Goal: Communication & Community: Answer question/provide support

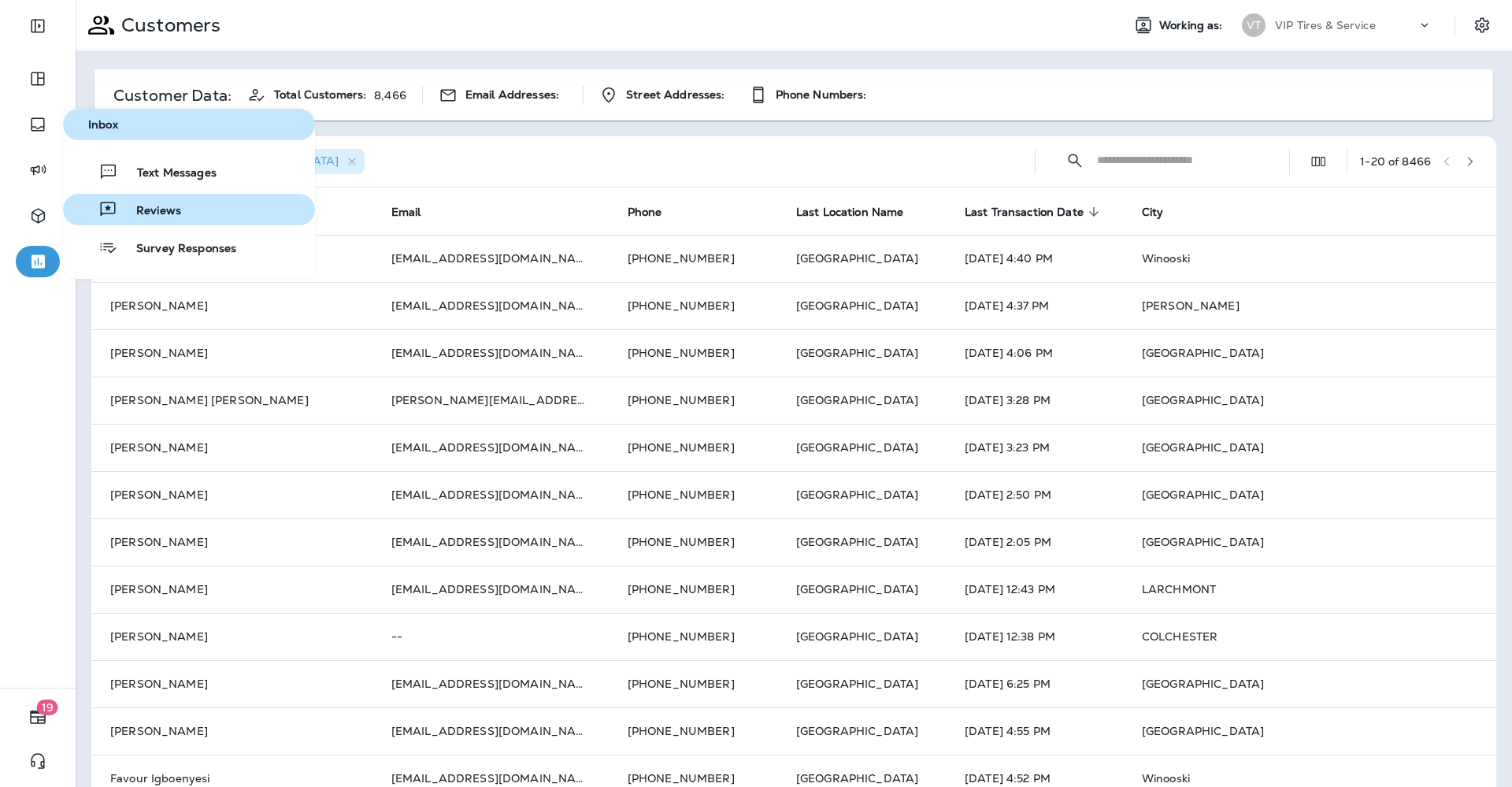
click at [158, 204] on span "Reviews" at bounding box center [149, 211] width 64 height 15
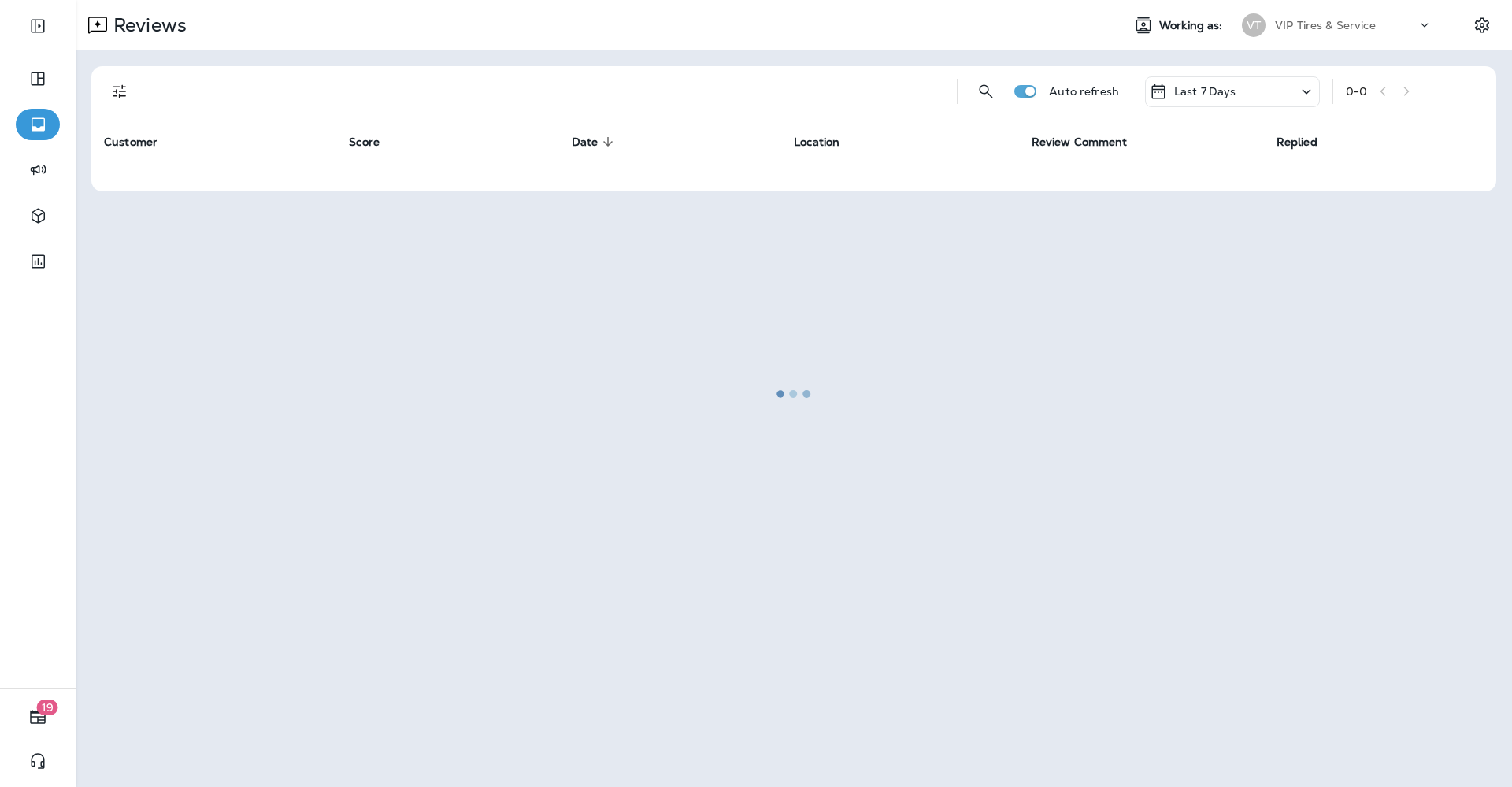
click at [117, 94] on div at bounding box center [794, 394] width 1434 height 784
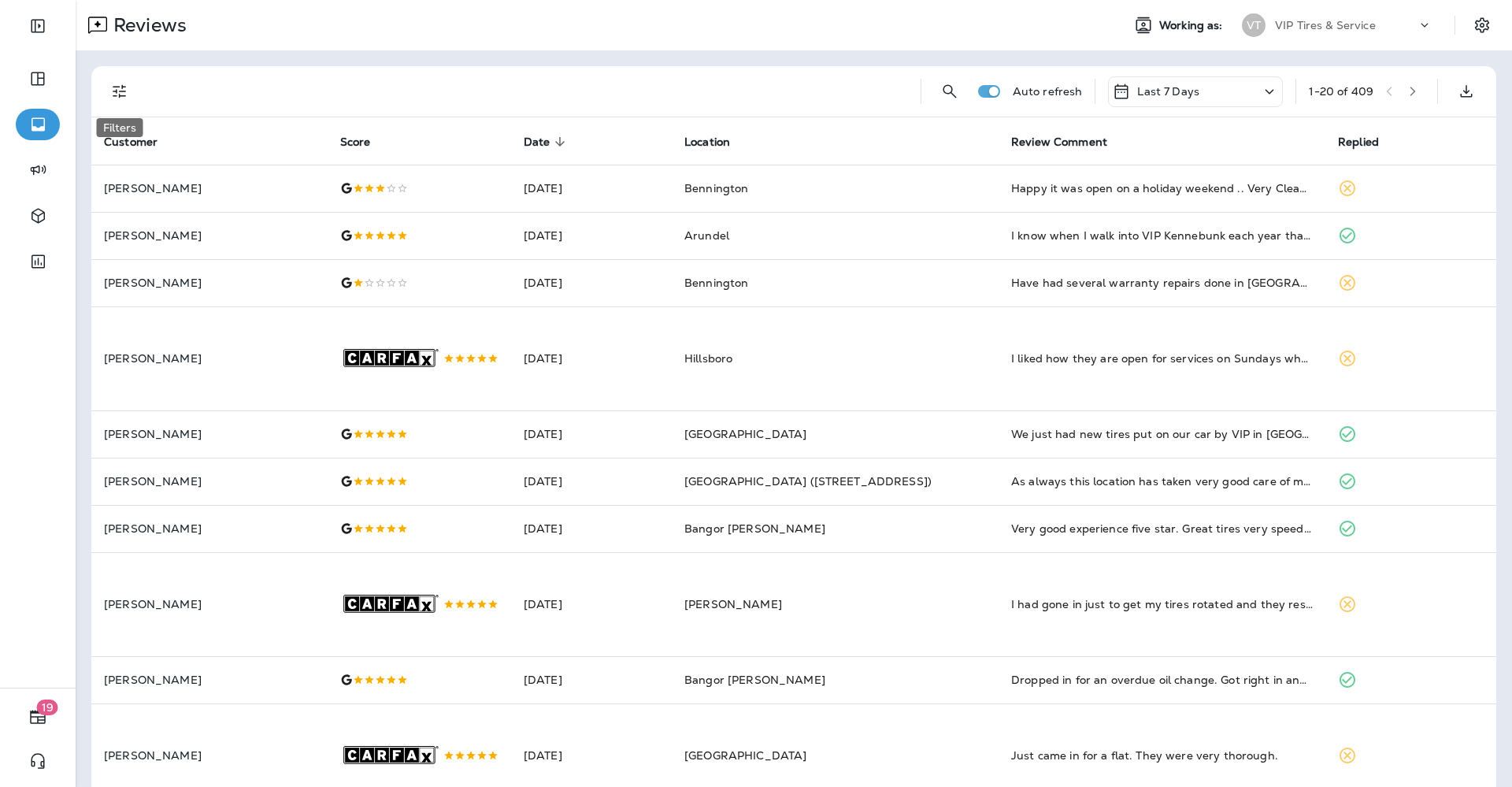
click at [117, 94] on icon "Filters" at bounding box center [119, 90] width 19 height 19
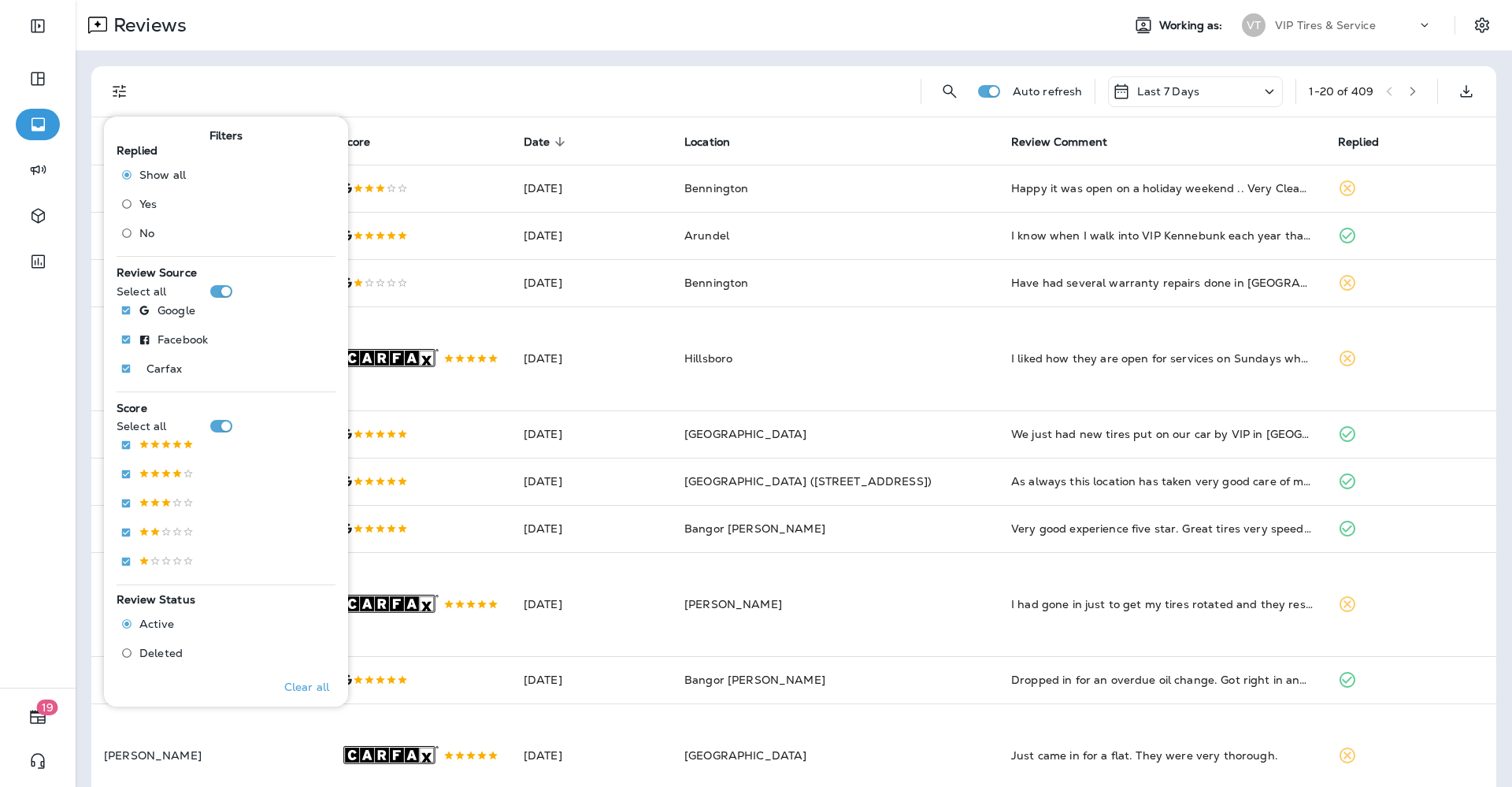
click at [171, 234] on label "No" at bounding box center [150, 233] width 72 height 25
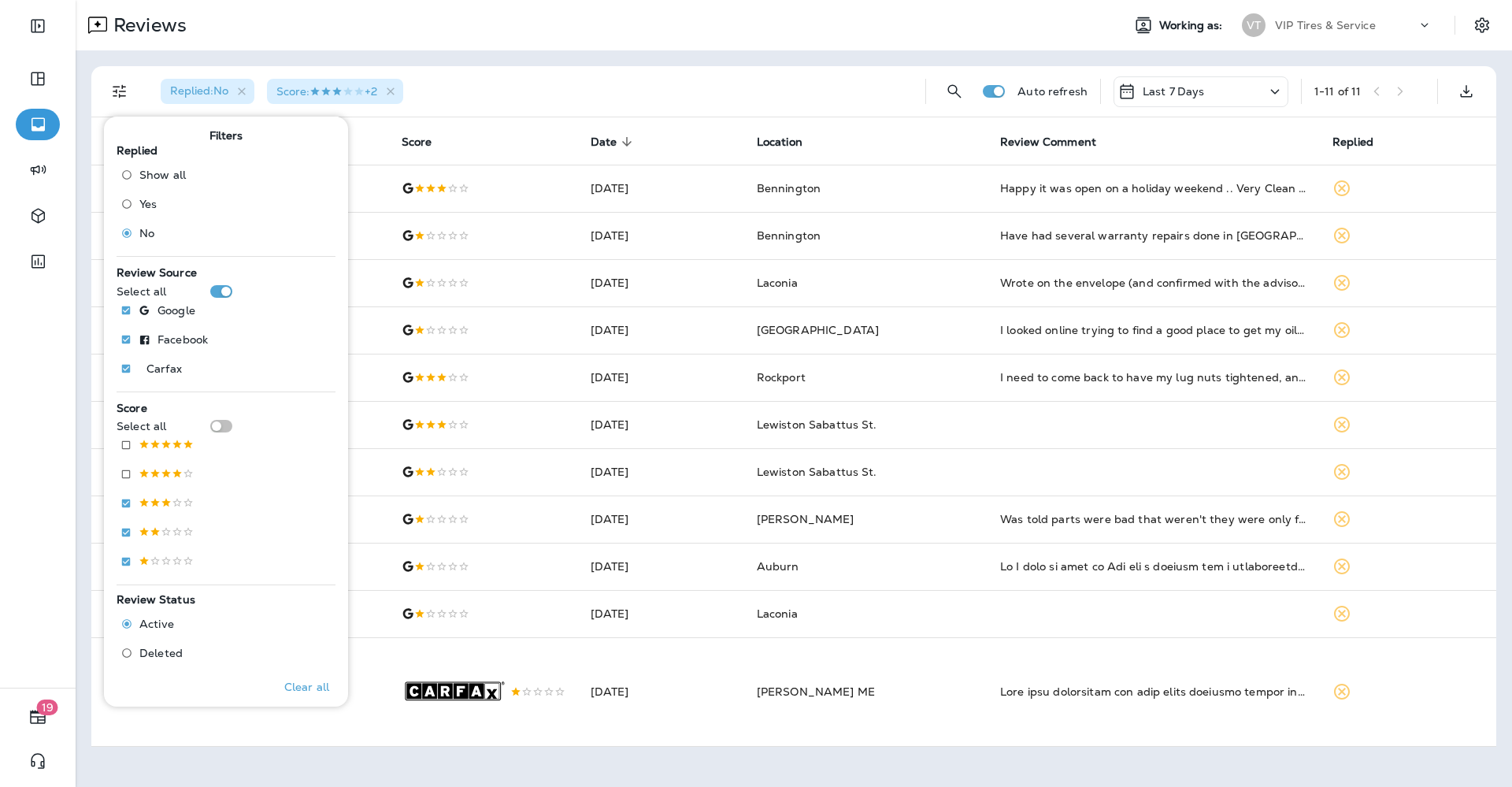
click at [466, 8] on div "Reviews Working as: VT VIP Tires & Service" at bounding box center [794, 25] width 1437 height 50
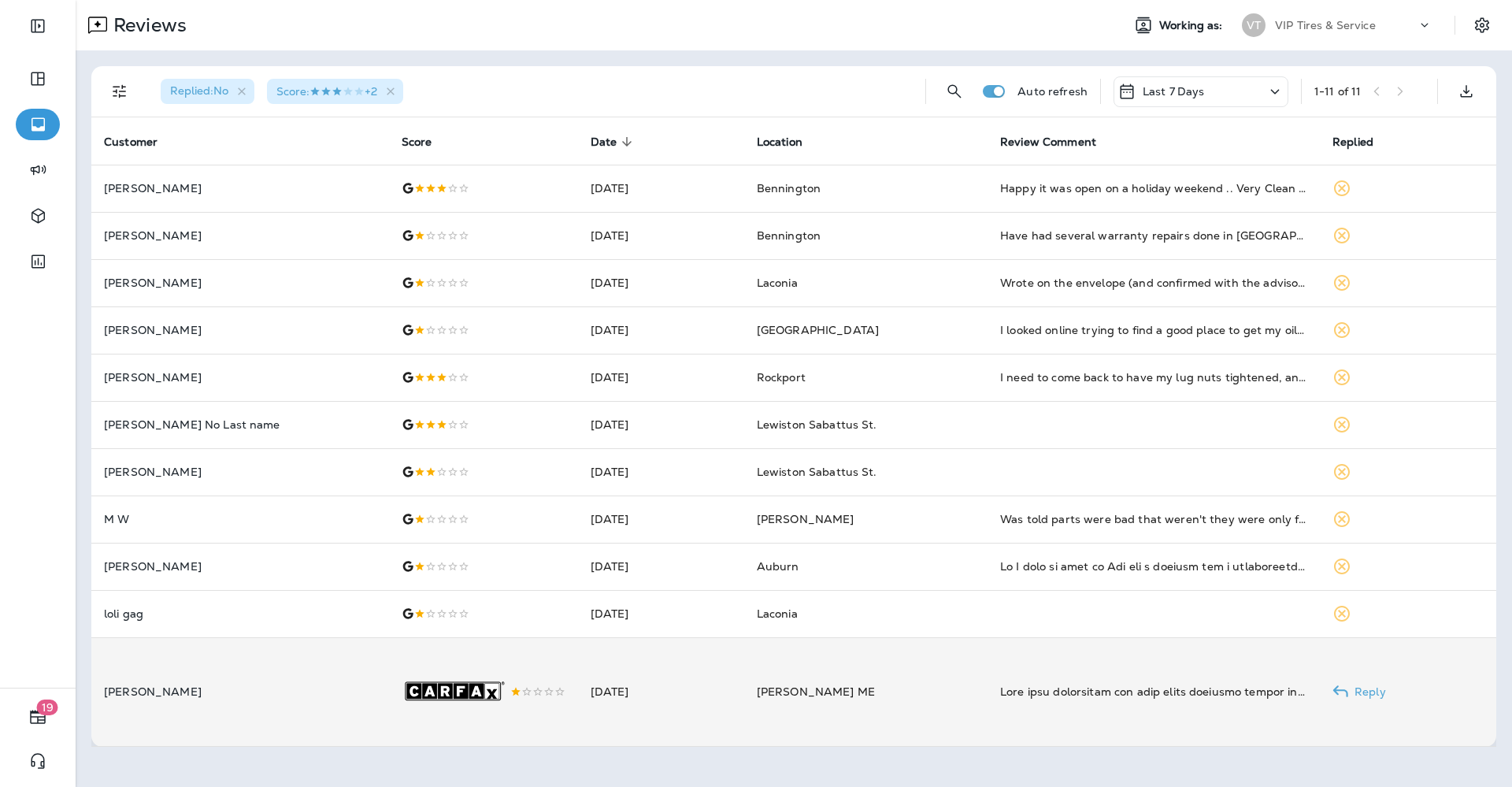
click at [200, 706] on td "[PERSON_NAME]" at bounding box center [240, 692] width 297 height 109
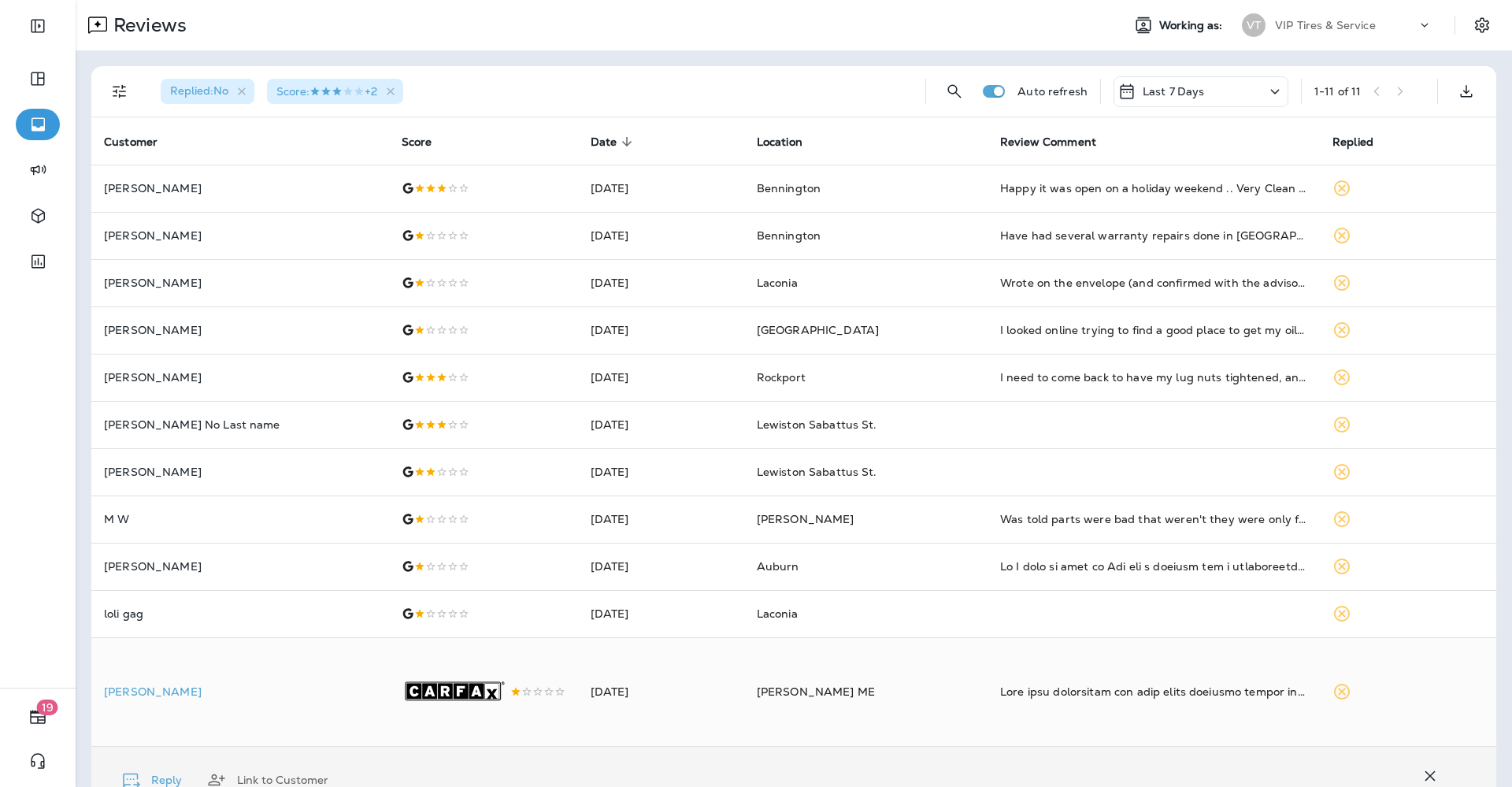
scroll to position [418, 0]
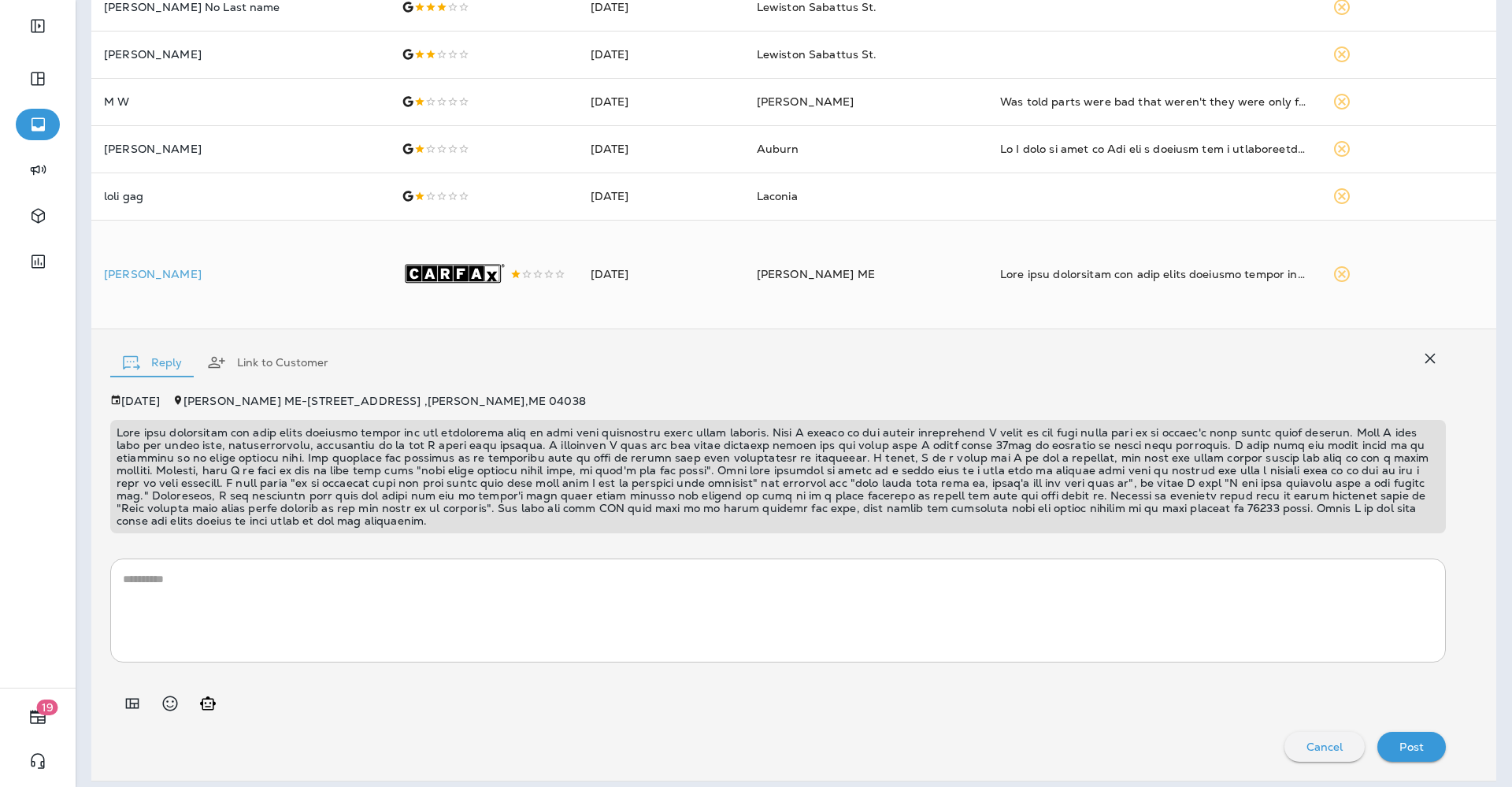
click at [597, 473] on p at bounding box center [778, 476] width 1324 height 101
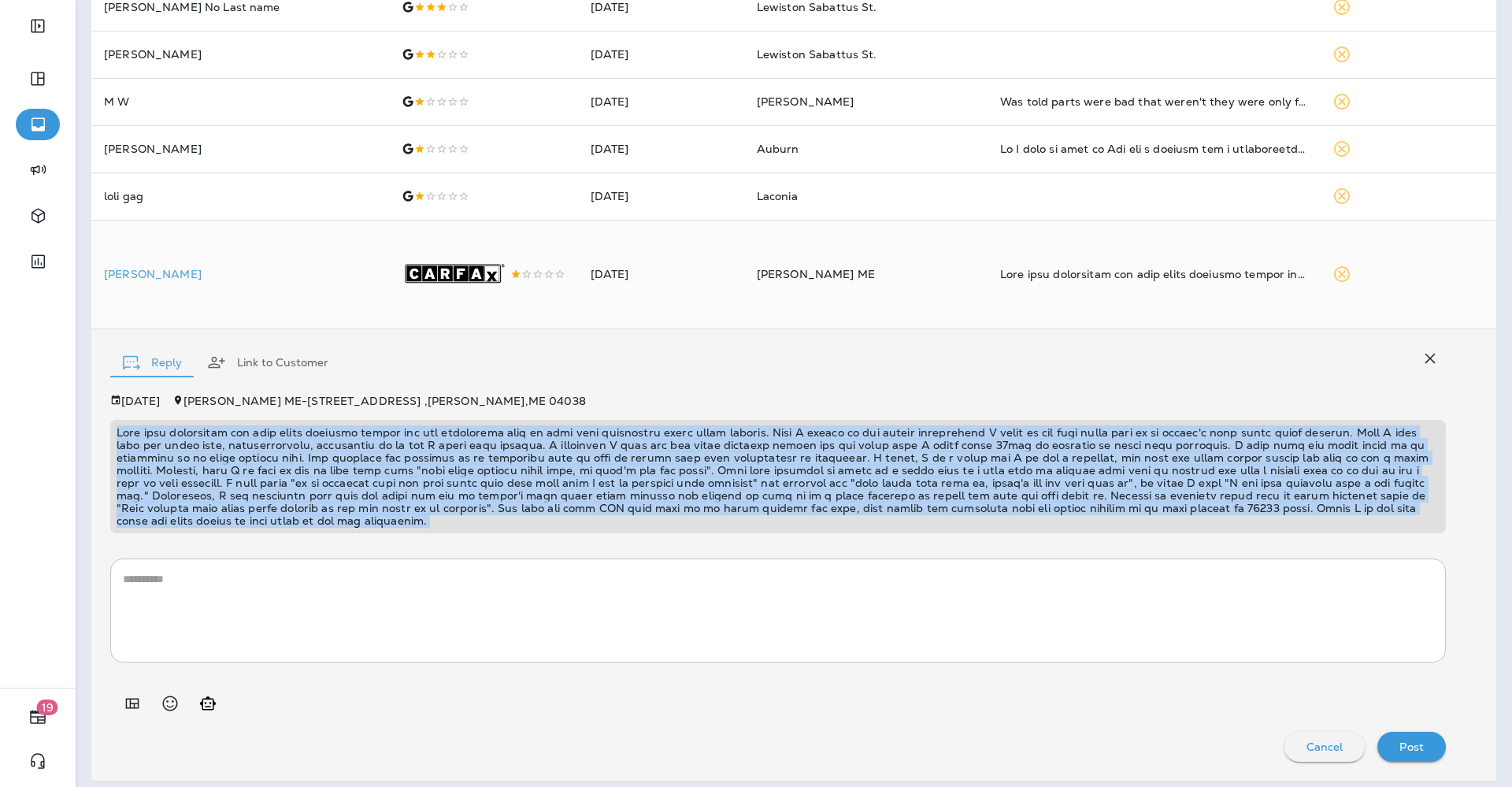
click at [597, 473] on p at bounding box center [778, 476] width 1324 height 101
copy p "This past experience was well below previous visits and has definitely made me …"
click at [130, 709] on icon "Add in a premade template" at bounding box center [133, 704] width 14 height 11
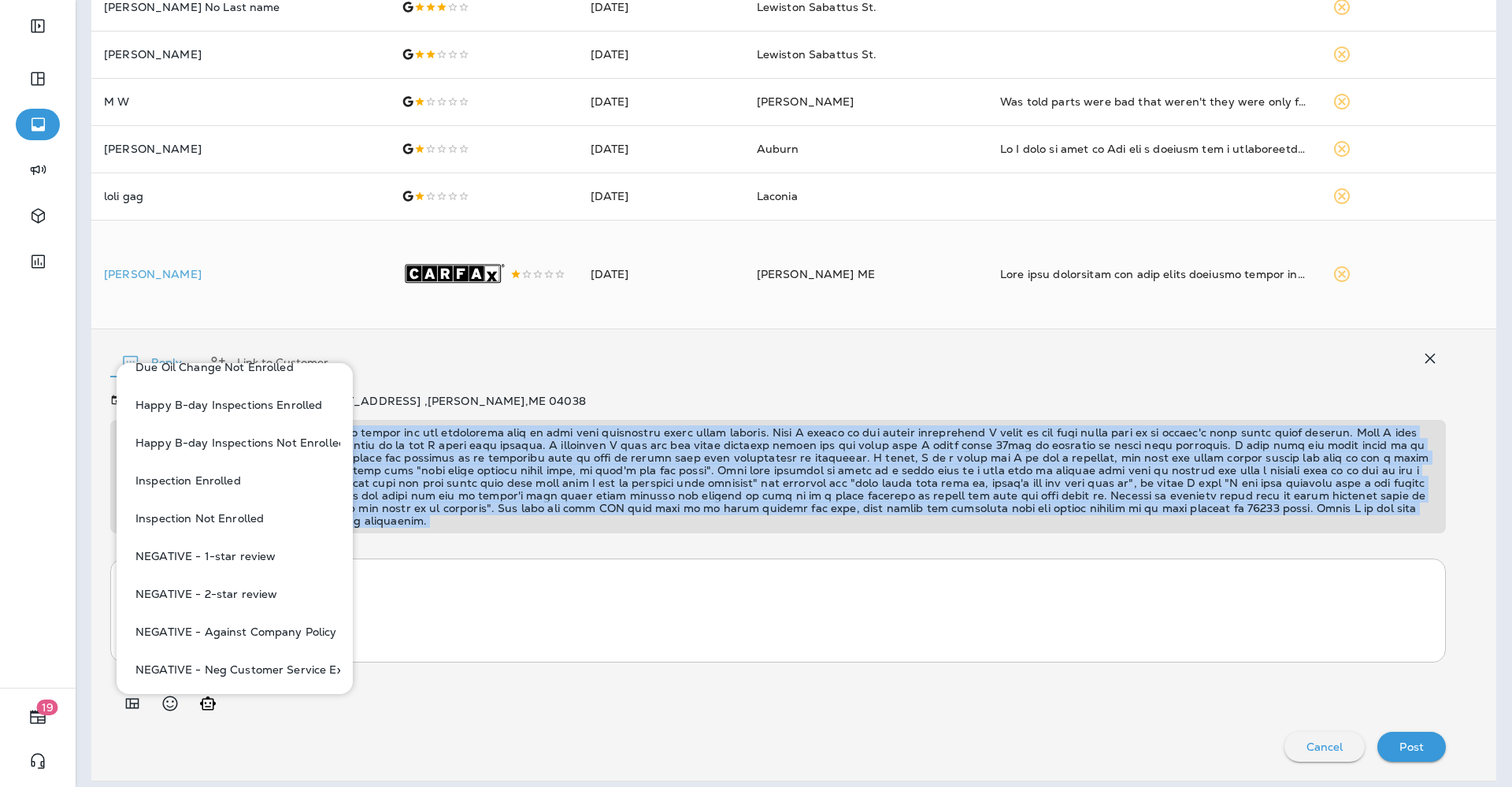
scroll to position [492, 0]
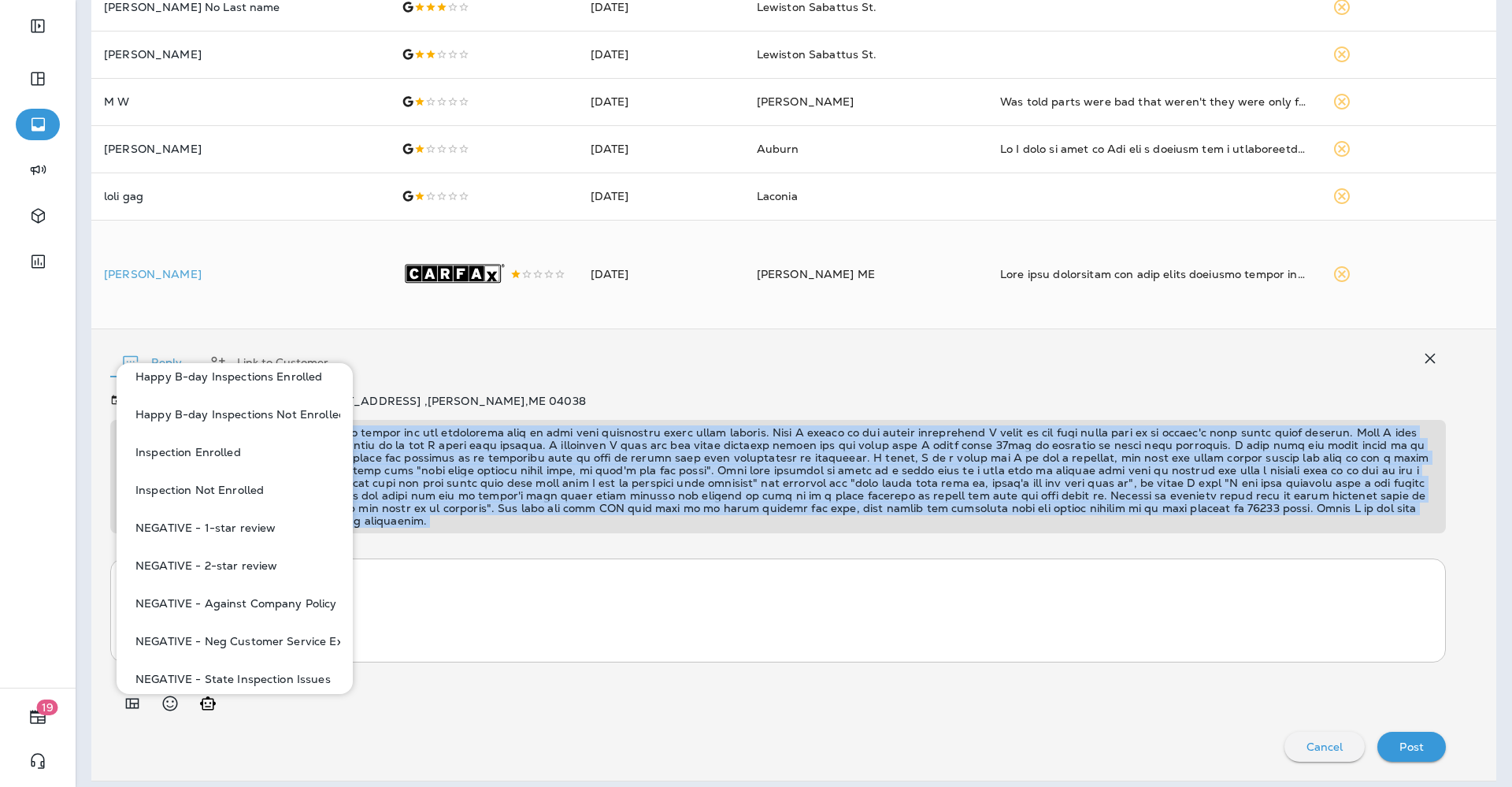
click at [261, 604] on button "NEGATIVE - Against Company Policy" at bounding box center [234, 603] width 211 height 38
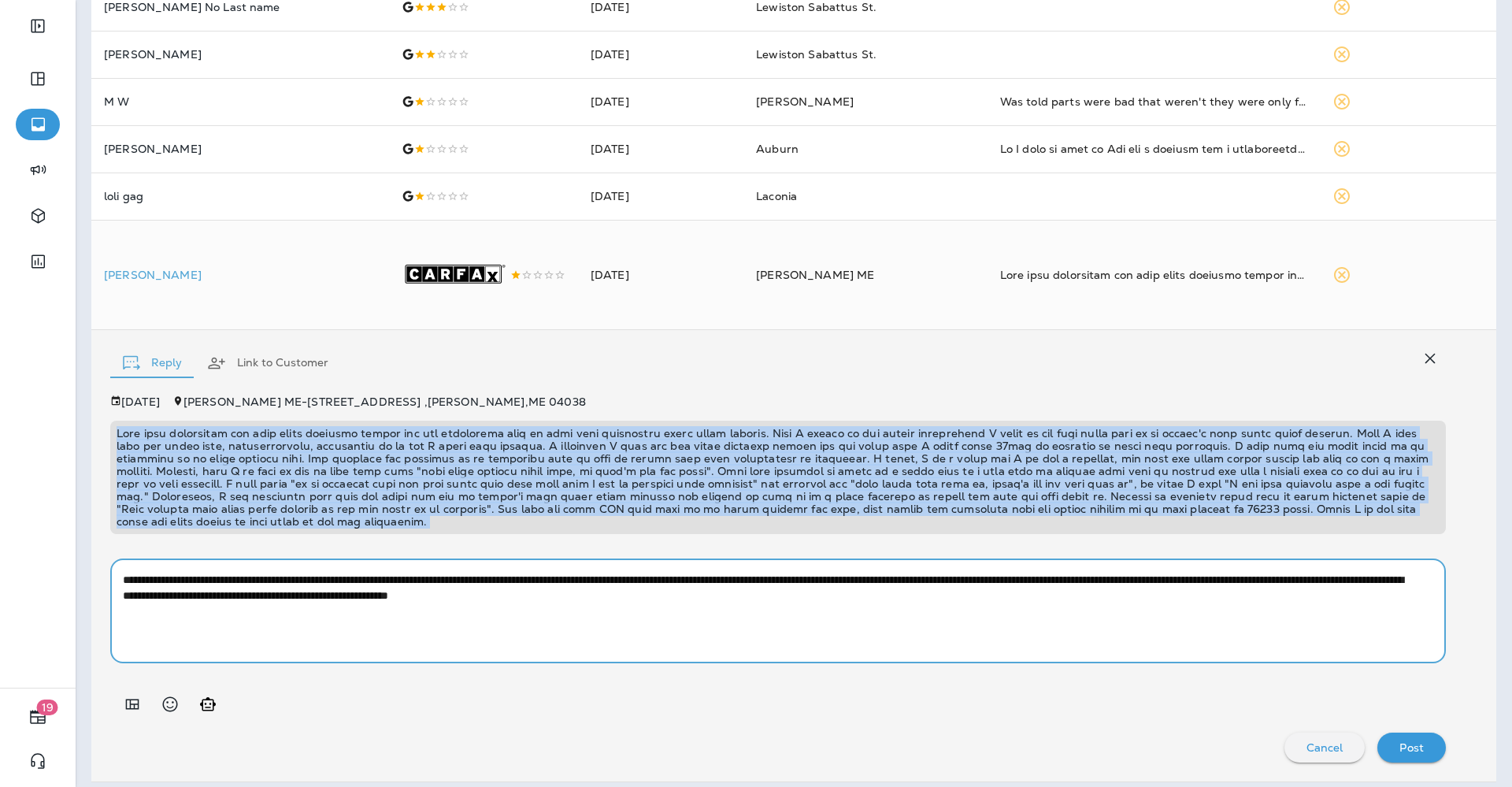
click at [1287, 582] on textarea "**********" at bounding box center [770, 611] width 1295 height 78
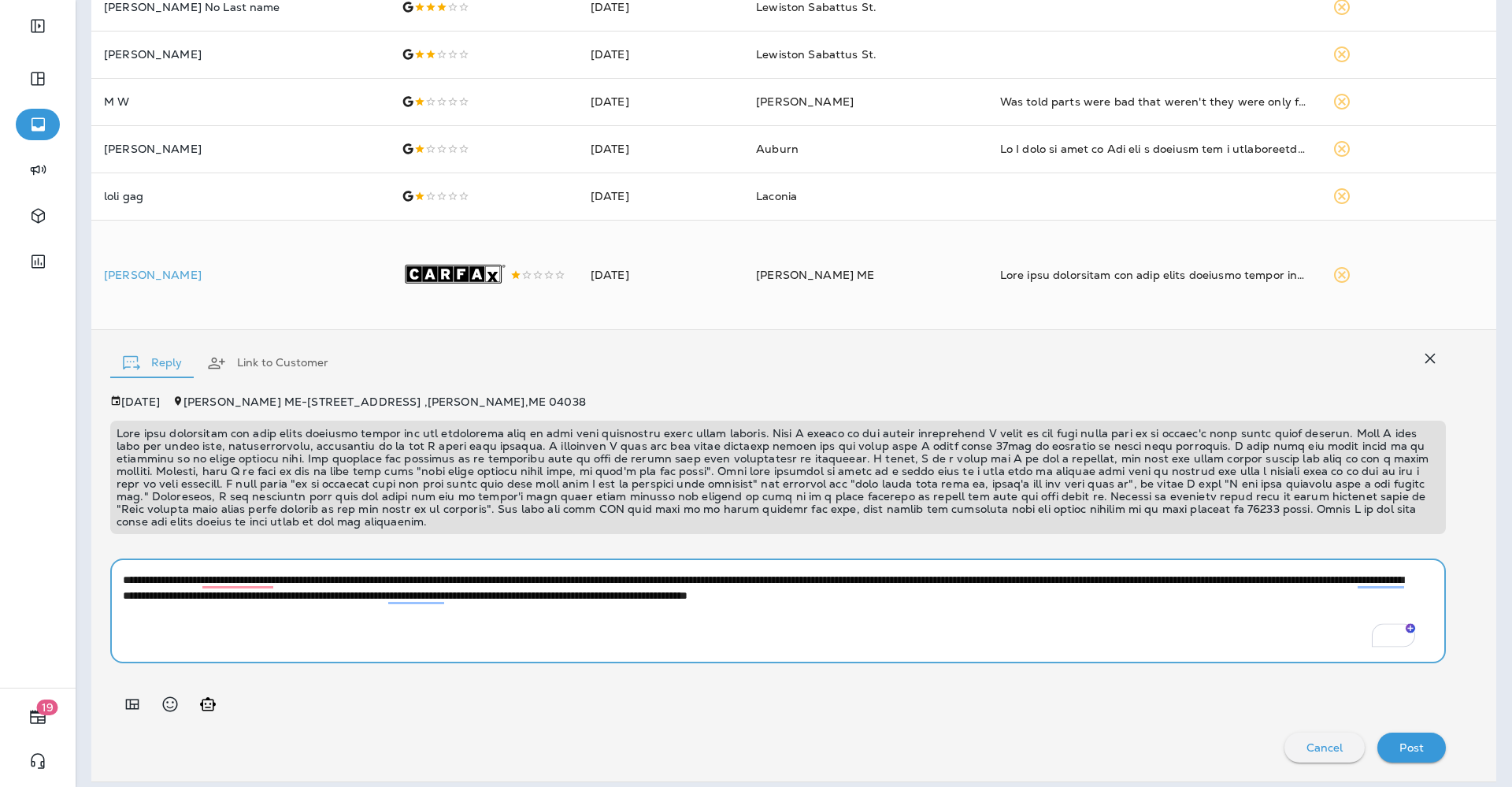
click at [1300, 626] on textarea "**********" at bounding box center [770, 611] width 1295 height 78
type textarea "**********"
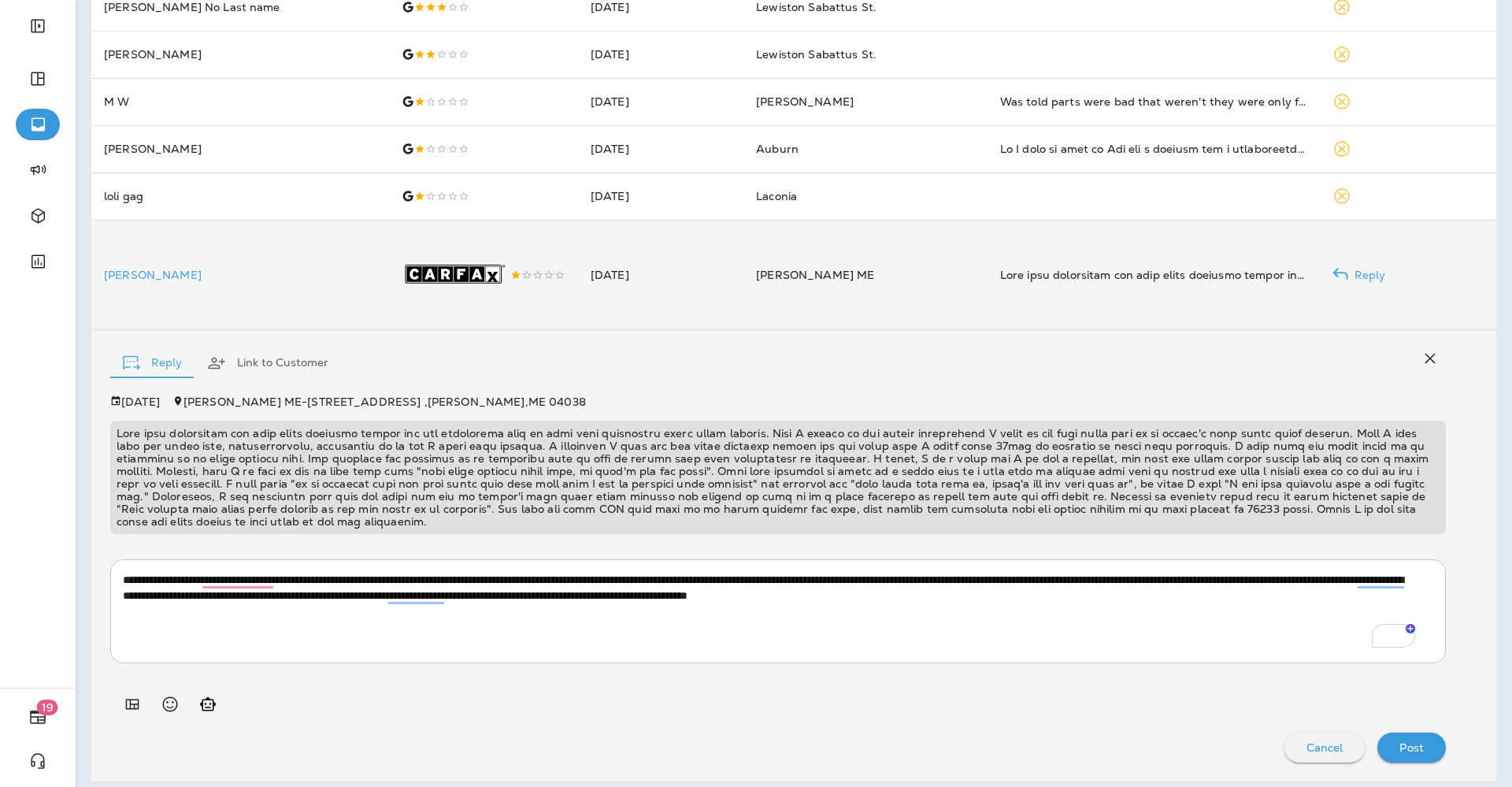
click at [145, 267] on td "[PERSON_NAME]" at bounding box center [240, 274] width 297 height 109
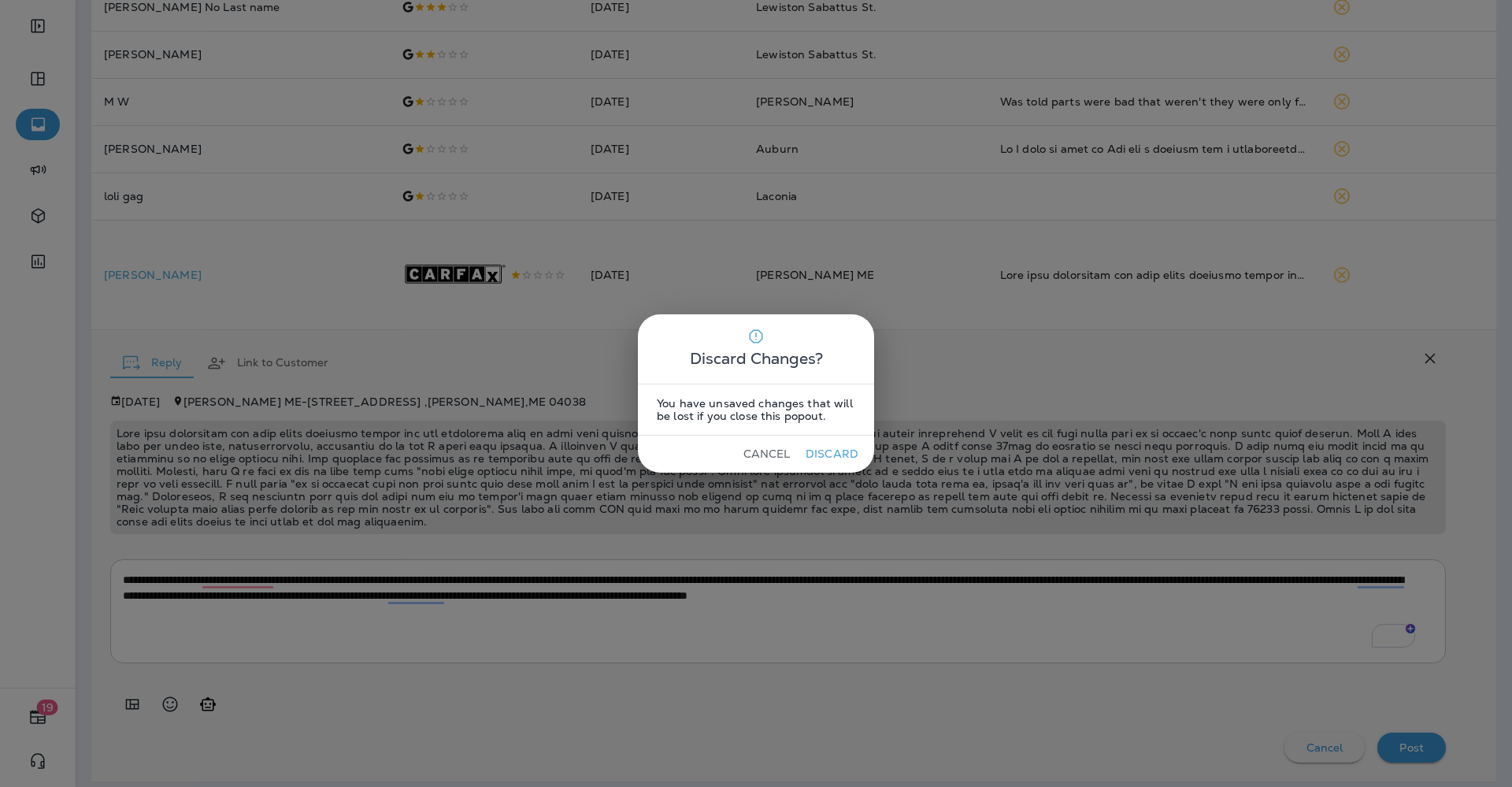
click at [756, 449] on button "Cancel" at bounding box center [766, 454] width 59 height 24
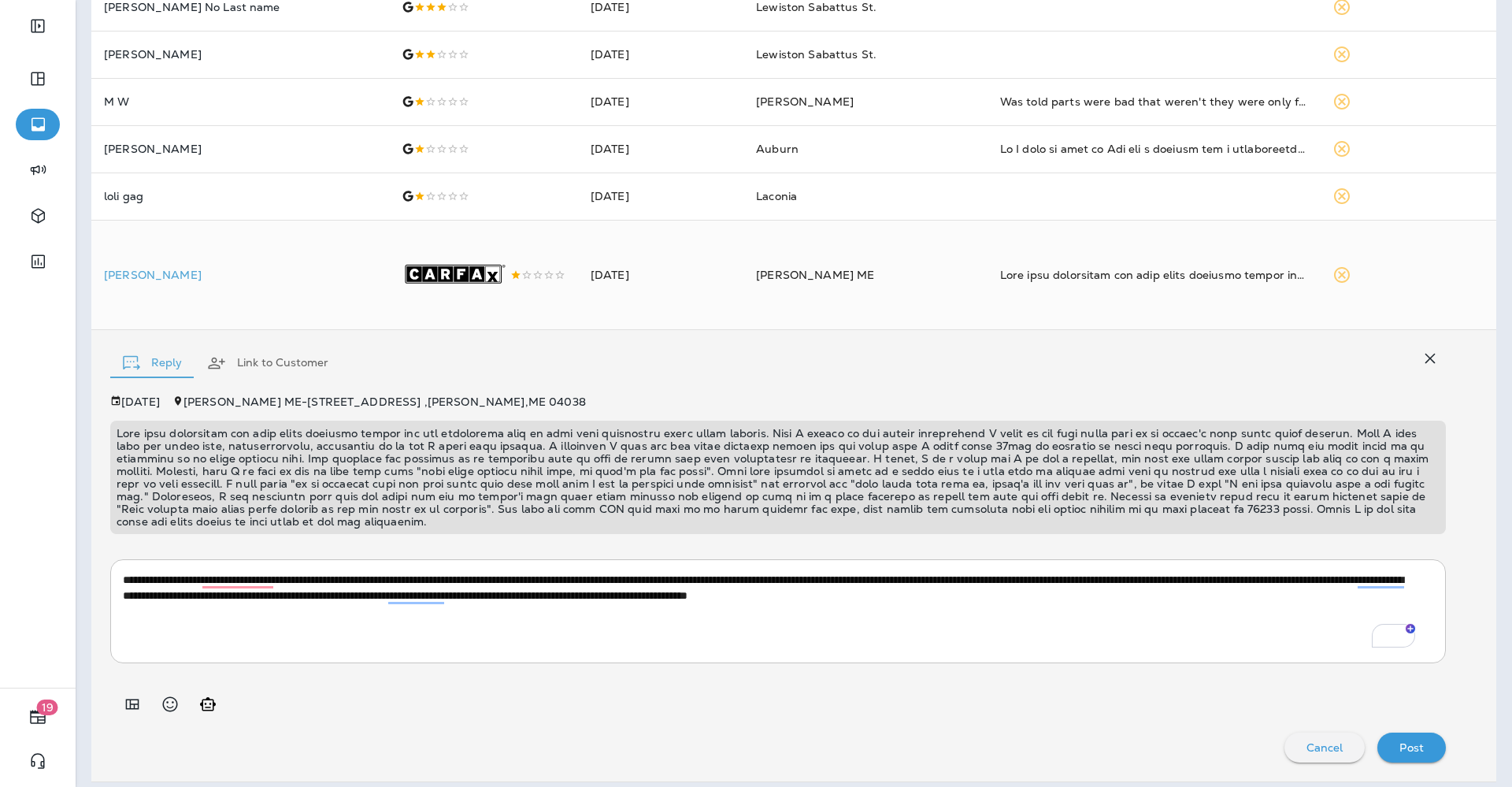
click at [1400, 752] on p "Post" at bounding box center [1412, 747] width 24 height 13
click at [143, 286] on td "[PERSON_NAME]" at bounding box center [240, 274] width 297 height 109
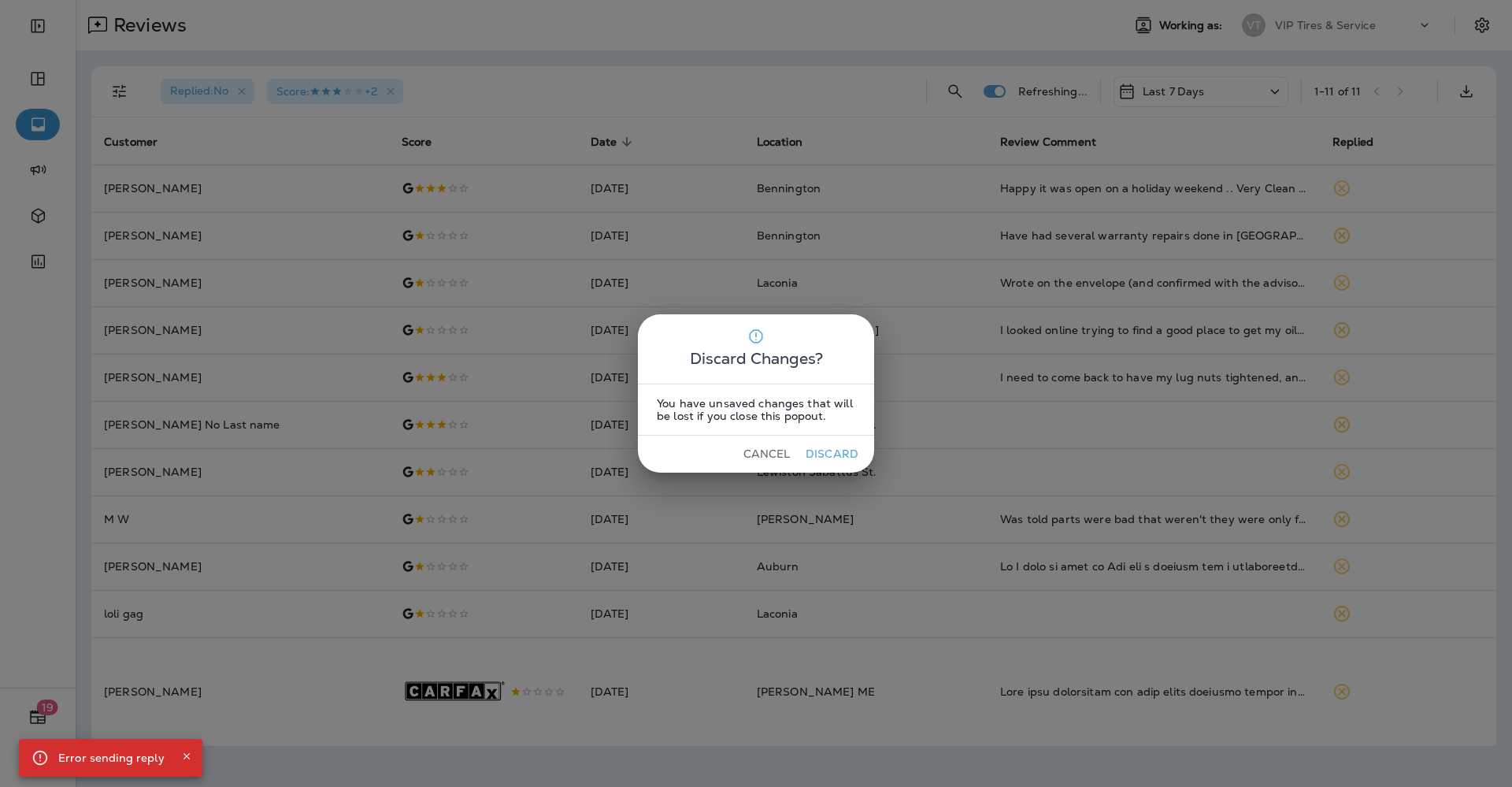
scroll to position [0, 0]
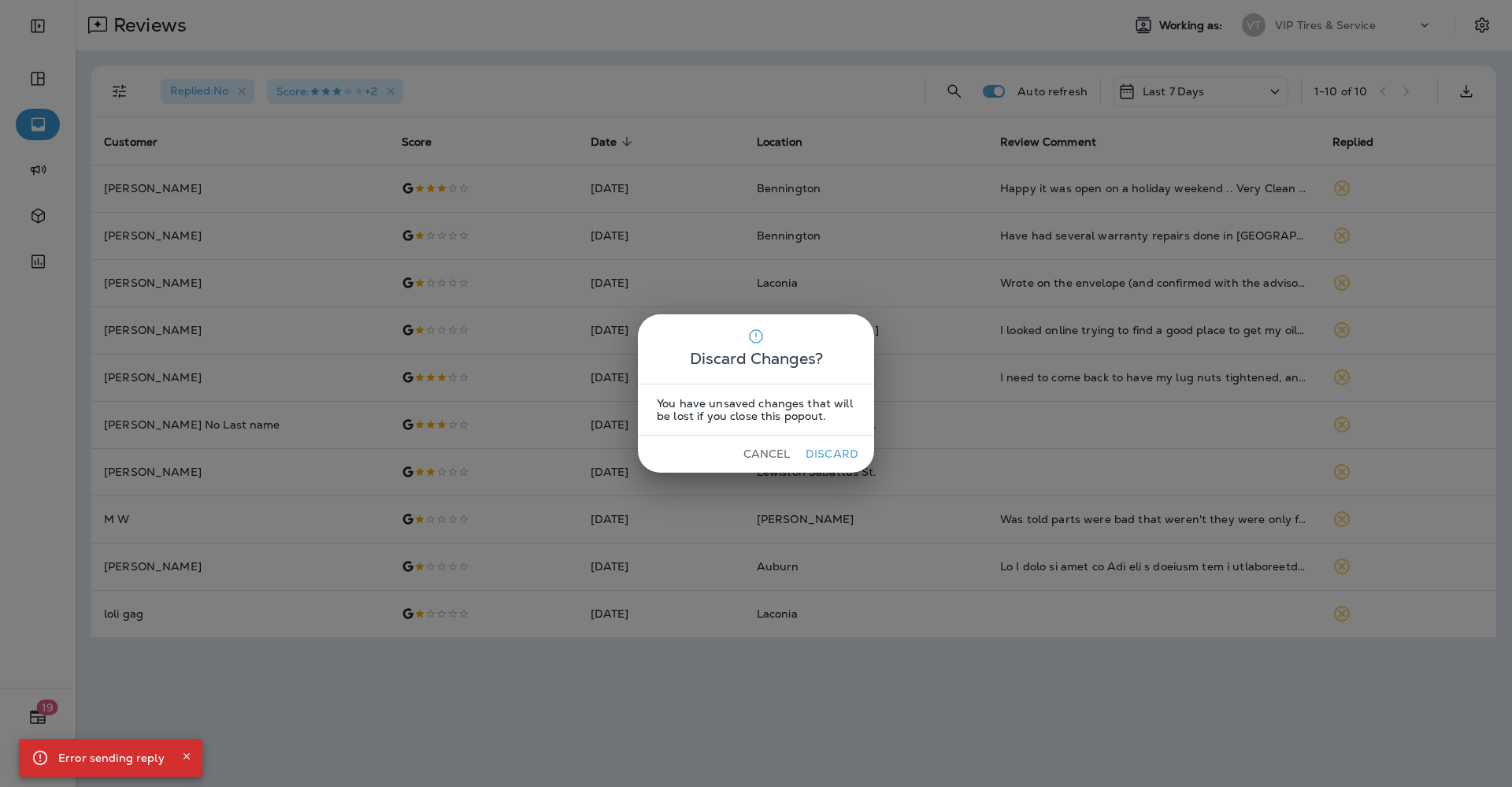
click at [769, 454] on button "Cancel" at bounding box center [766, 454] width 59 height 24
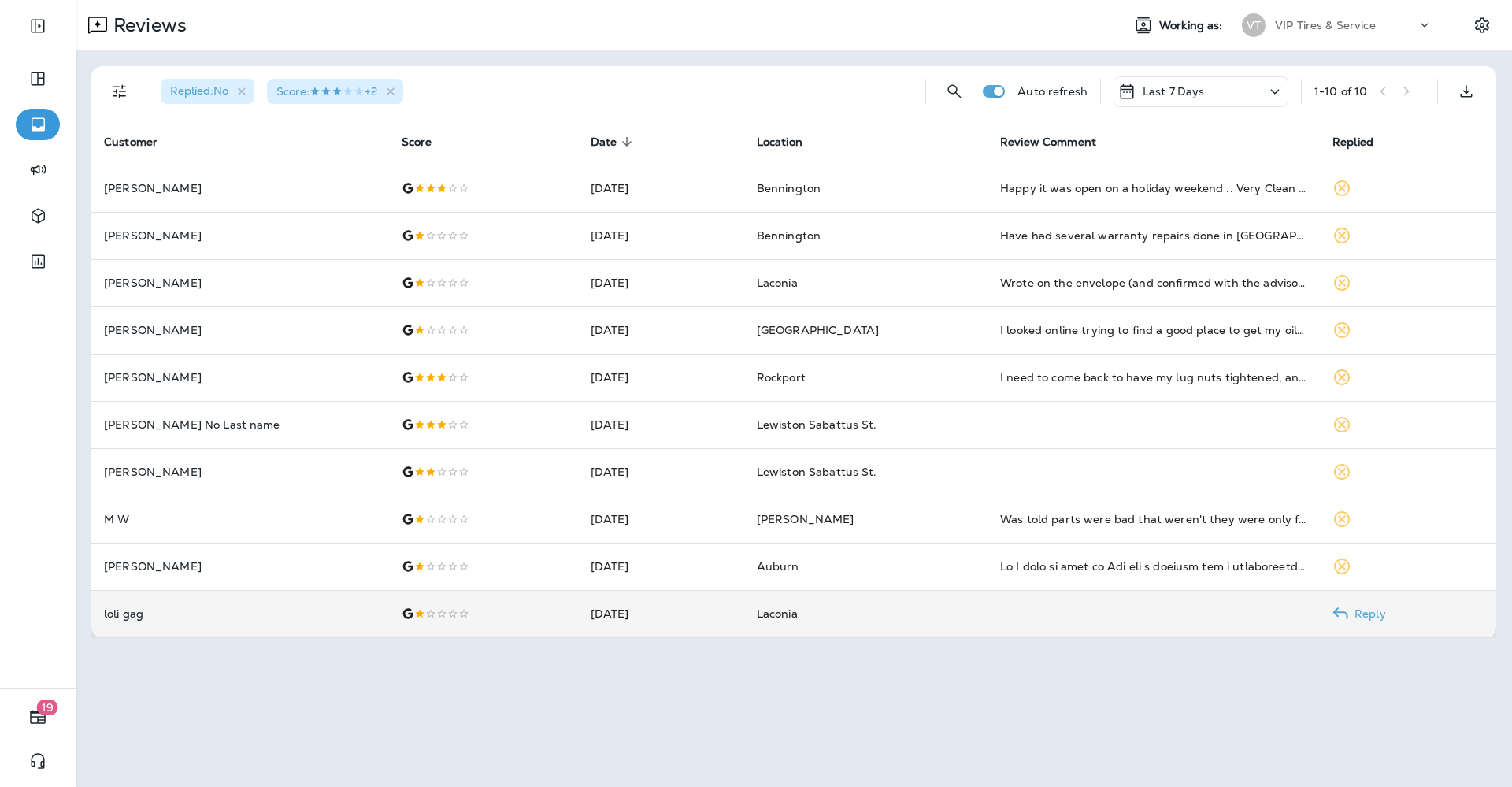
click at [402, 614] on div at bounding box center [483, 614] width 164 height 13
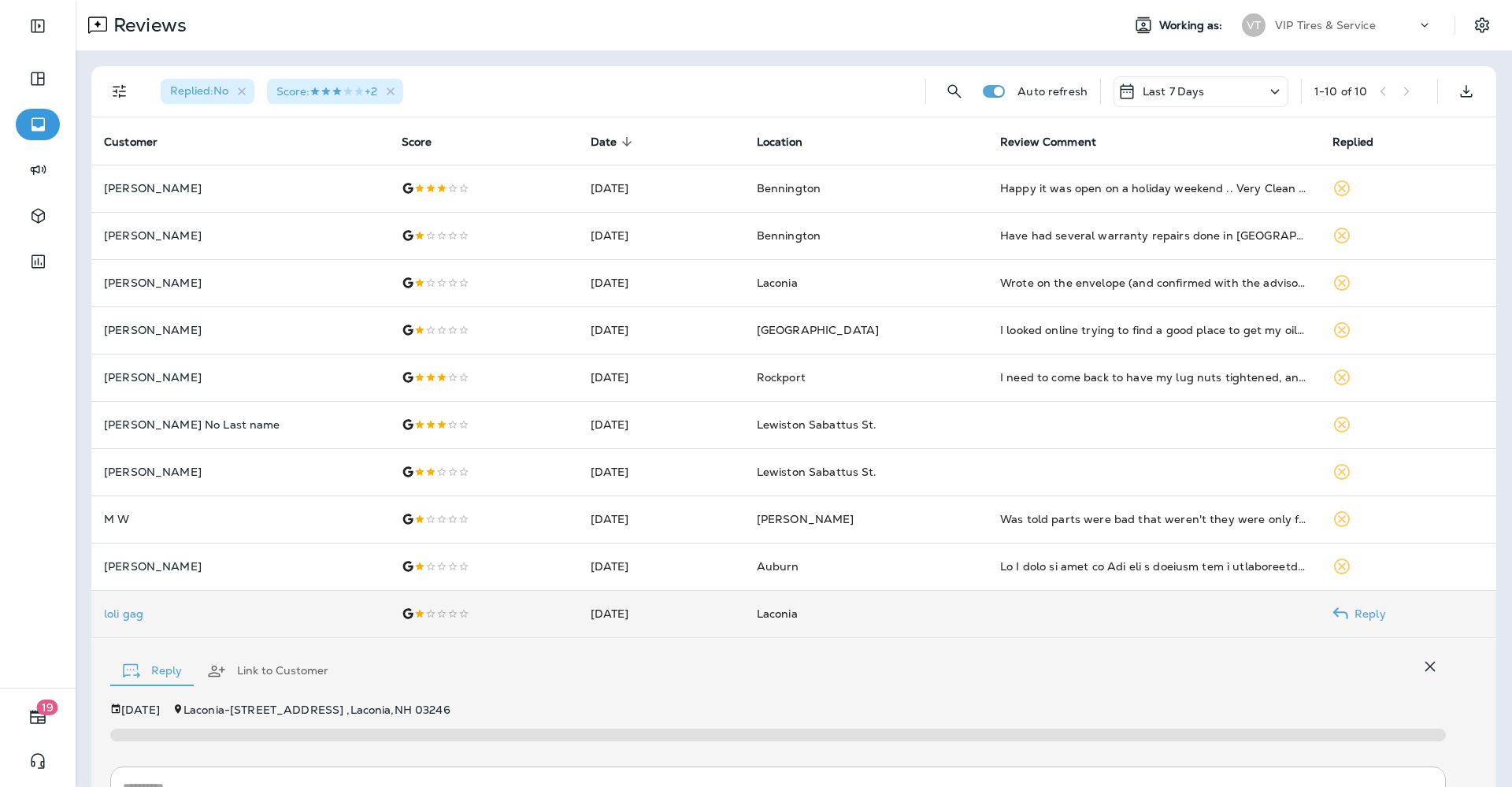
scroll to position [201, 0]
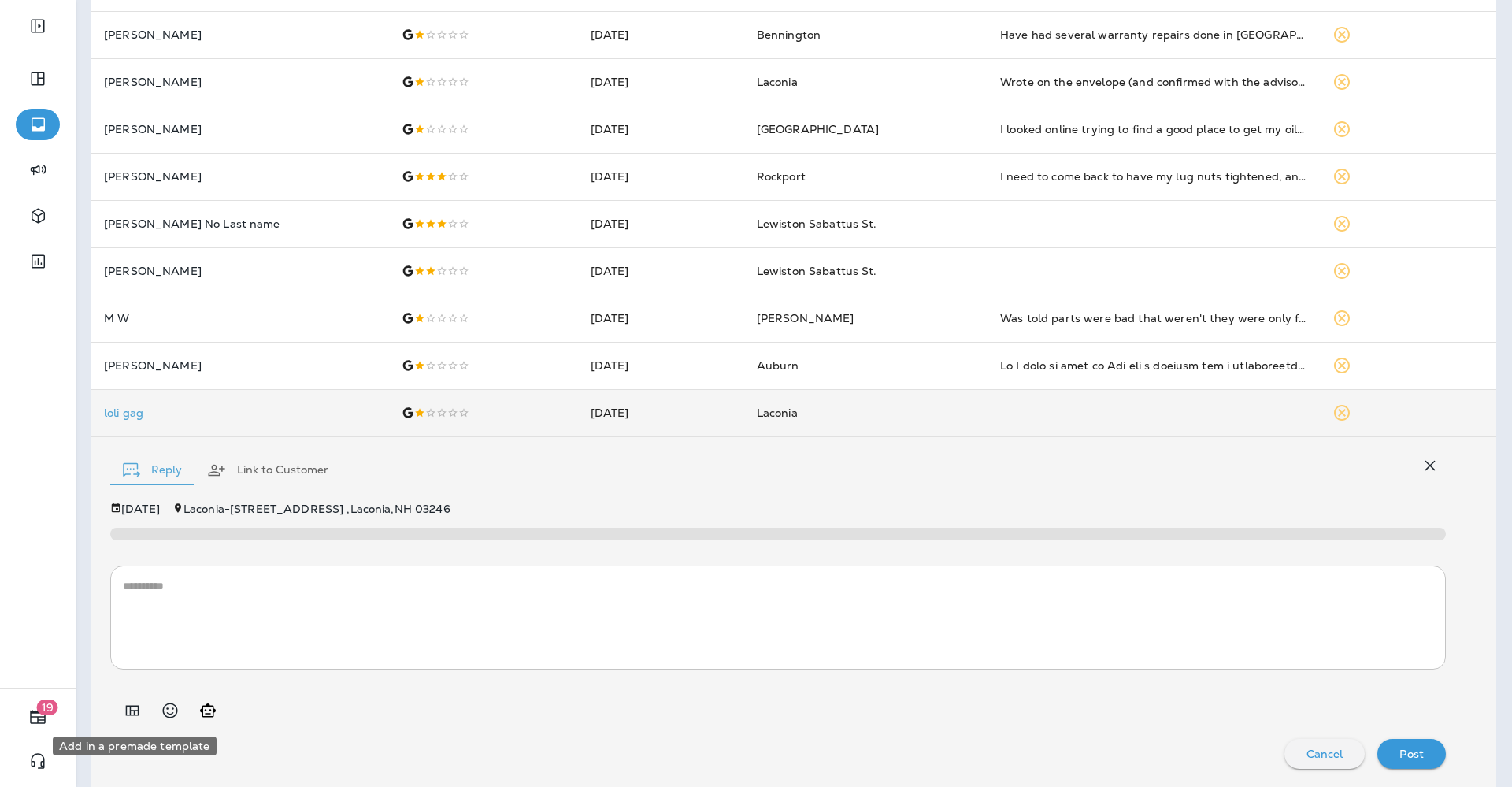
click at [133, 706] on icon "Add in a premade template" at bounding box center [132, 710] width 19 height 19
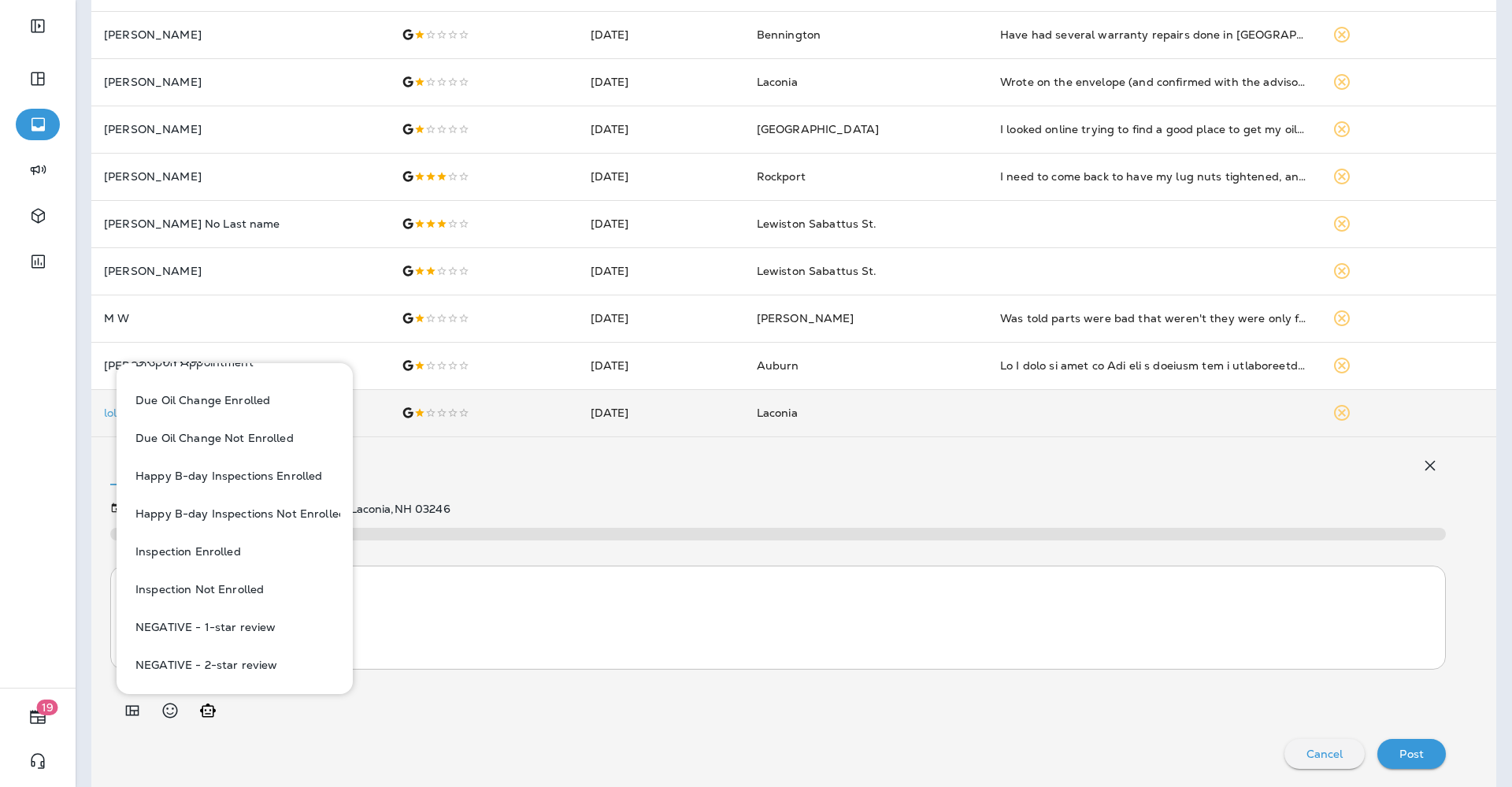
scroll to position [394, 0]
click at [239, 629] on button "NEGATIVE - 1-star review" at bounding box center [234, 626] width 211 height 38
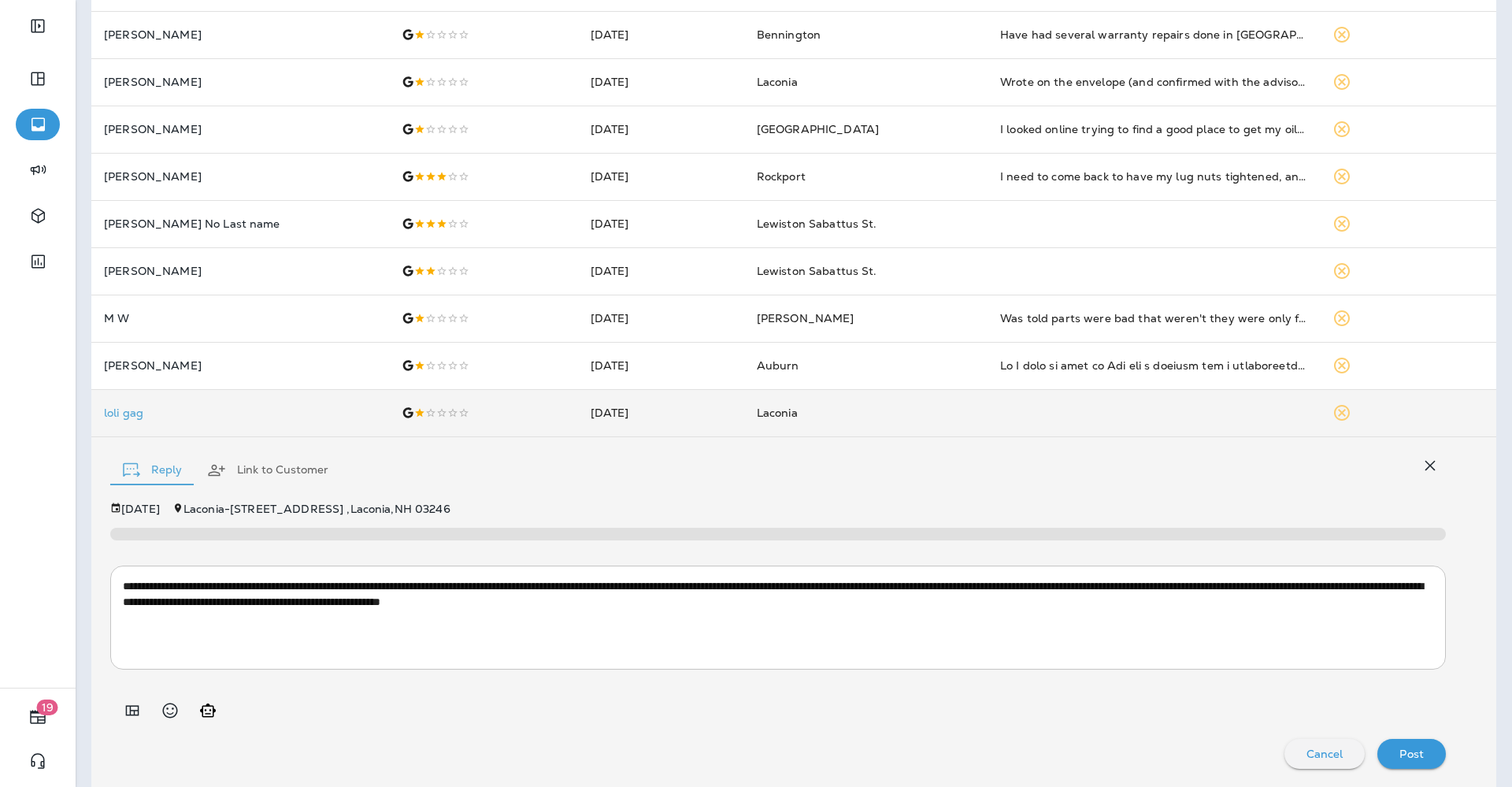
type textarea "**********"
click at [1400, 747] on p "Post" at bounding box center [1412, 754] width 24 height 13
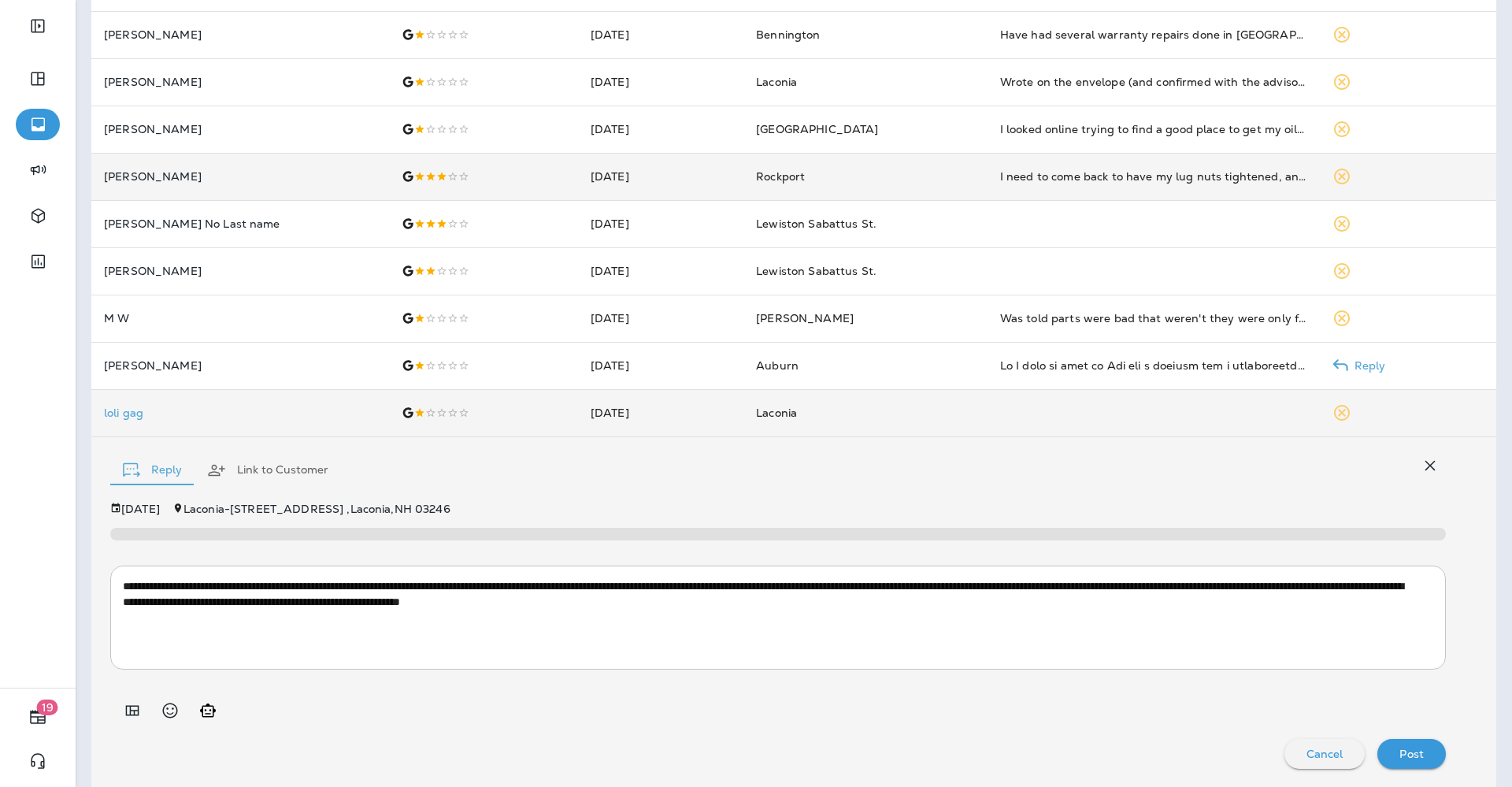
scroll to position [0, 0]
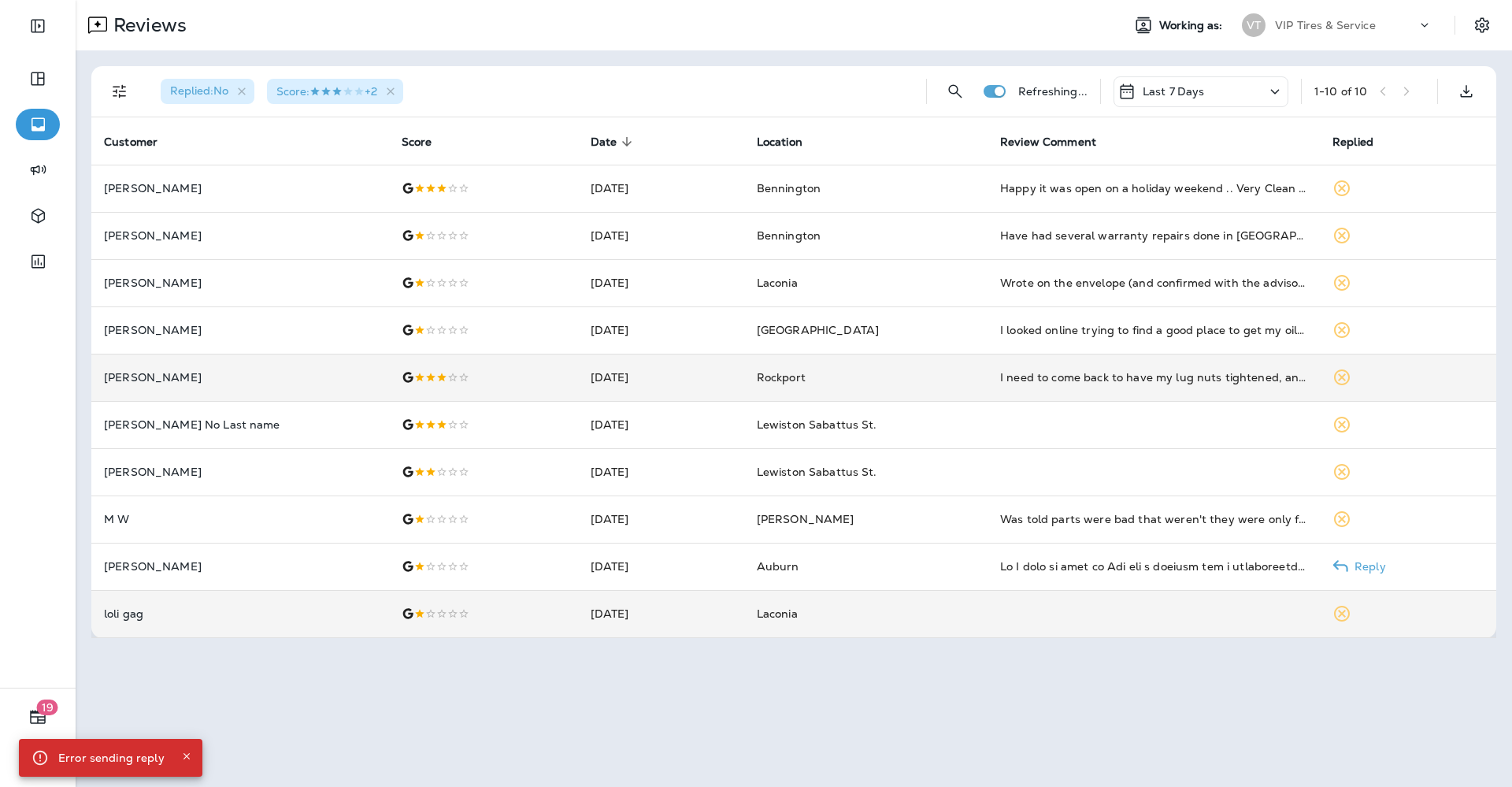
click at [147, 366] on td "[PERSON_NAME]" at bounding box center [240, 377] width 297 height 47
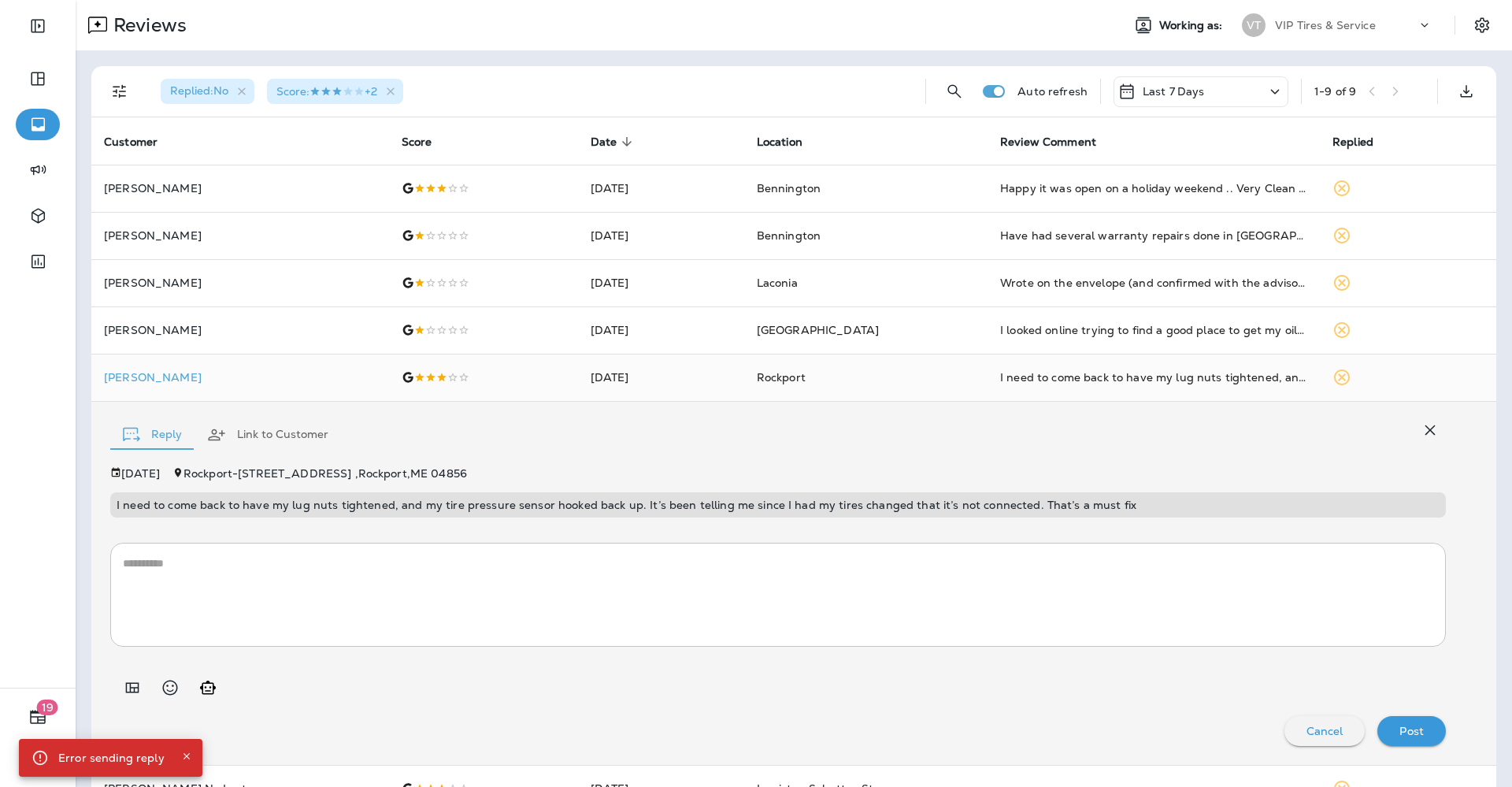
scroll to position [183, 0]
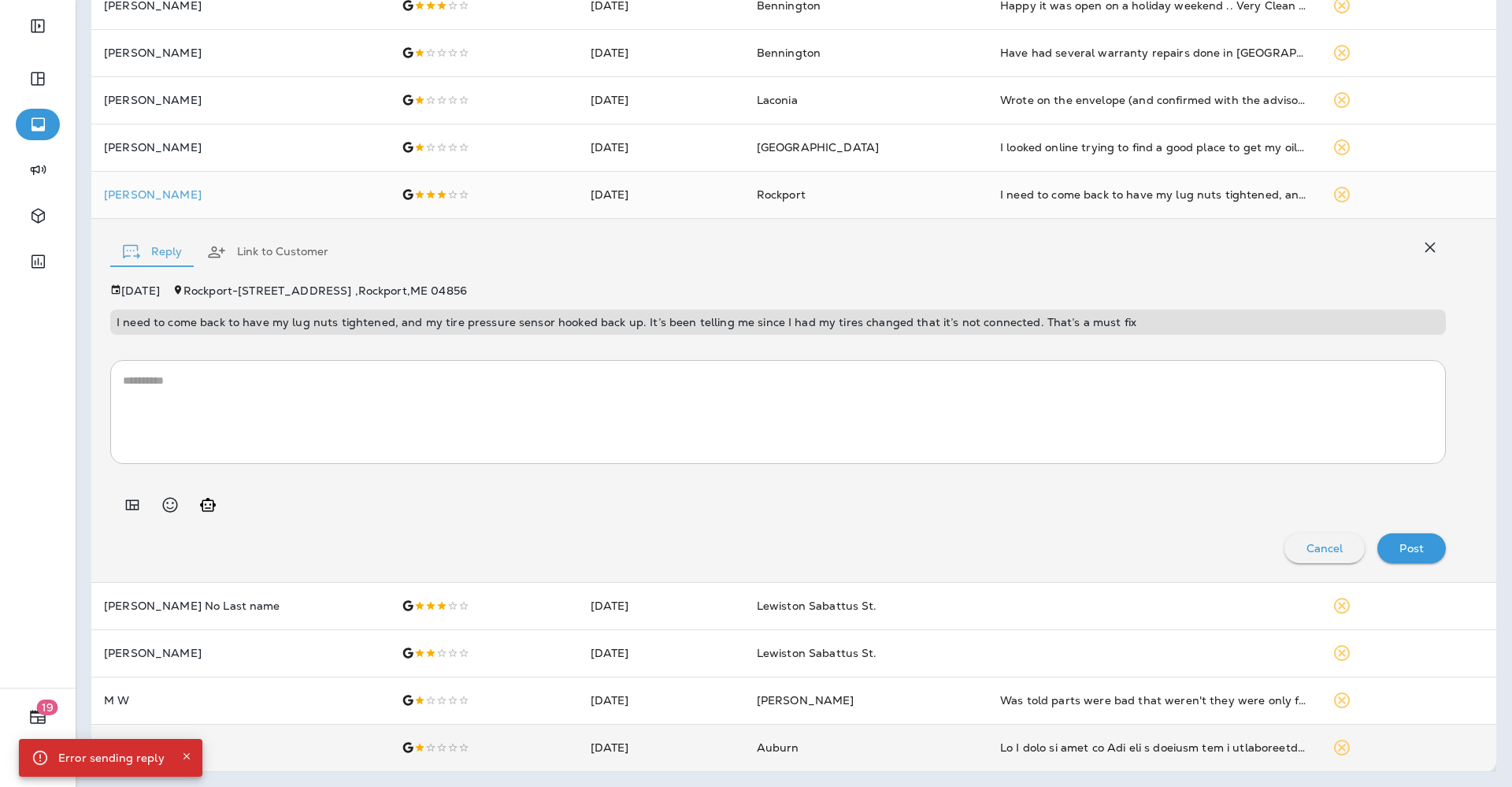
click at [187, 753] on icon "Close" at bounding box center [187, 756] width 11 height 11
click at [126, 747] on p "[PERSON_NAME]" at bounding box center [240, 747] width 272 height 13
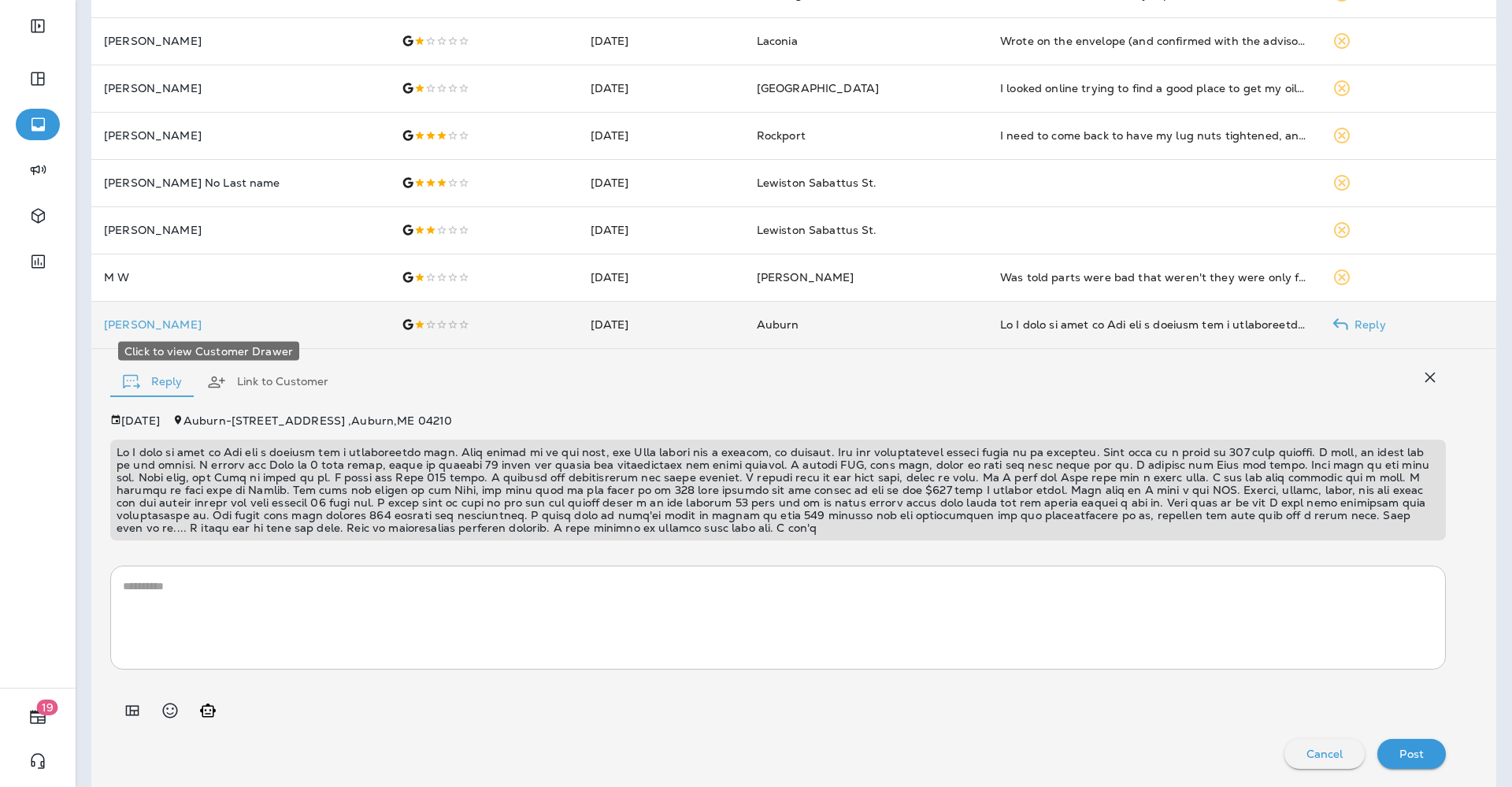
click at [148, 325] on p "[PERSON_NAME]" at bounding box center [240, 325] width 272 height 13
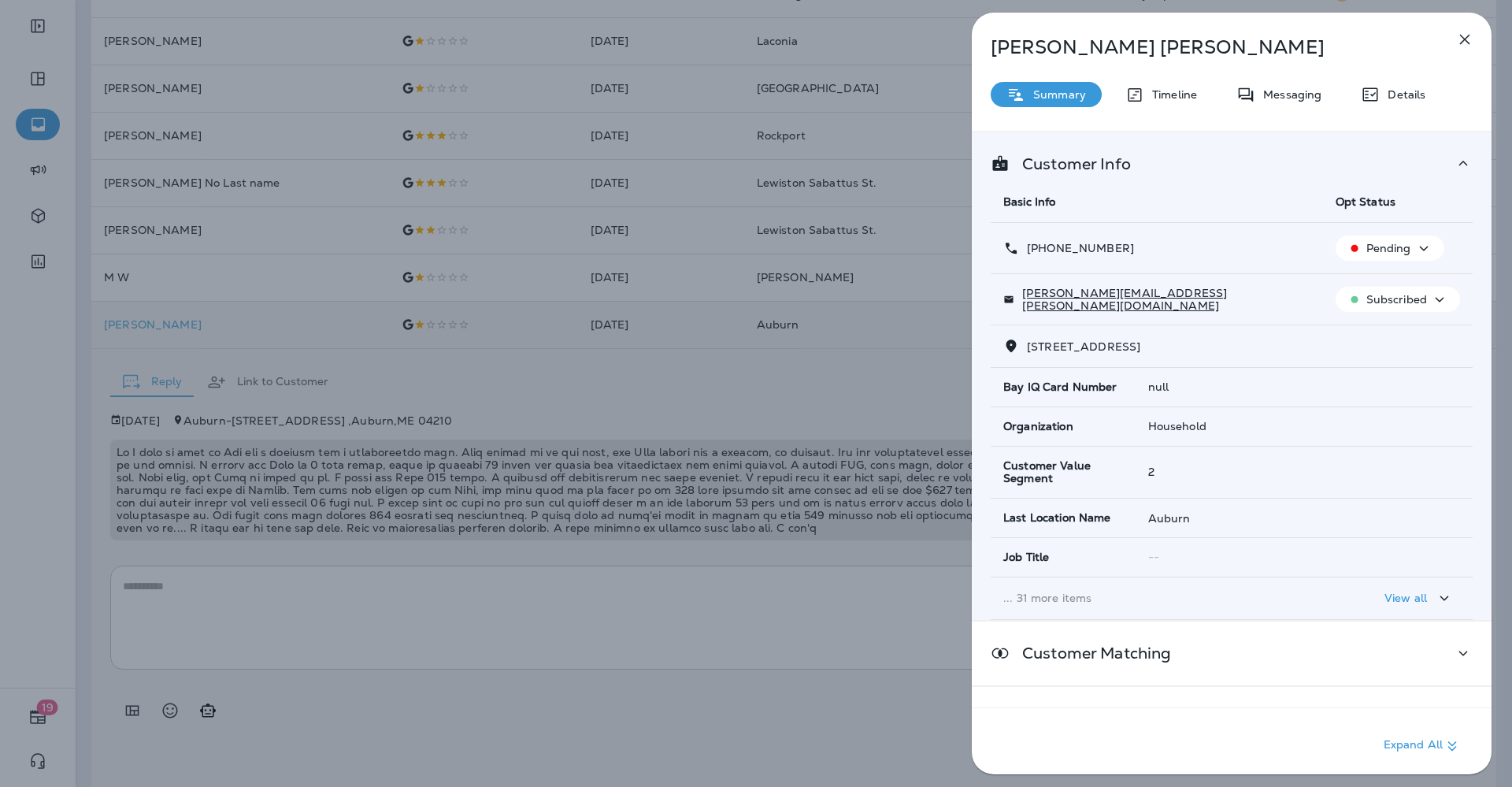
drag, startPoint x: 1141, startPoint y: 243, endPoint x: 1042, endPoint y: 255, distance: 99.7
click at [1042, 255] on div "[PHONE_NUMBER]" at bounding box center [1157, 248] width 307 height 16
copy p "[PHONE_NUMBER]"
drag, startPoint x: 1190, startPoint y: 301, endPoint x: 1021, endPoint y: 303, distance: 169.0
click at [1021, 303] on div "[PERSON_NAME][EMAIL_ADDRESS][PERSON_NAME][DOMAIN_NAME]" at bounding box center [1157, 299] width 307 height 25
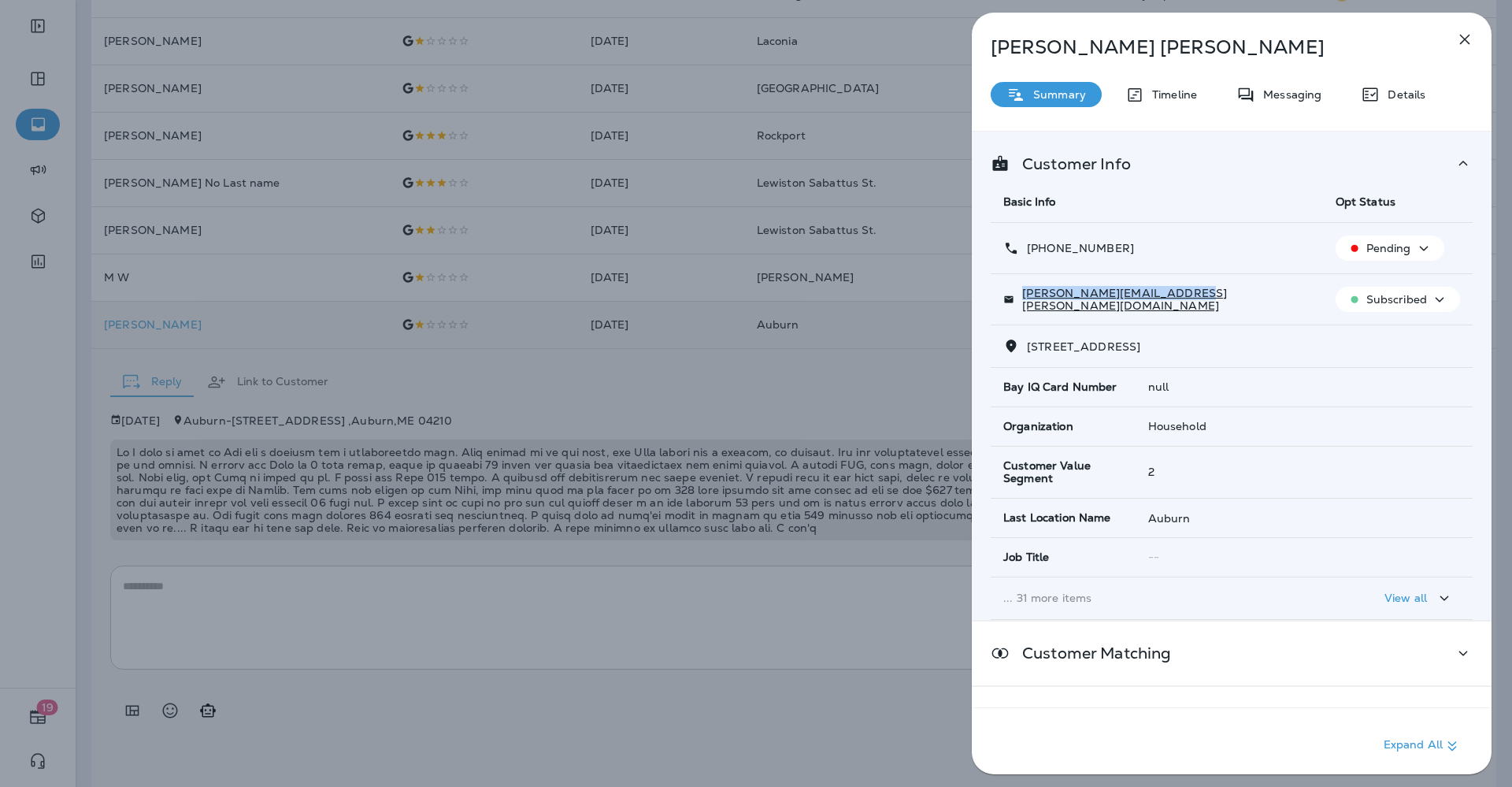
copy p "[PERSON_NAME][EMAIL_ADDRESS][PERSON_NAME][DOMAIN_NAME]"
click at [343, 493] on div "[PERSON_NAME] Summary Timeline Messaging Details Customer Info Basic Info Opt S…" at bounding box center [756, 394] width 1512 height 787
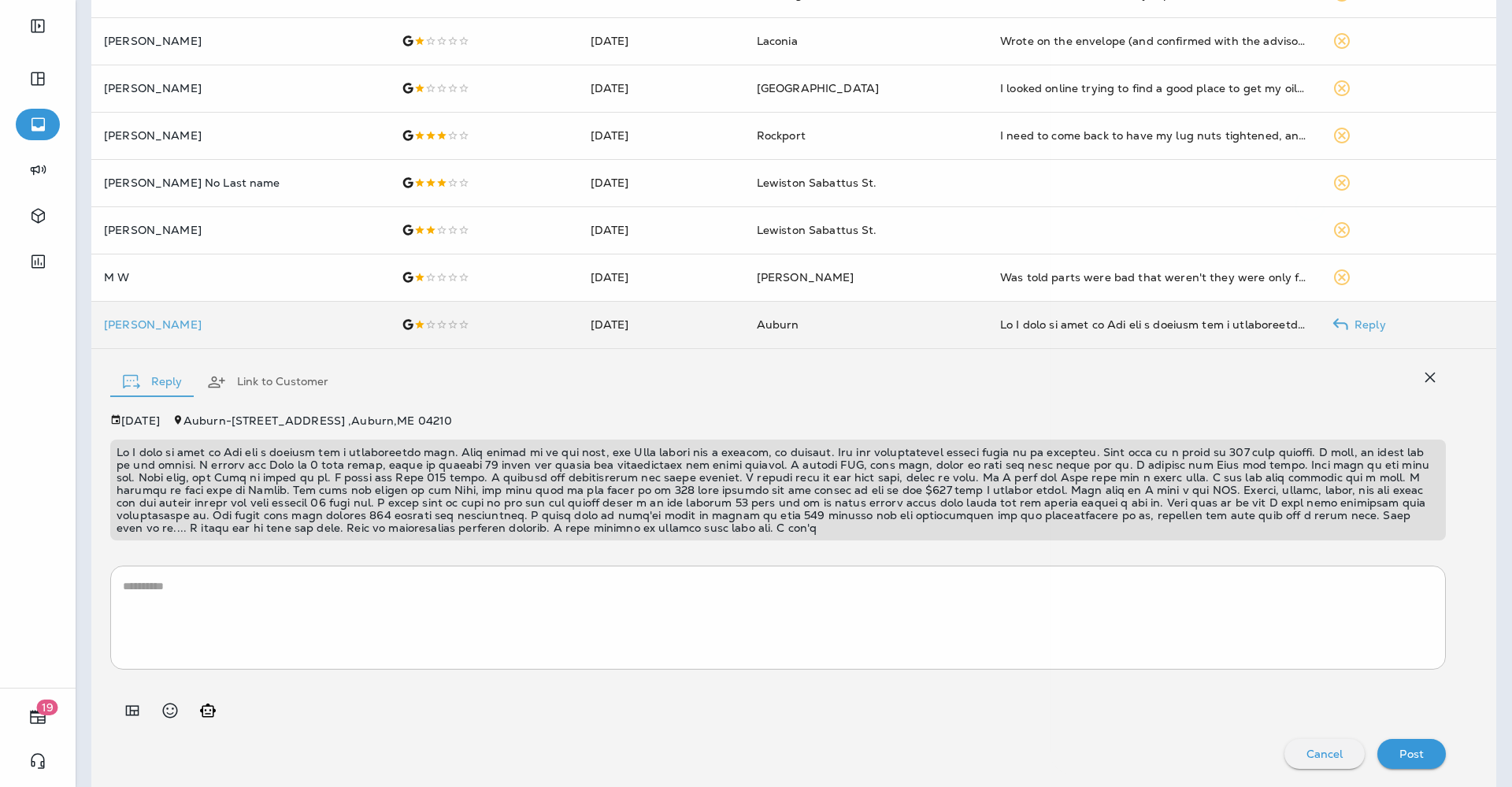
click at [398, 501] on div at bounding box center [834, 394] width 1512 height 787
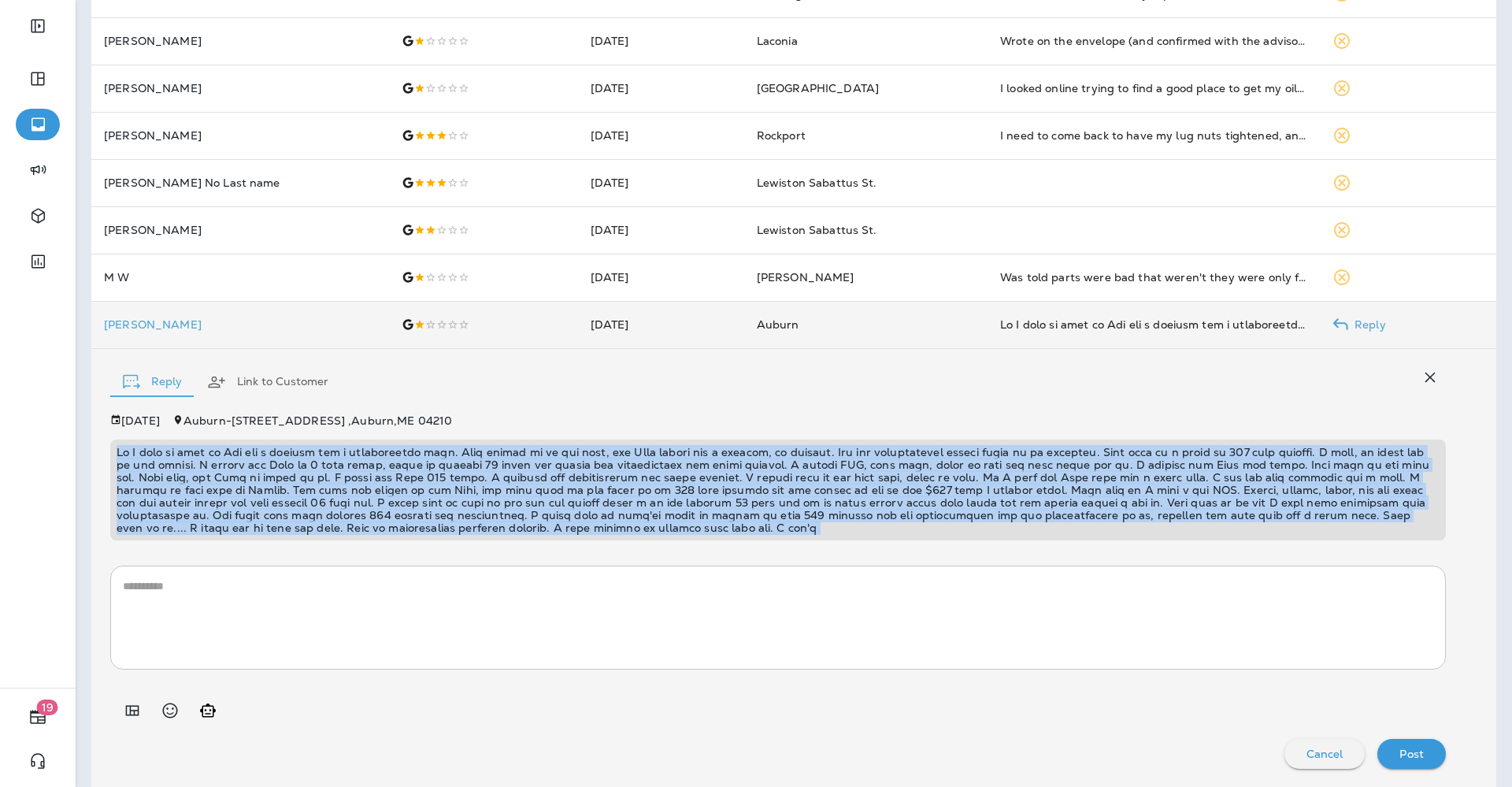
click at [398, 501] on p at bounding box center [778, 490] width 1324 height 88
copy p "So I took my jeep to Vip for a sticker and a transmission leak. They called me …"
click at [130, 713] on icon "Add in a premade template" at bounding box center [133, 709] width 14 height 11
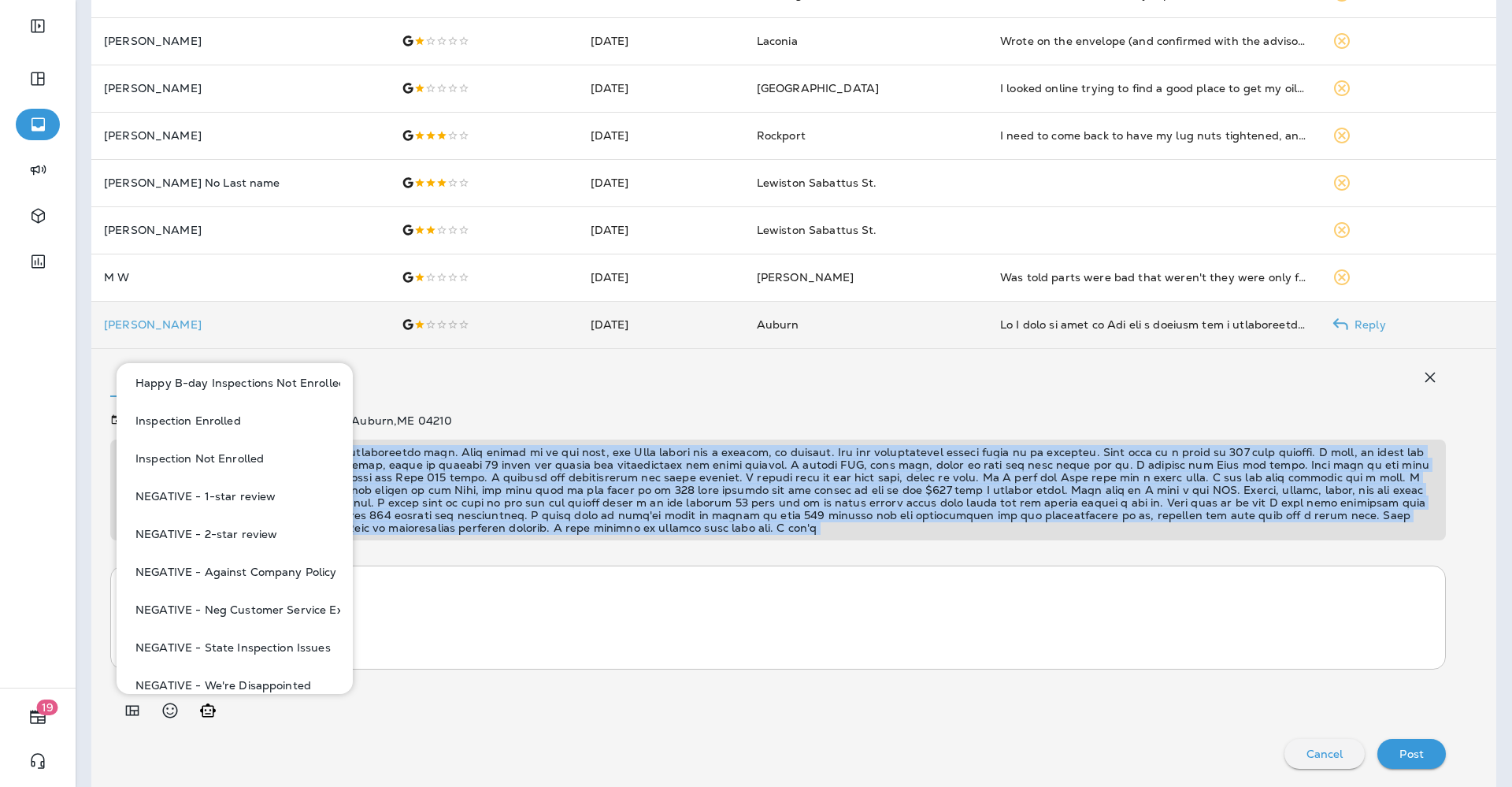
scroll to position [591, 0]
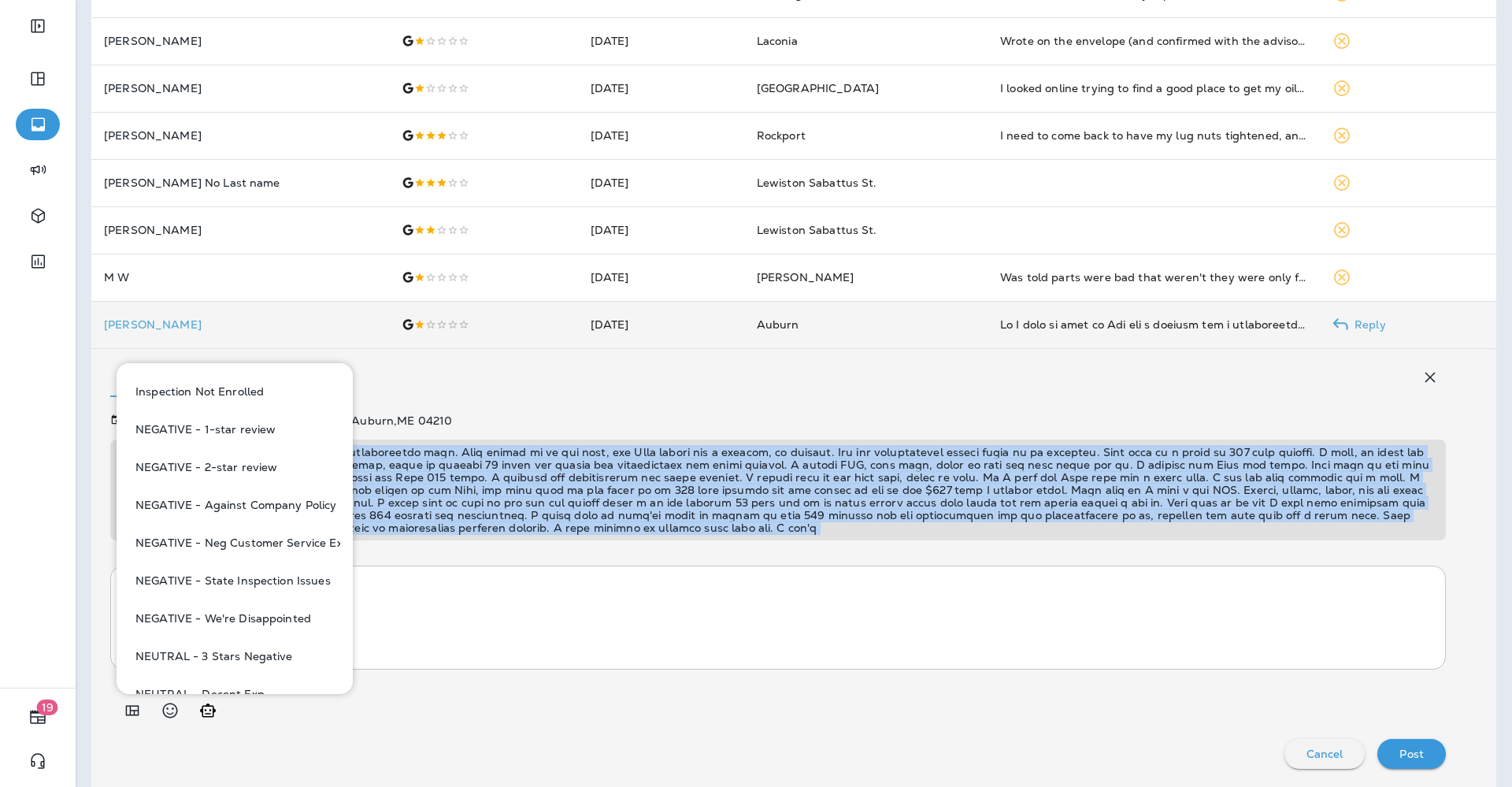
click at [276, 499] on button "NEGATIVE - Against Company Policy" at bounding box center [234, 504] width 211 height 38
type textarea "**********"
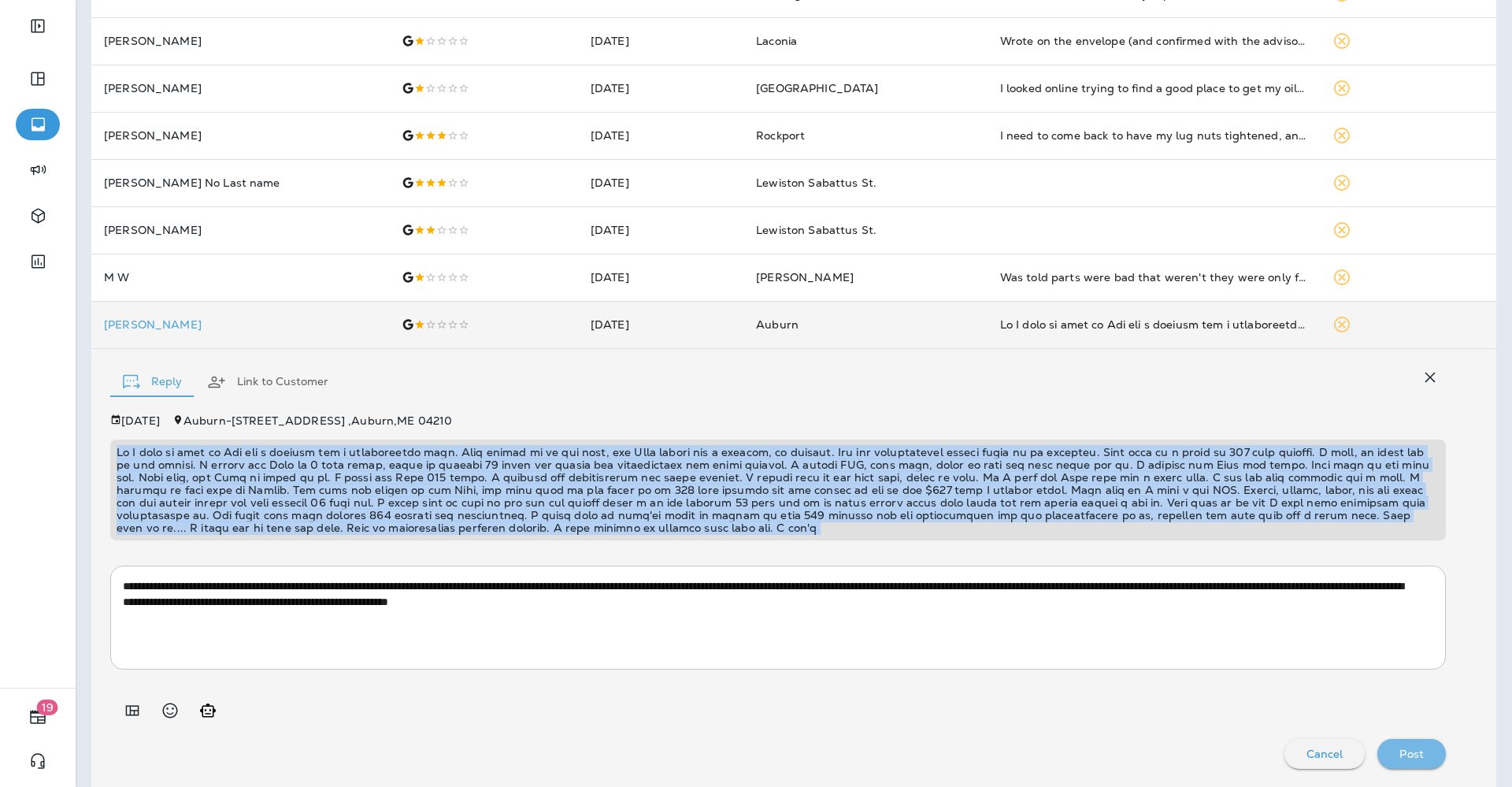
click at [1400, 752] on p "Post" at bounding box center [1412, 754] width 24 height 13
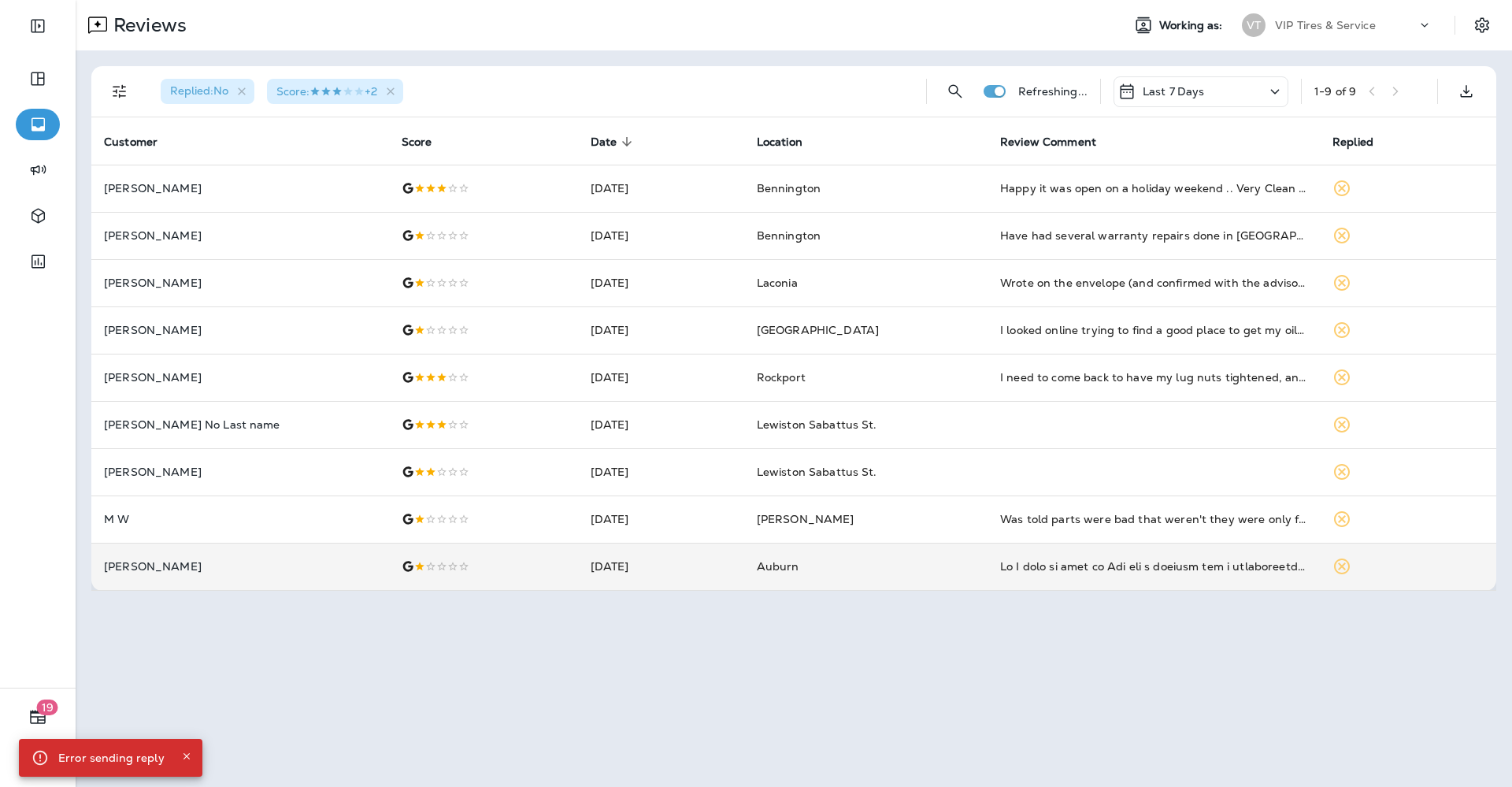
scroll to position [0, 0]
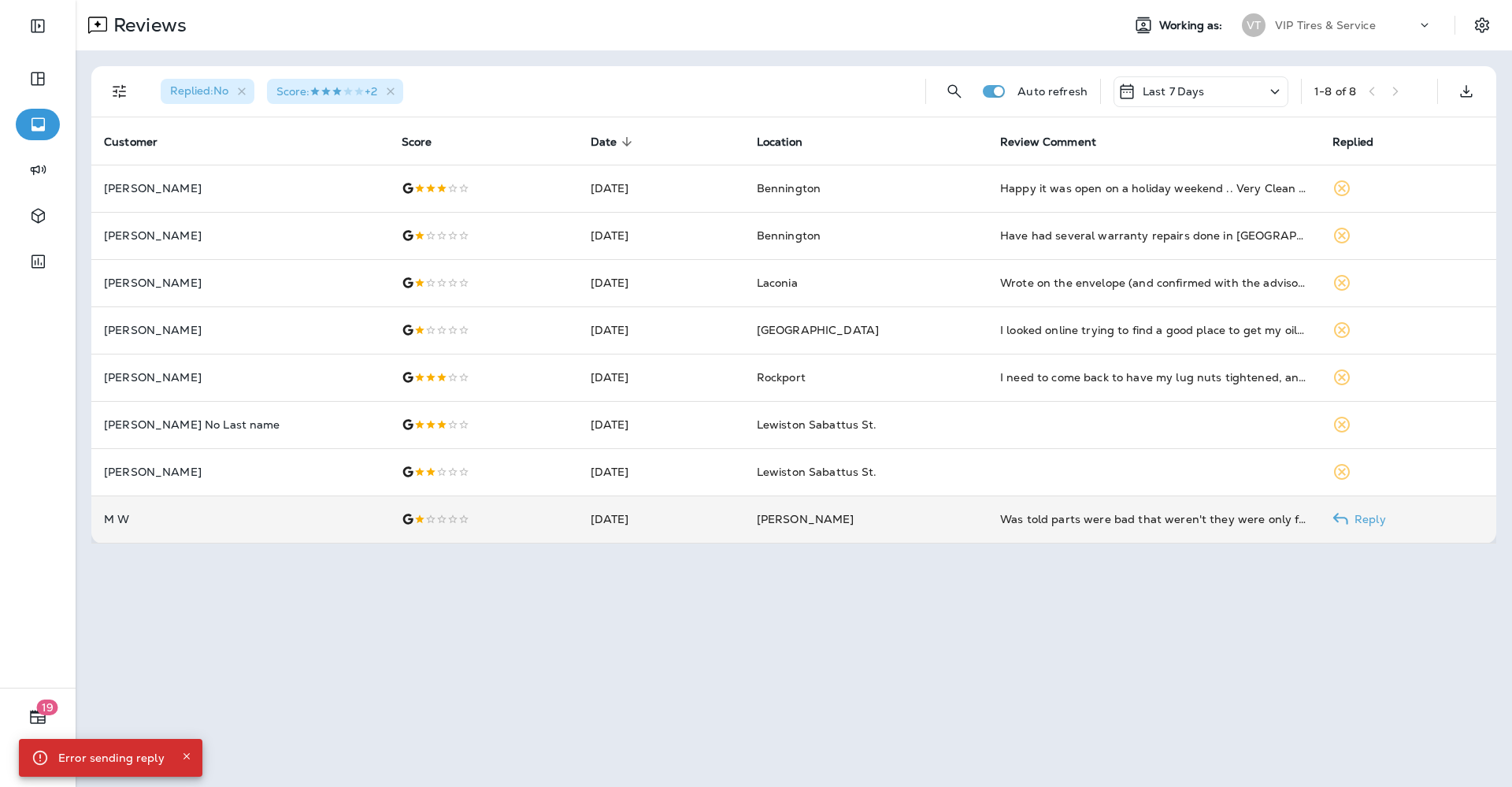
click at [175, 531] on td "M W" at bounding box center [240, 519] width 297 height 47
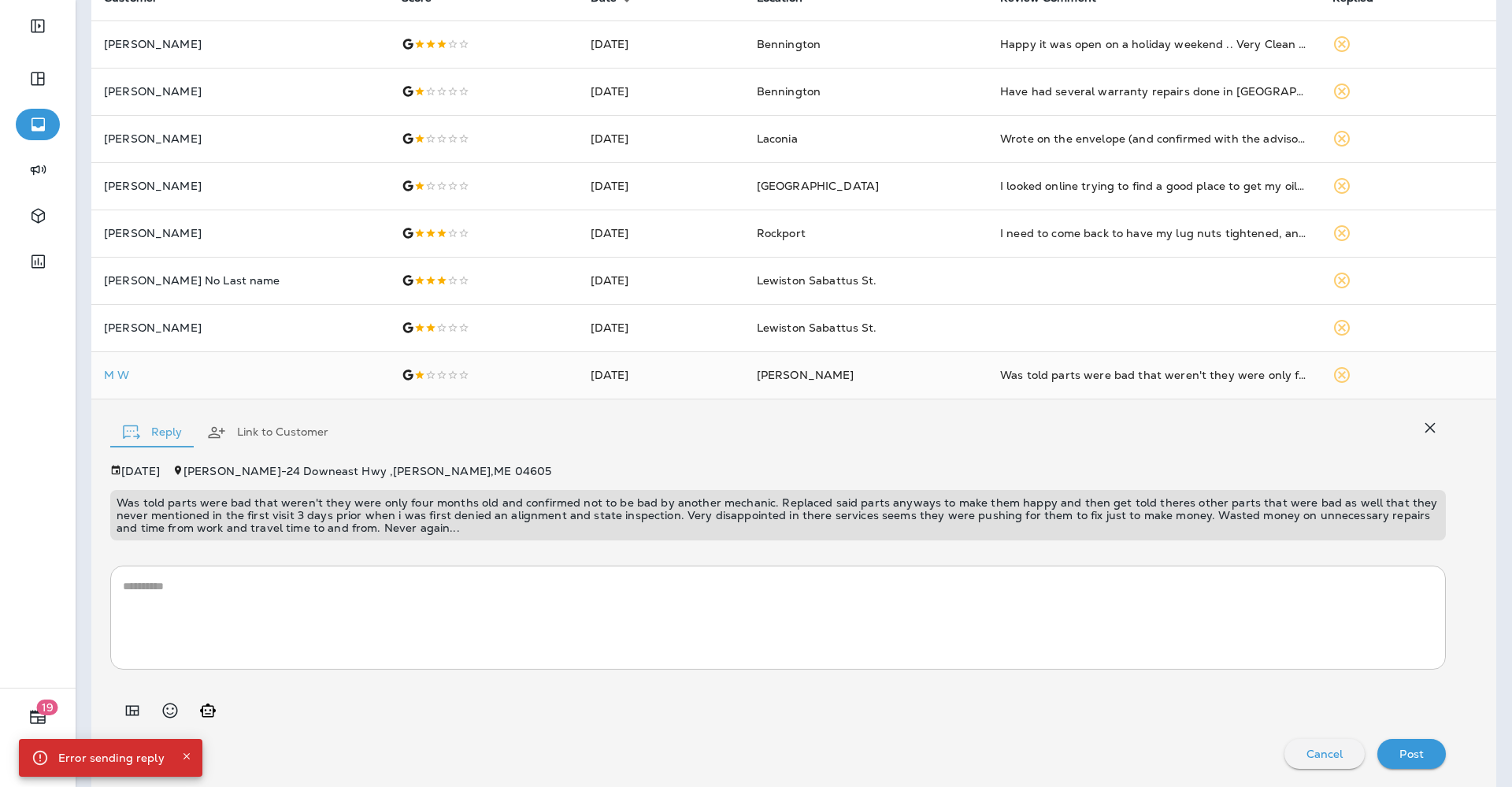
click at [314, 519] on p "Was told parts were bad that weren't they were only four months old and confirm…" at bounding box center [778, 515] width 1324 height 38
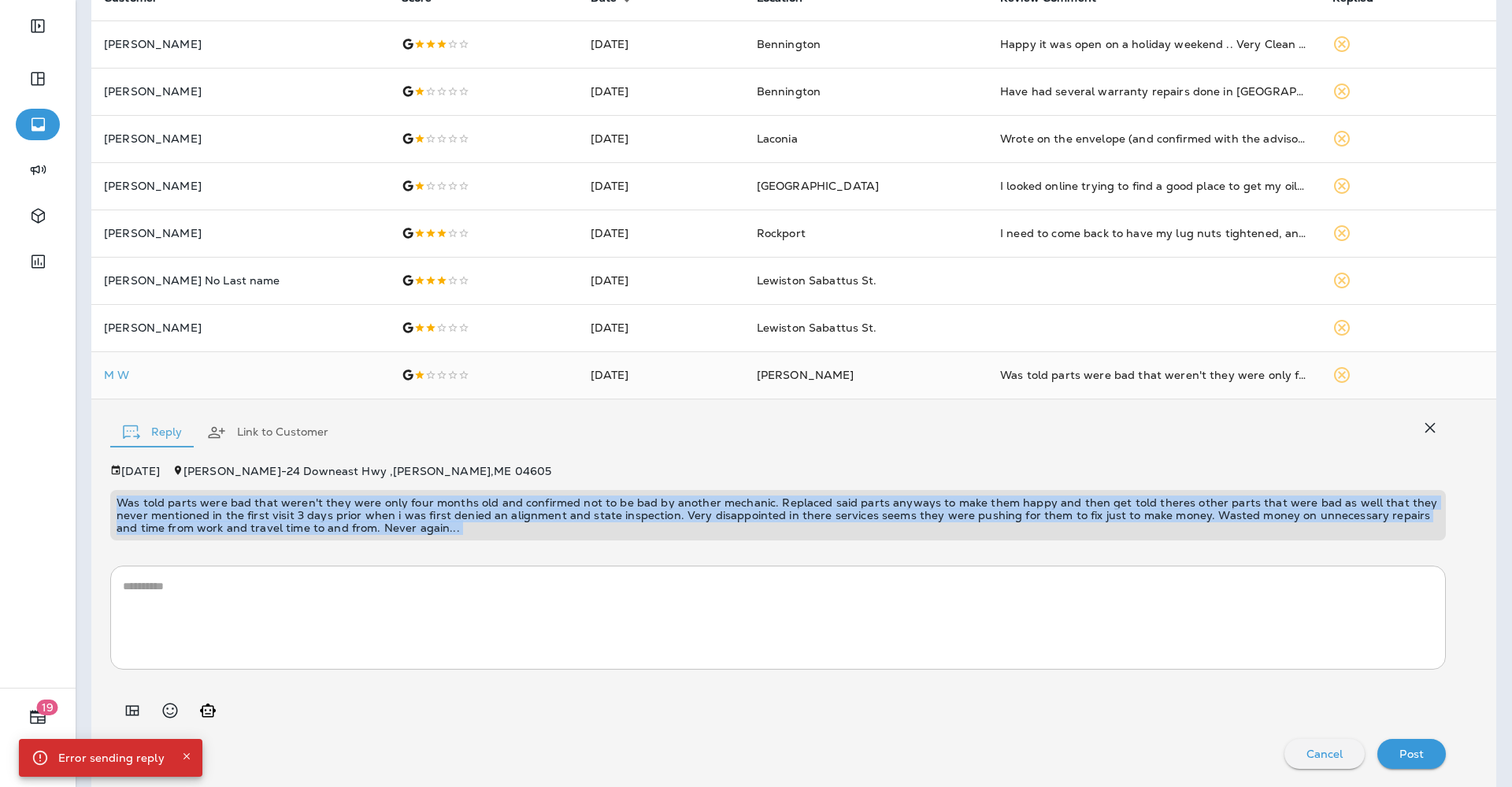
click at [314, 519] on p "Was told parts were bad that weren't they were only four months old and confirm…" at bounding box center [778, 515] width 1324 height 38
copy p "Was told parts were bad that weren't they were only four months old and confirm…"
click at [126, 703] on icon "Add in a premade template" at bounding box center [132, 710] width 19 height 19
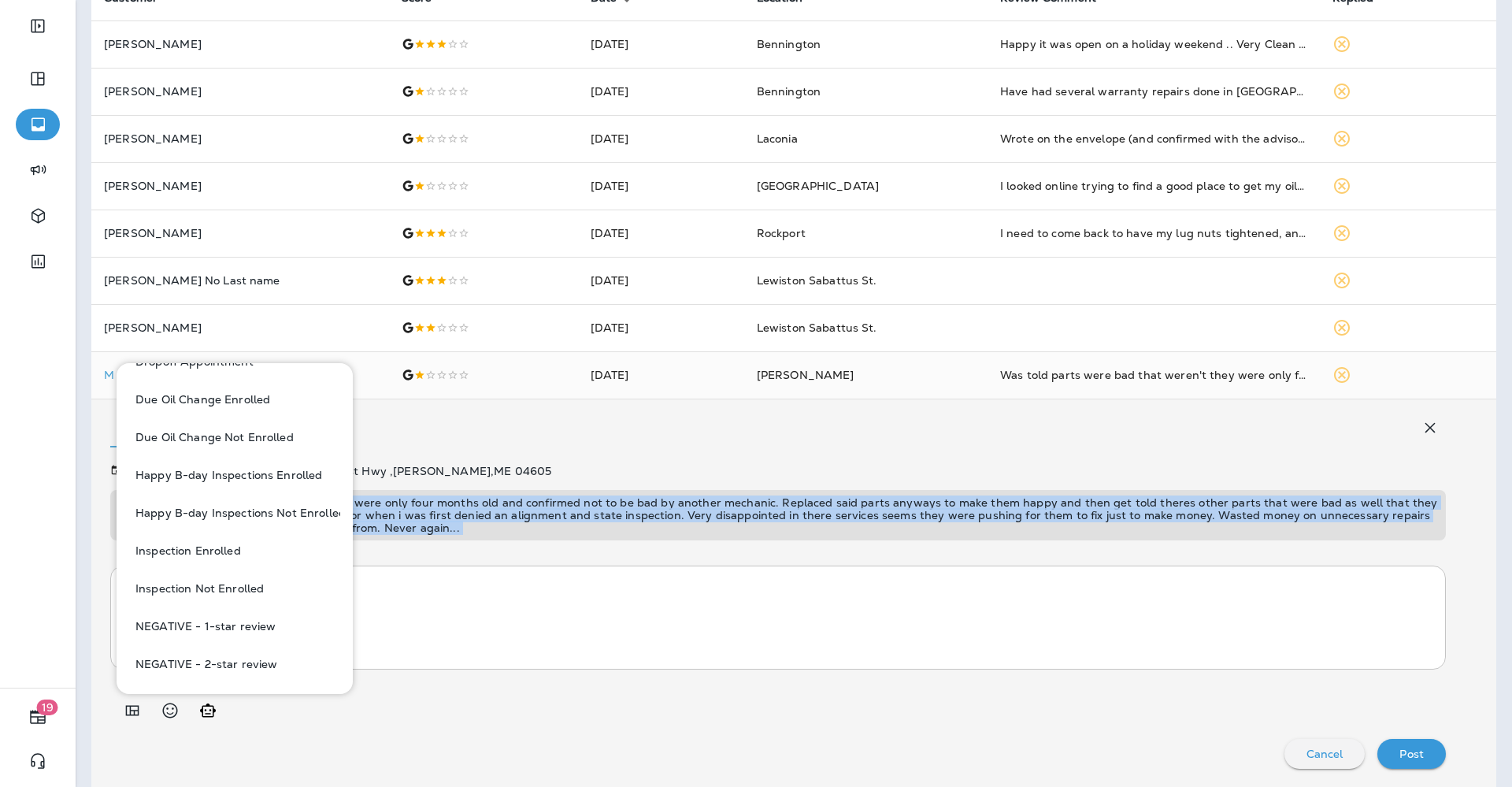
scroll to position [0, 0]
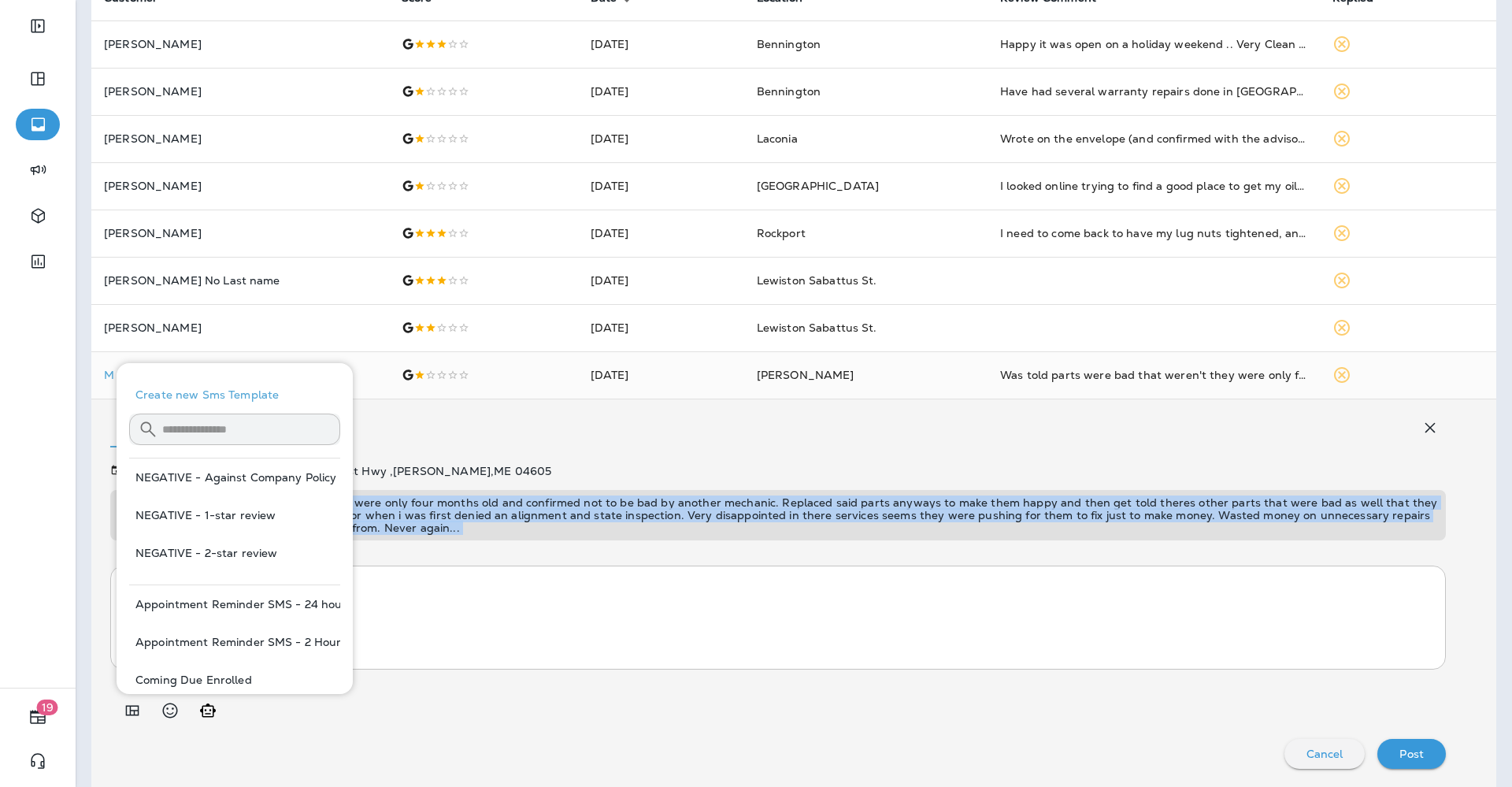
click at [228, 470] on button "NEGATIVE - Against Company Policy" at bounding box center [234, 477] width 211 height 38
type textarea "**********"
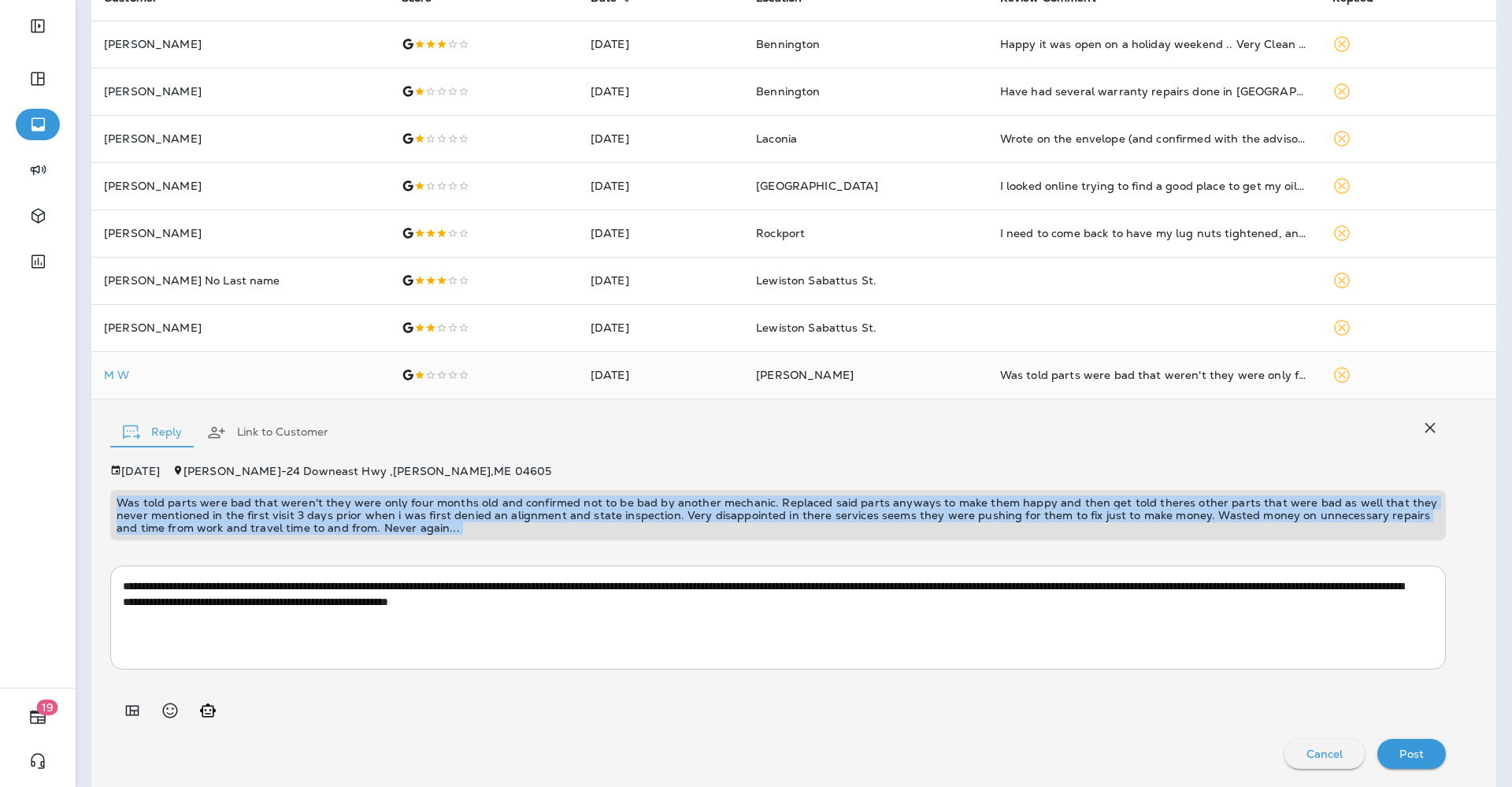
click at [1413, 756] on div "Post" at bounding box center [1412, 753] width 44 height 20
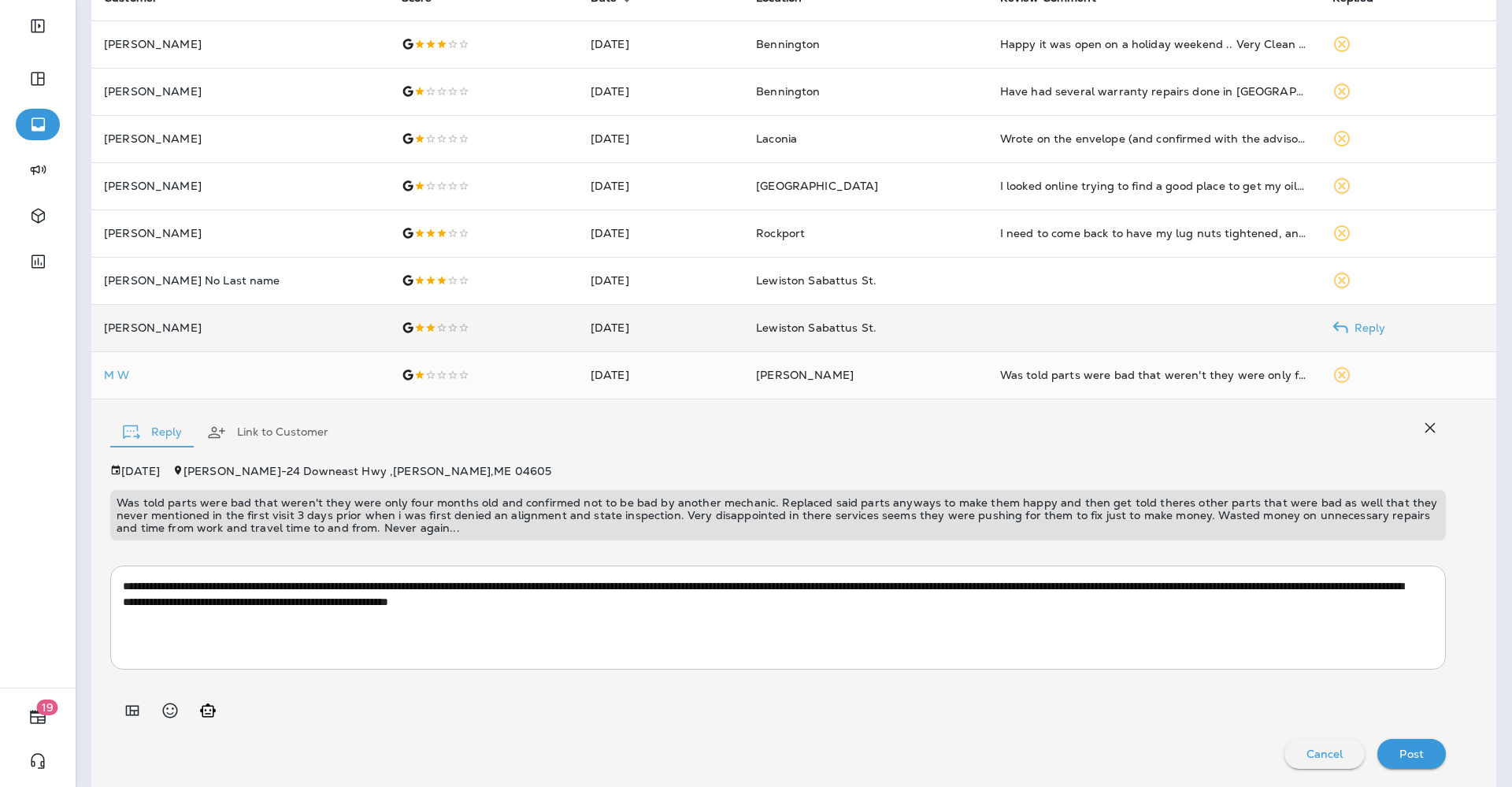
click at [141, 326] on p "[PERSON_NAME]" at bounding box center [240, 328] width 272 height 13
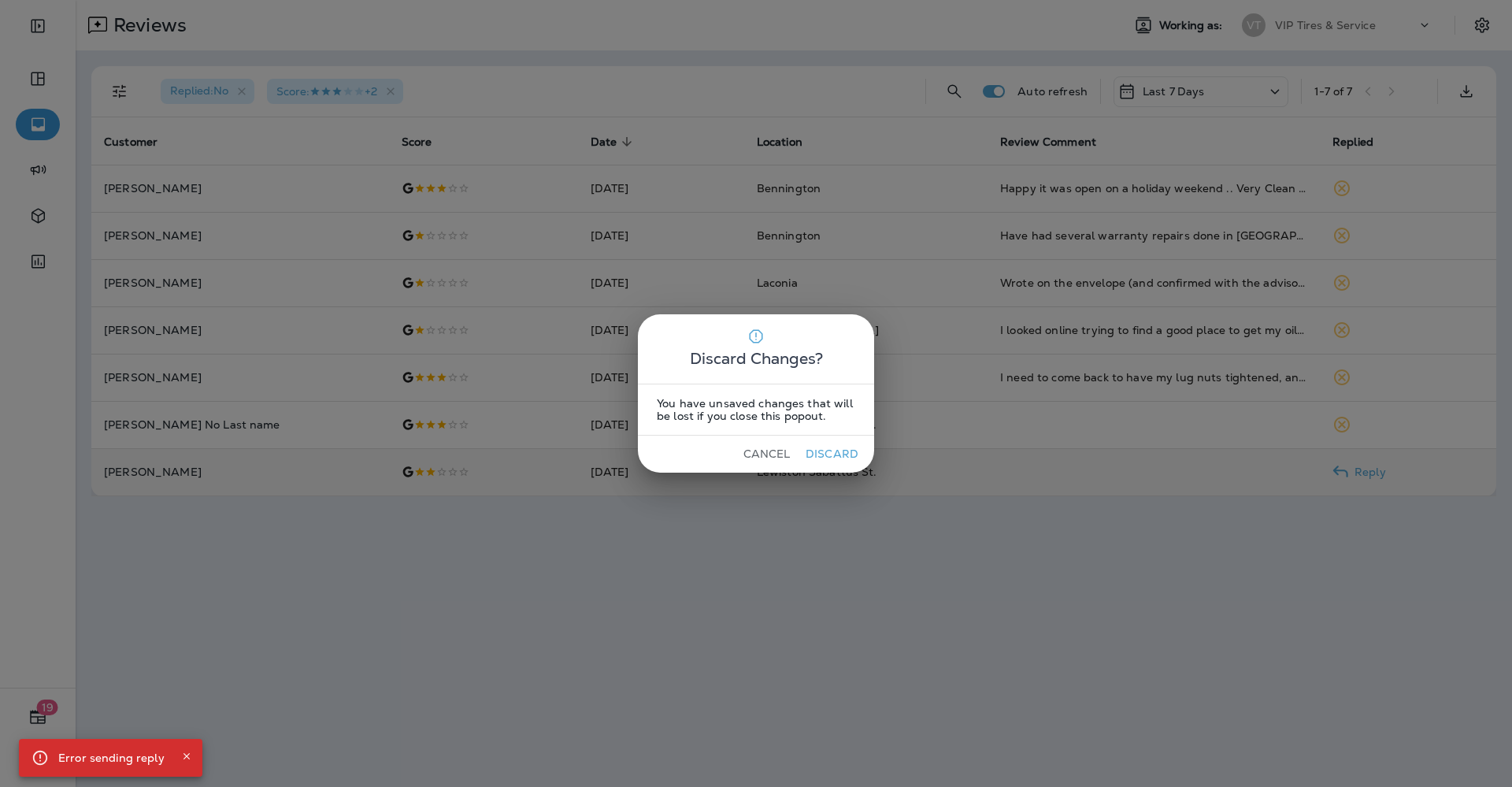
click at [760, 455] on button "Cancel" at bounding box center [766, 454] width 59 height 24
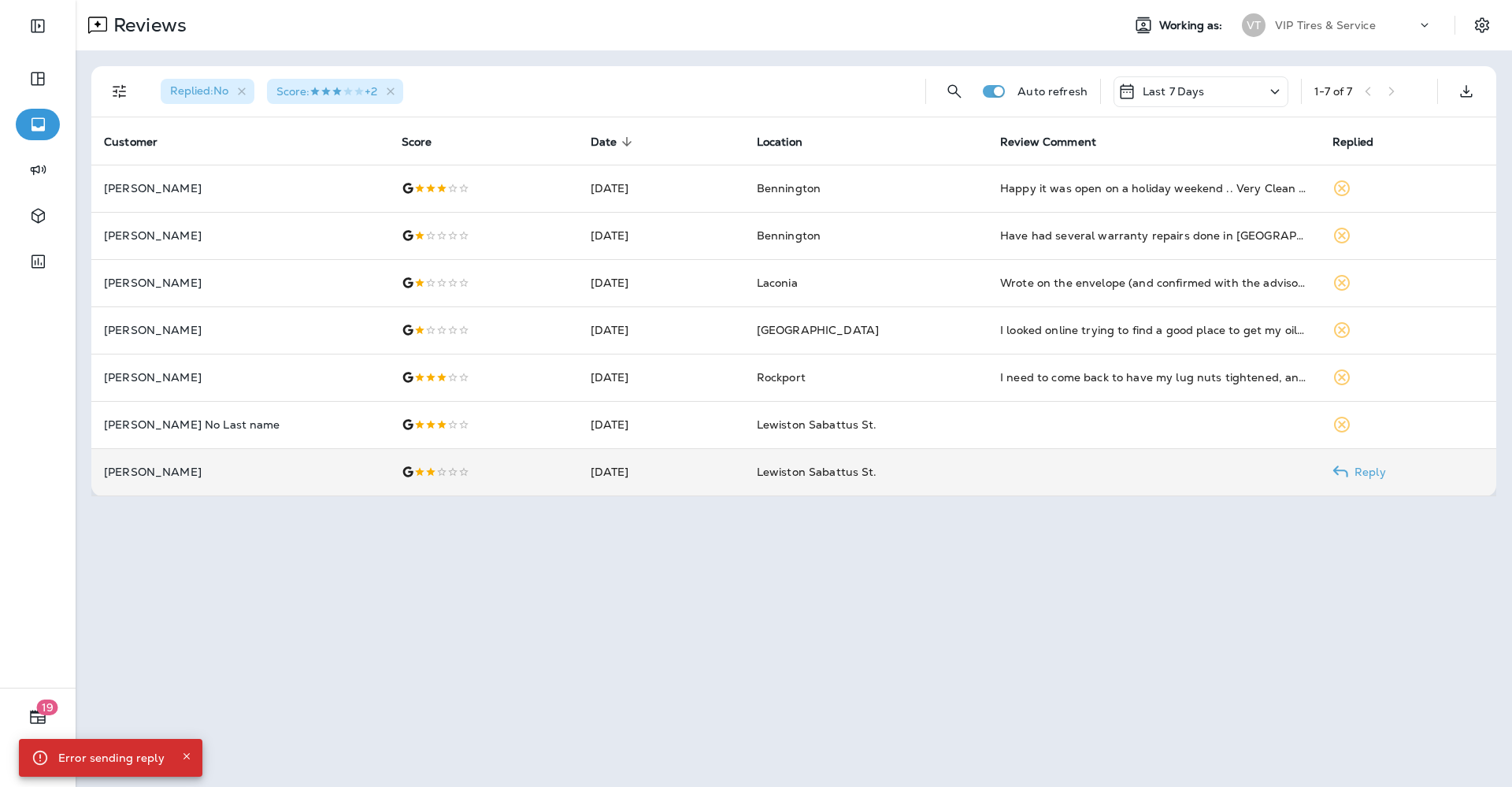
click at [164, 481] on td "[PERSON_NAME]" at bounding box center [240, 472] width 297 height 47
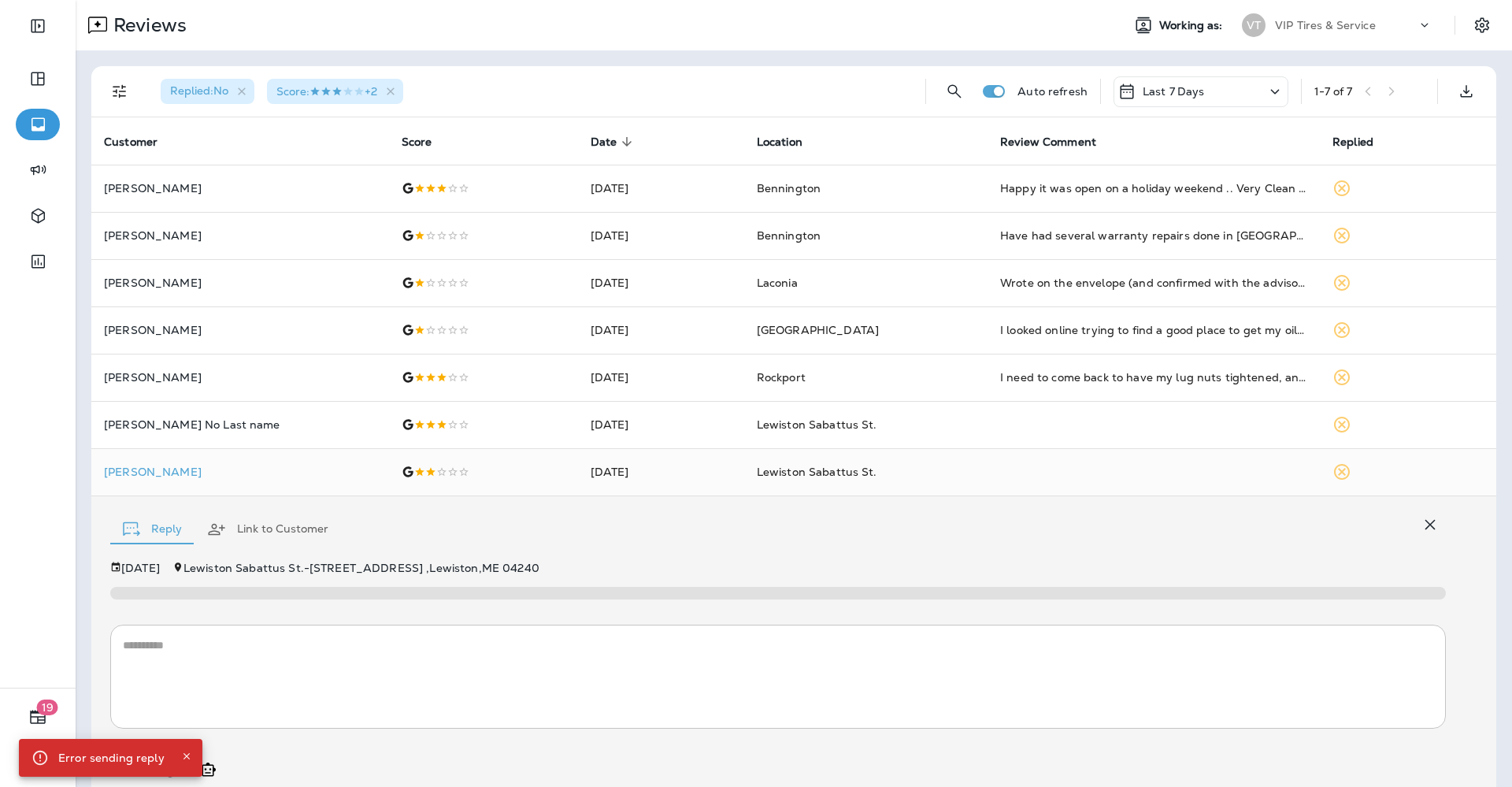
scroll to position [59, 0]
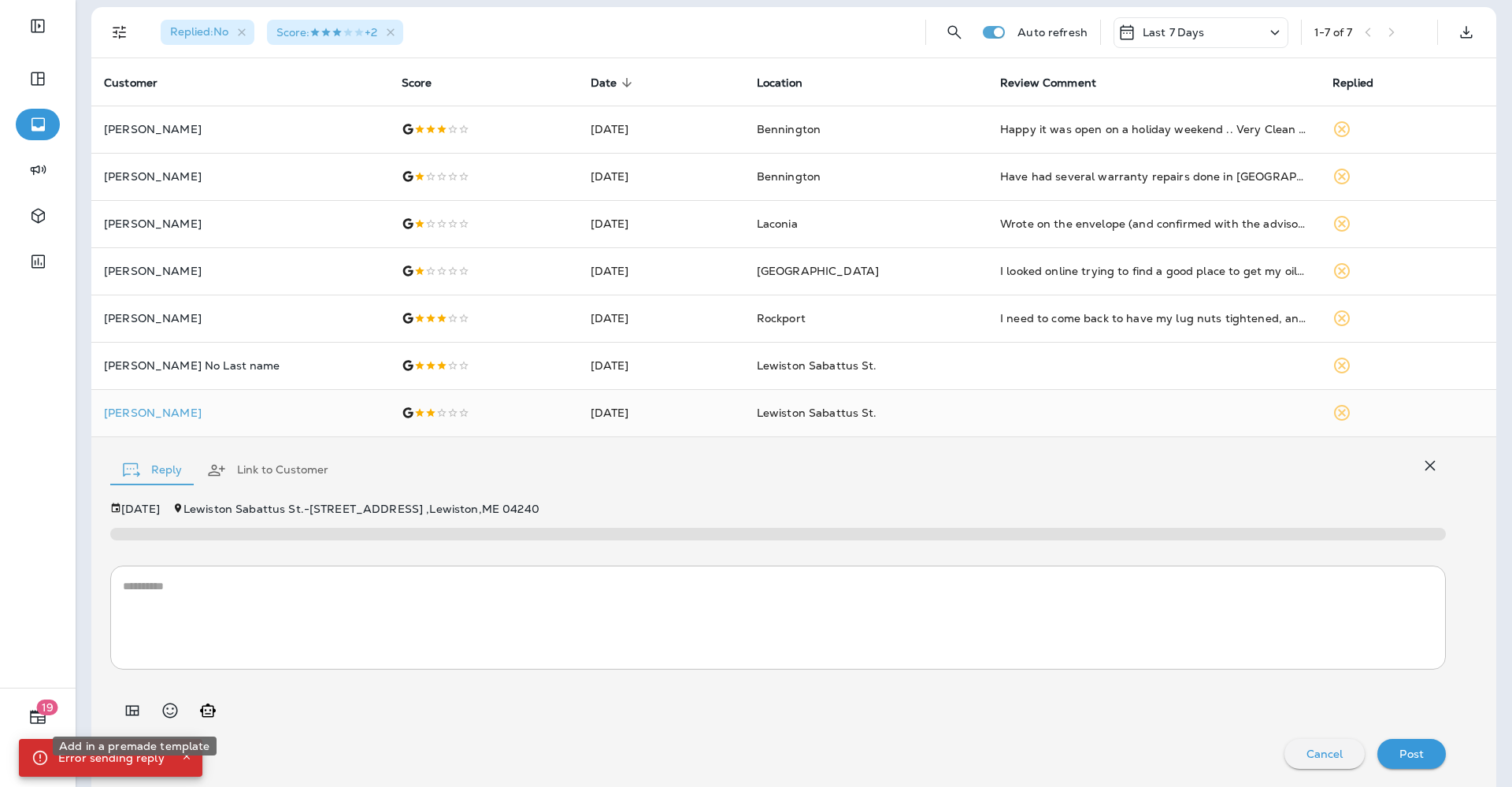
click at [126, 705] on icon "Add in a premade template" at bounding box center [133, 709] width 14 height 11
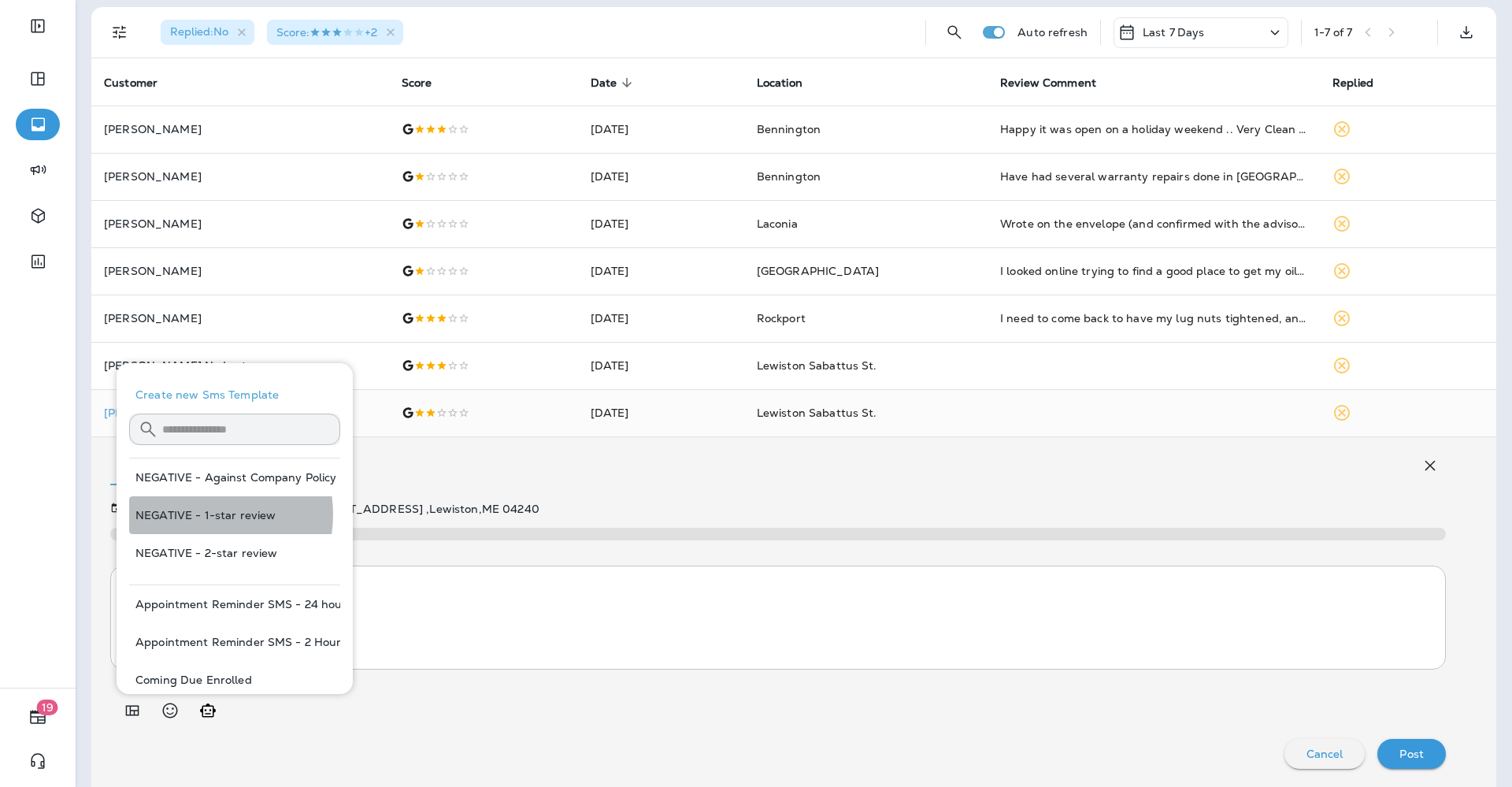
click at [198, 514] on button "NEGATIVE - 1-star review" at bounding box center [234, 515] width 211 height 38
type textarea "**********"
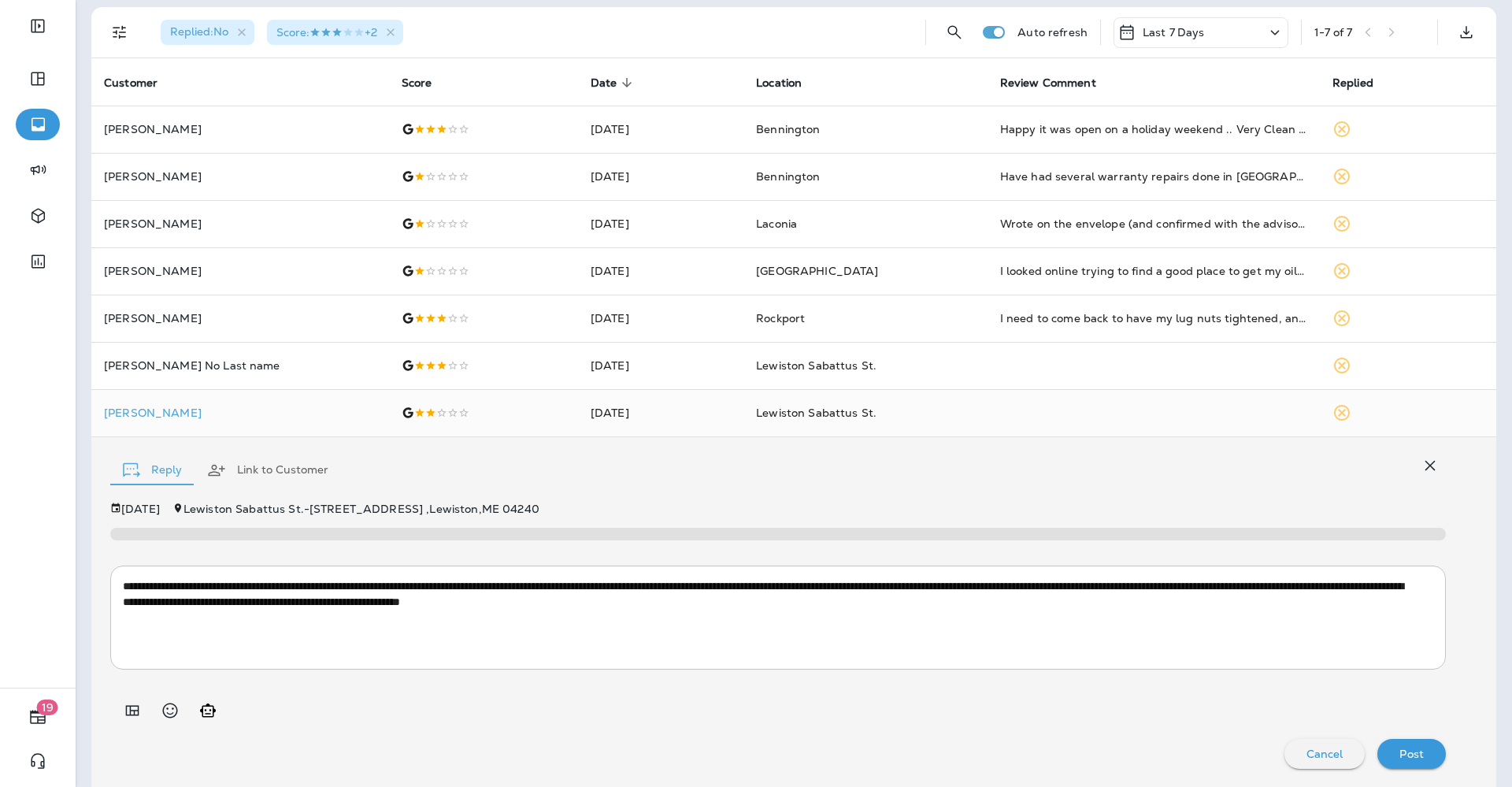
click at [322, 596] on textarea "**********" at bounding box center [770, 617] width 1295 height 78
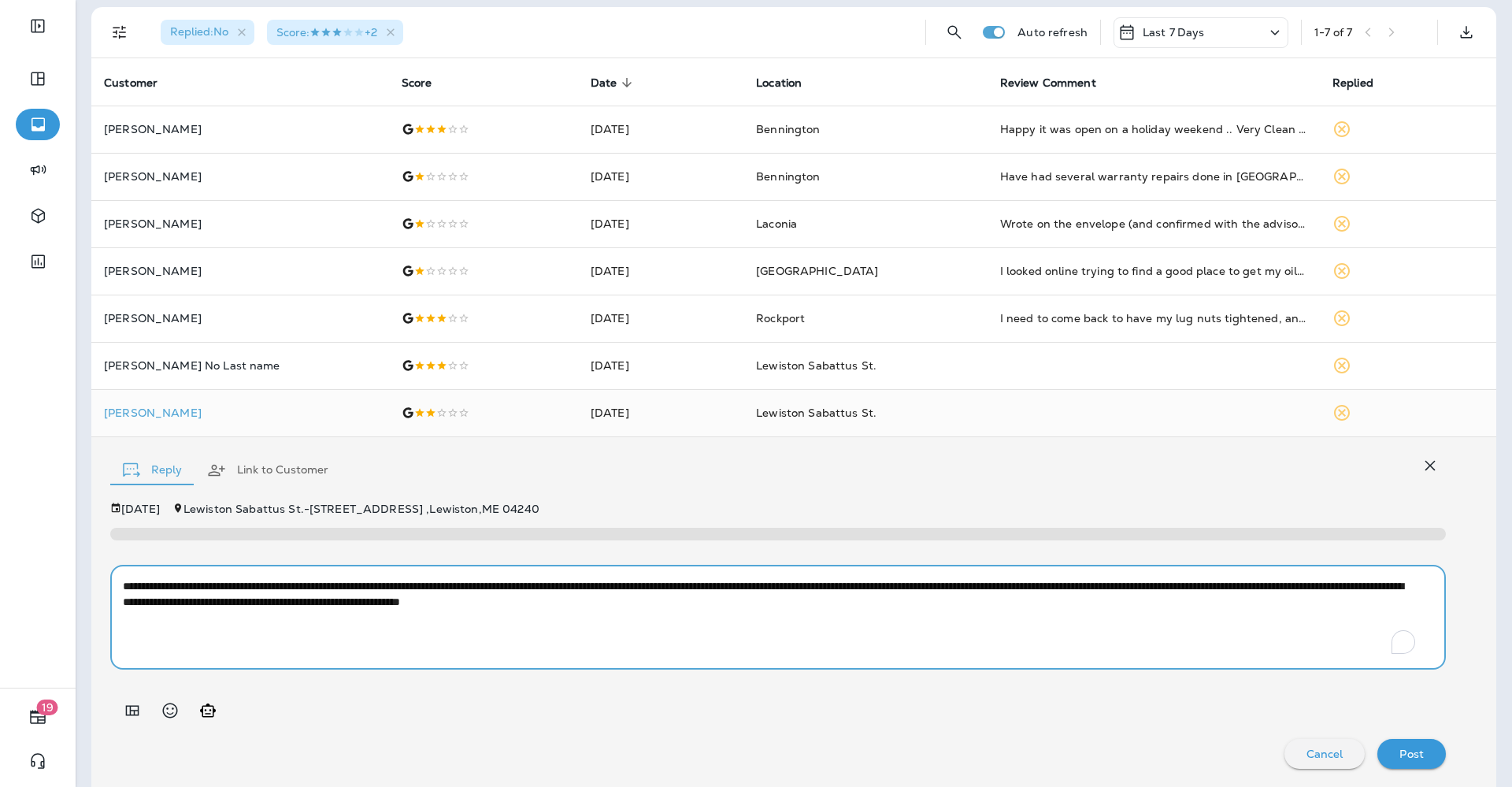
click at [322, 596] on textarea "**********" at bounding box center [770, 617] width 1295 height 78
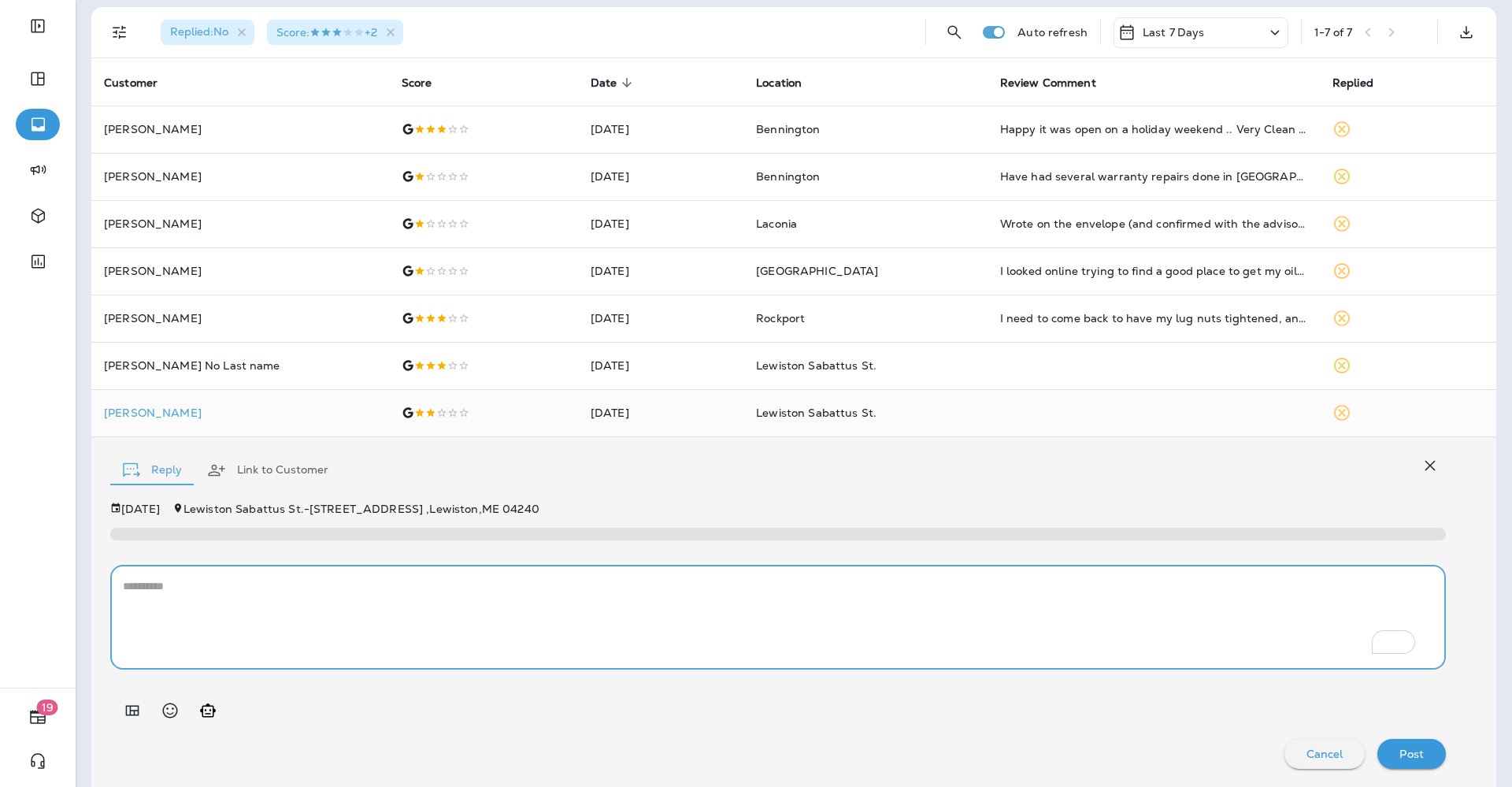
click at [141, 718] on icon "Add in a premade template" at bounding box center [132, 710] width 19 height 19
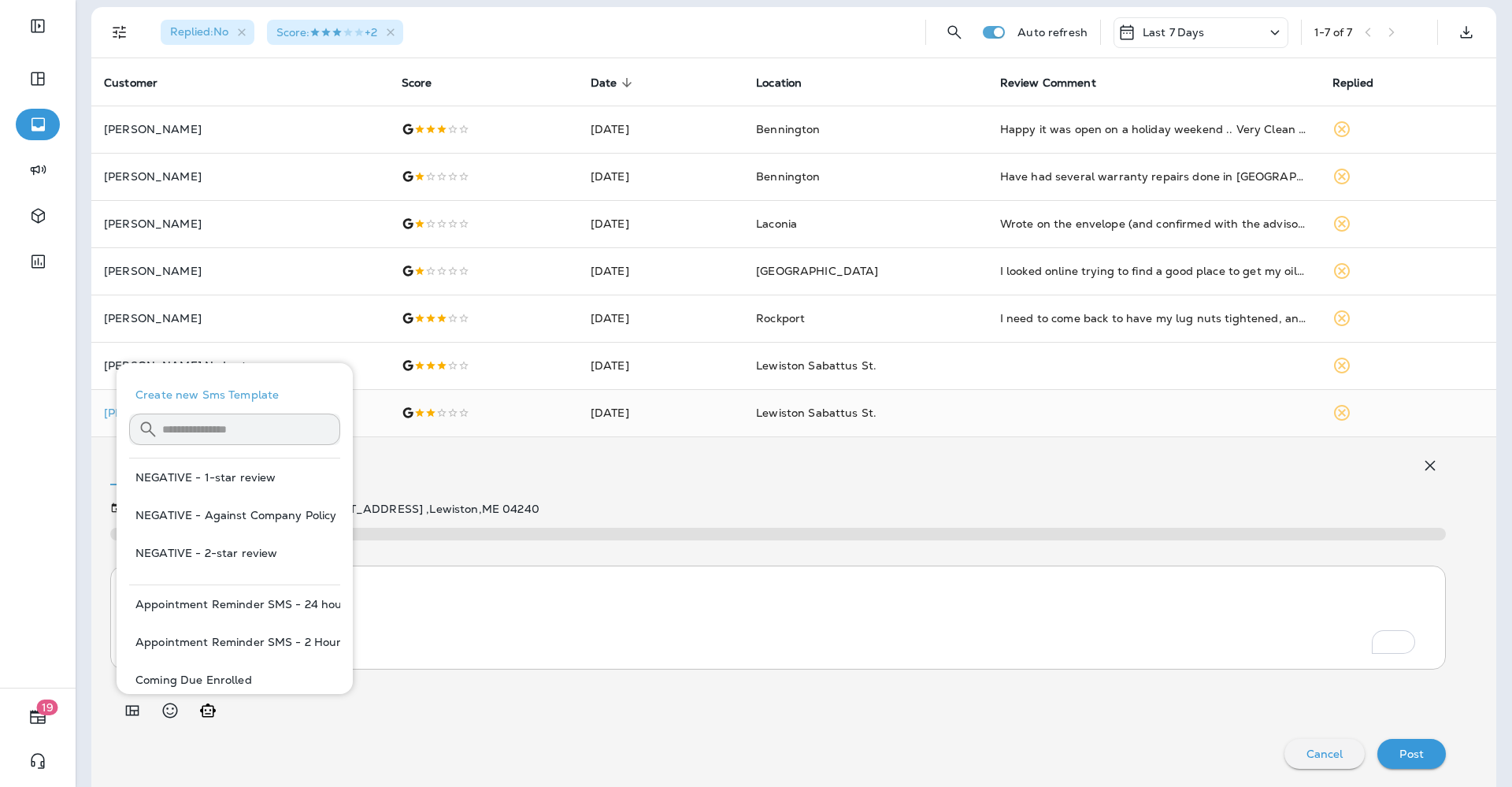
click at [204, 545] on button "NEGATIVE - 2-star review" at bounding box center [234, 553] width 211 height 38
type textarea "**********"
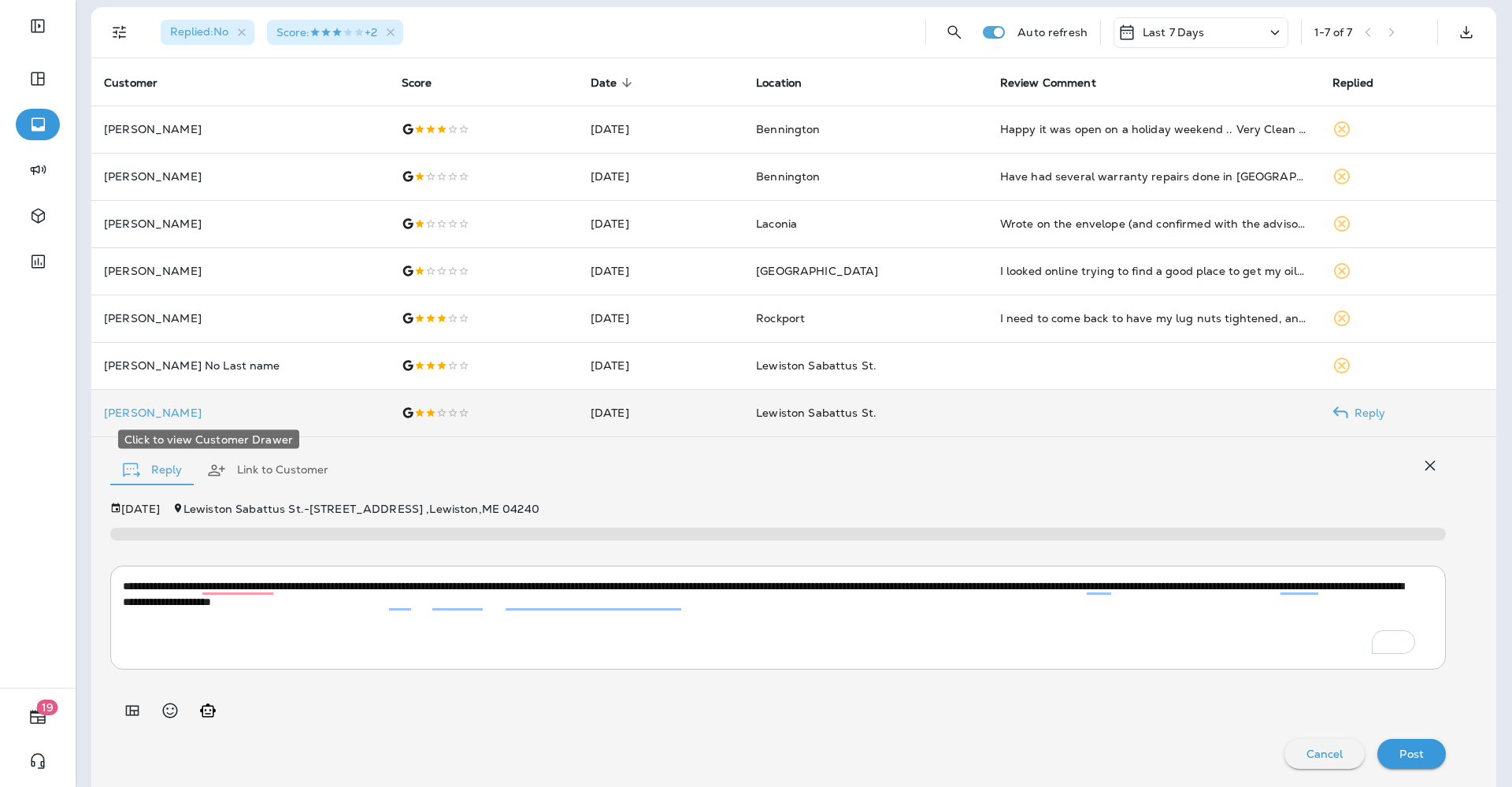
click at [138, 413] on p "[PERSON_NAME]" at bounding box center [240, 413] width 272 height 13
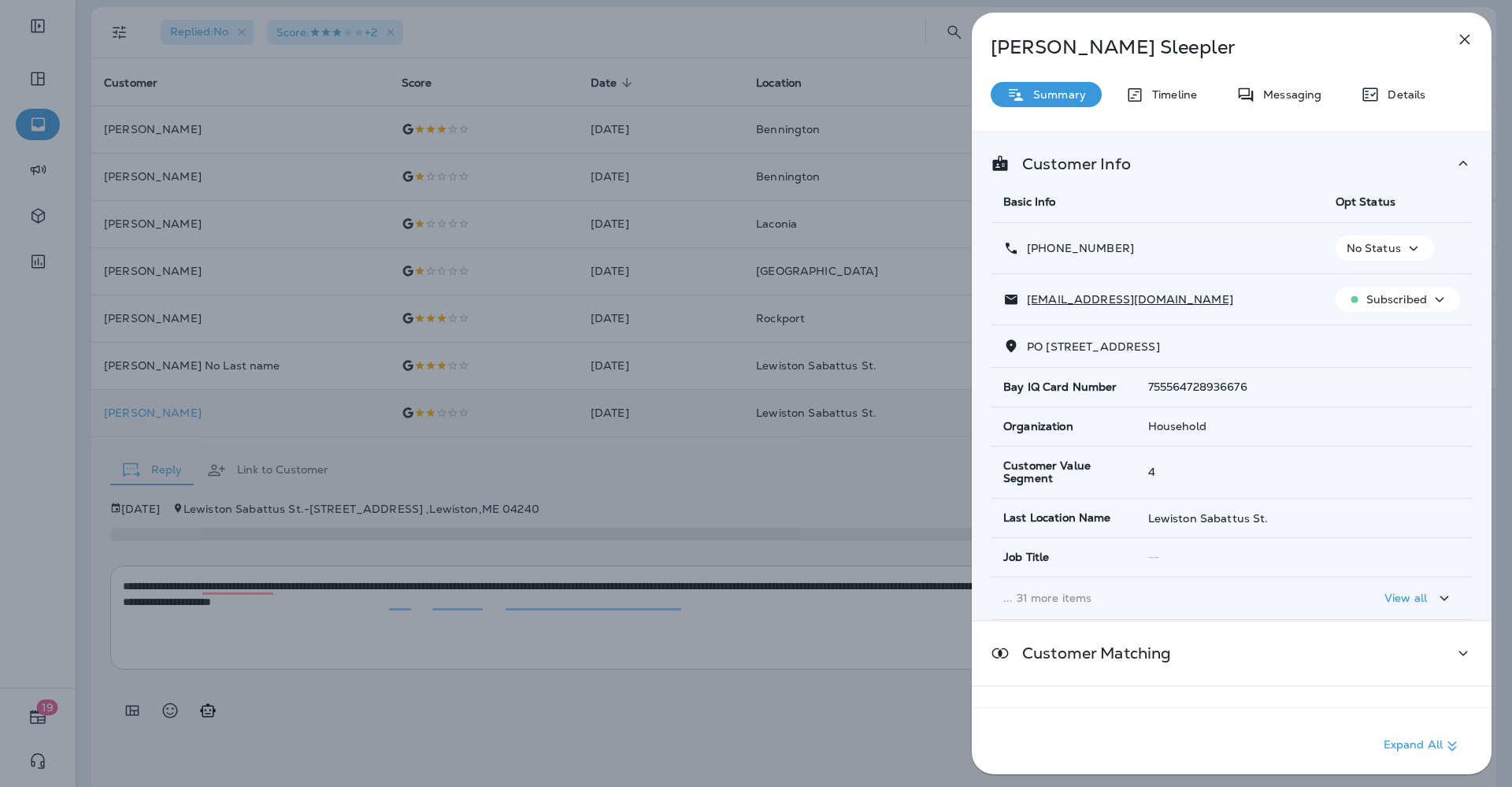
drag, startPoint x: 1143, startPoint y: 242, endPoint x: 1040, endPoint y: 248, distance: 103.2
click at [1040, 248] on div "[PHONE_NUMBER]" at bounding box center [1157, 248] width 307 height 16
copy p "[PHONE_NUMBER]"
drag, startPoint x: 1174, startPoint y: 284, endPoint x: 1026, endPoint y: 301, distance: 149.0
click at [1026, 301] on td "[EMAIL_ADDRESS][DOMAIN_NAME]" at bounding box center [1156, 299] width 332 height 51
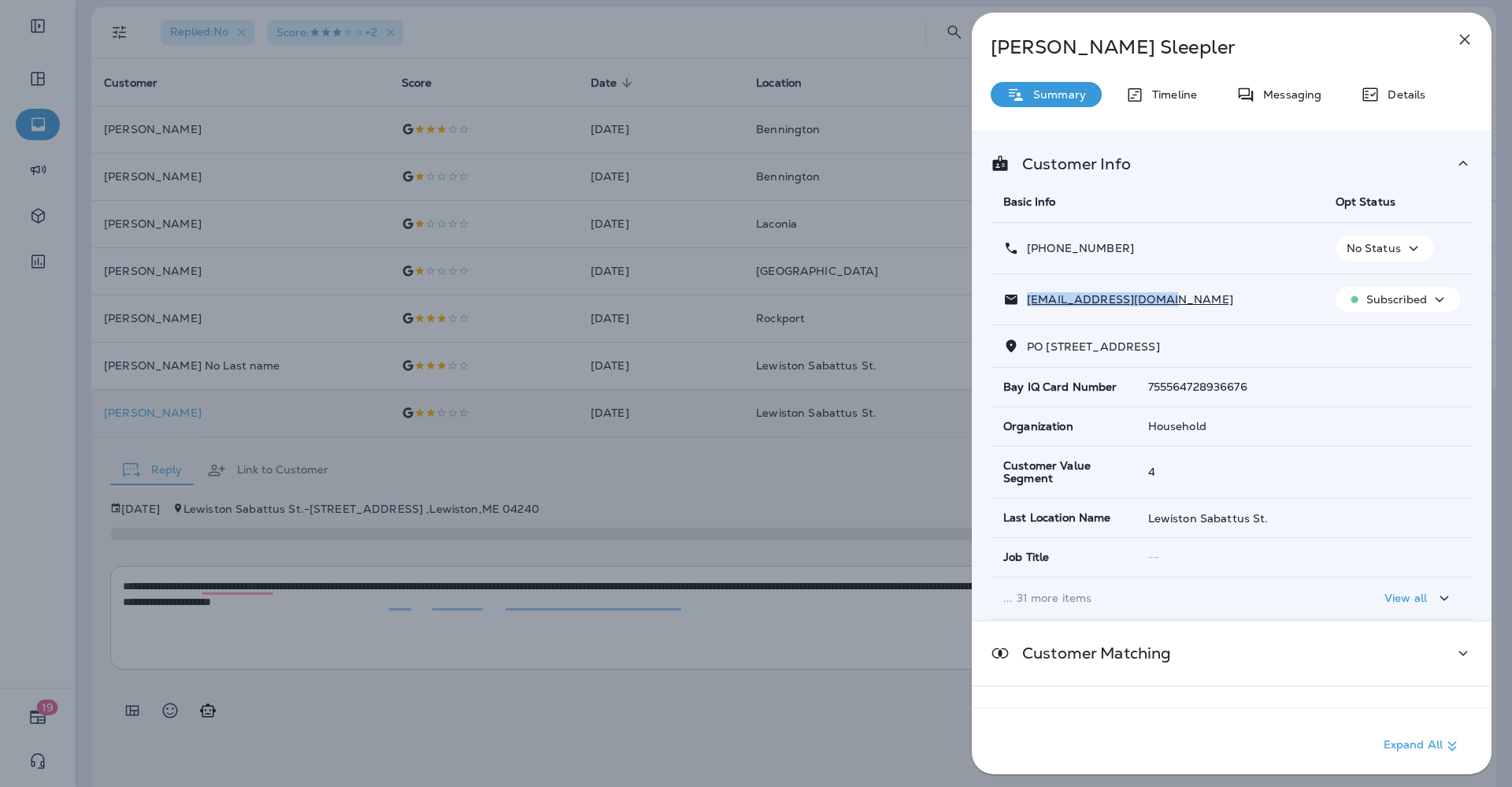
copy p "[EMAIL_ADDRESS][DOMAIN_NAME]"
click at [576, 636] on div "[PERSON_NAME] Summary Timeline Messaging Details Customer Info Basic Info Opt S…" at bounding box center [756, 394] width 1512 height 787
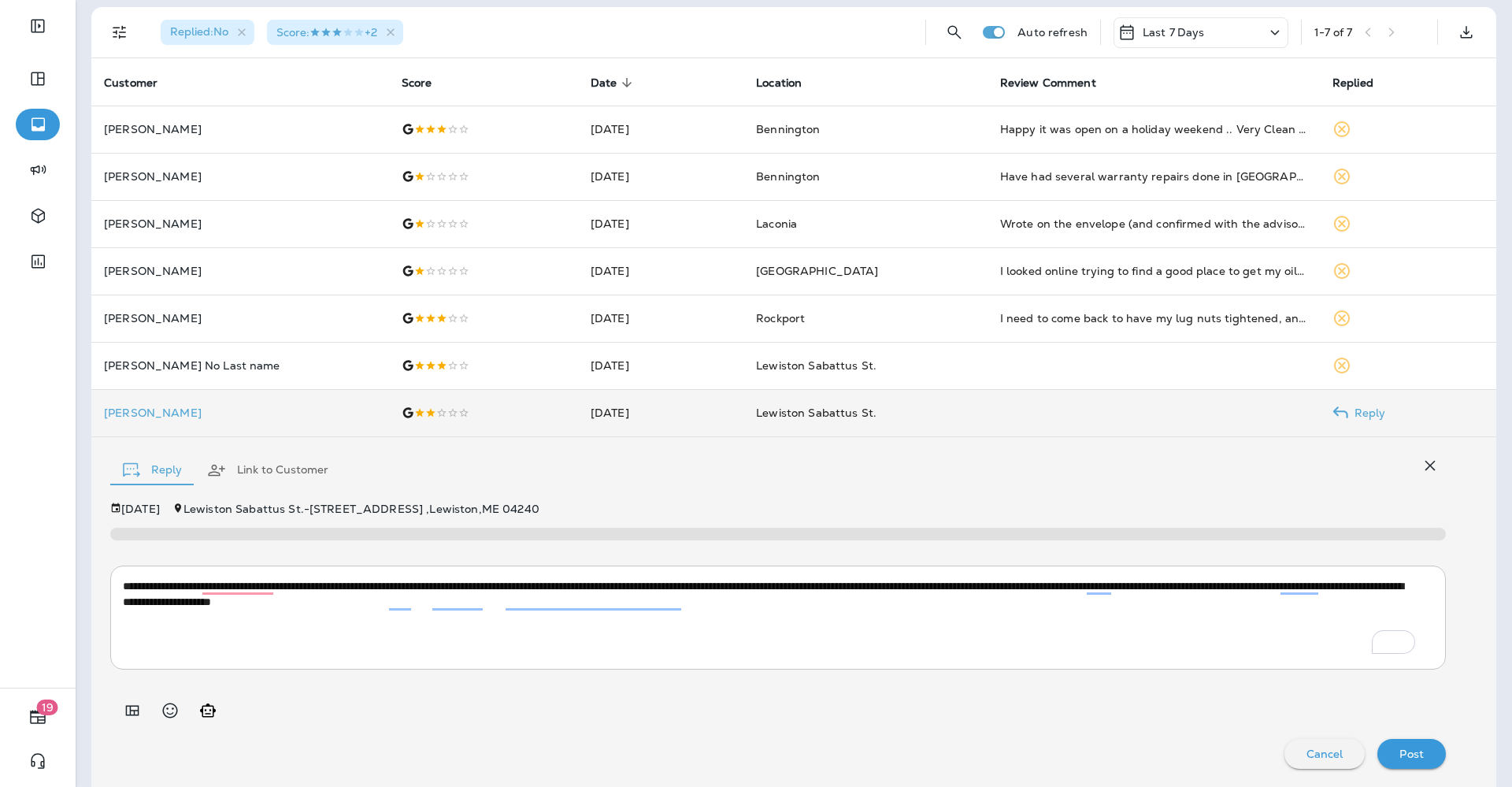
click at [1400, 748] on p "Post" at bounding box center [1412, 754] width 24 height 13
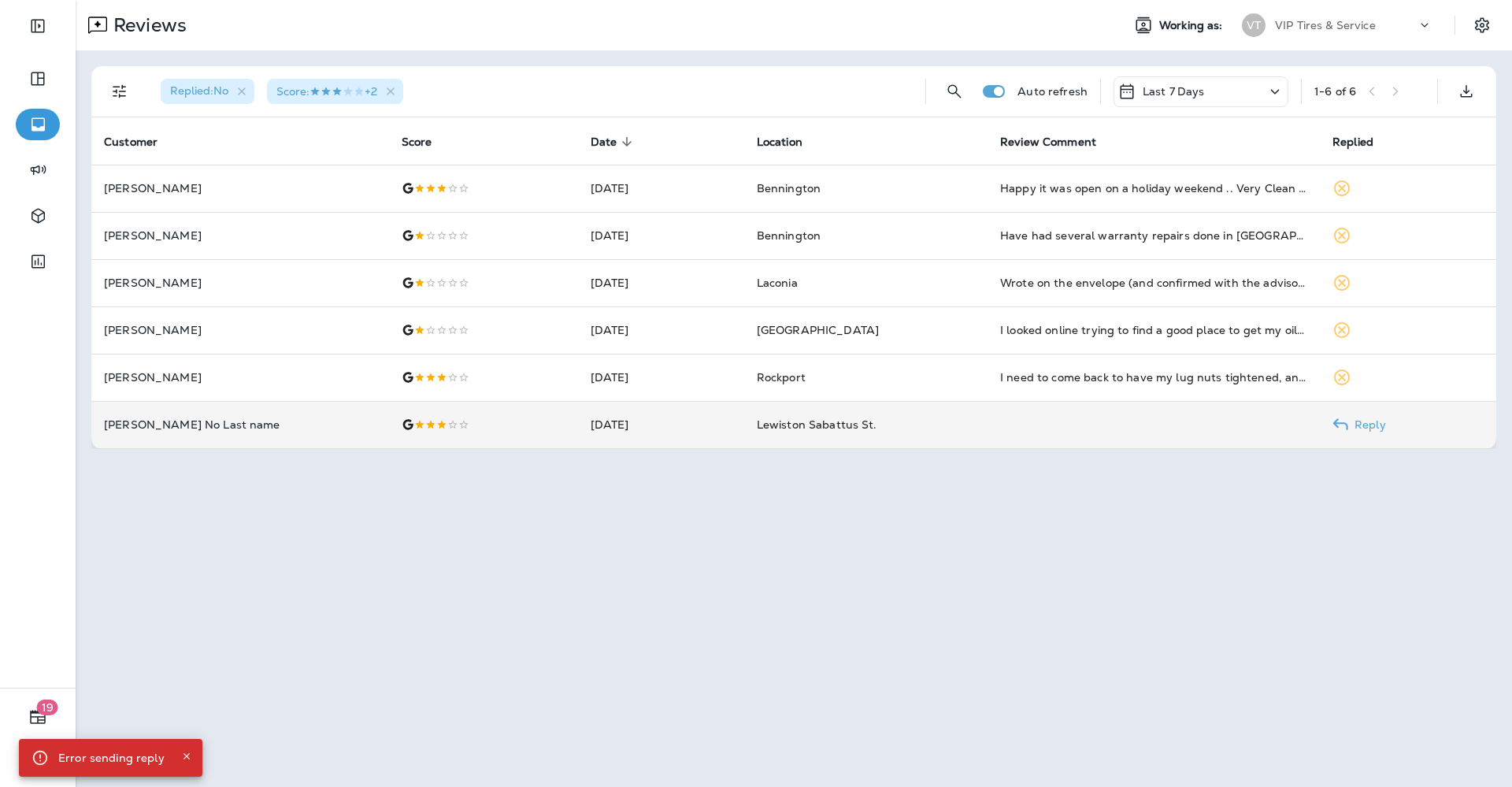
click at [161, 426] on p "[PERSON_NAME] No Last name" at bounding box center [240, 425] width 272 height 13
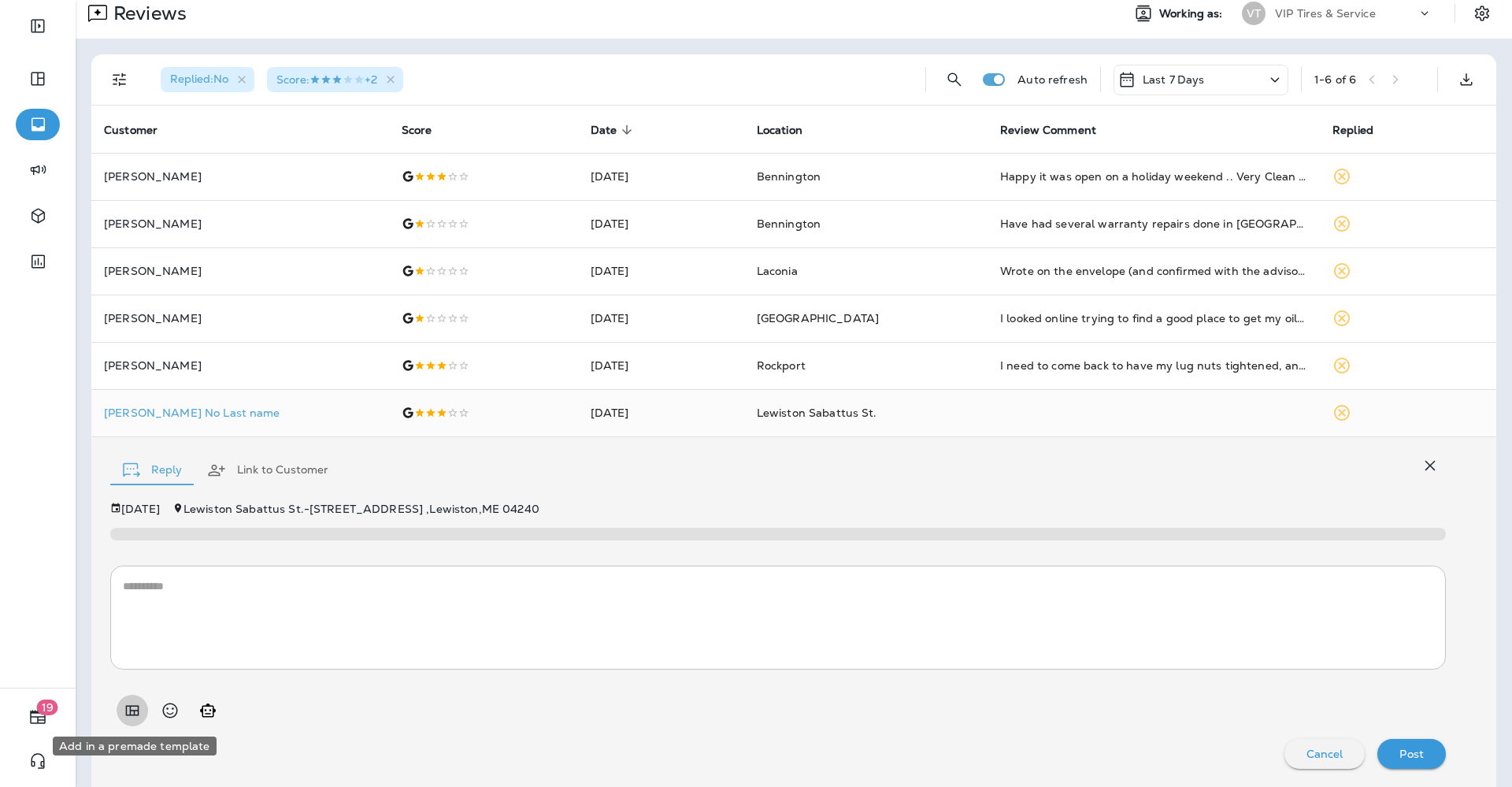
click at [127, 707] on icon "Add in a premade template" at bounding box center [133, 709] width 14 height 11
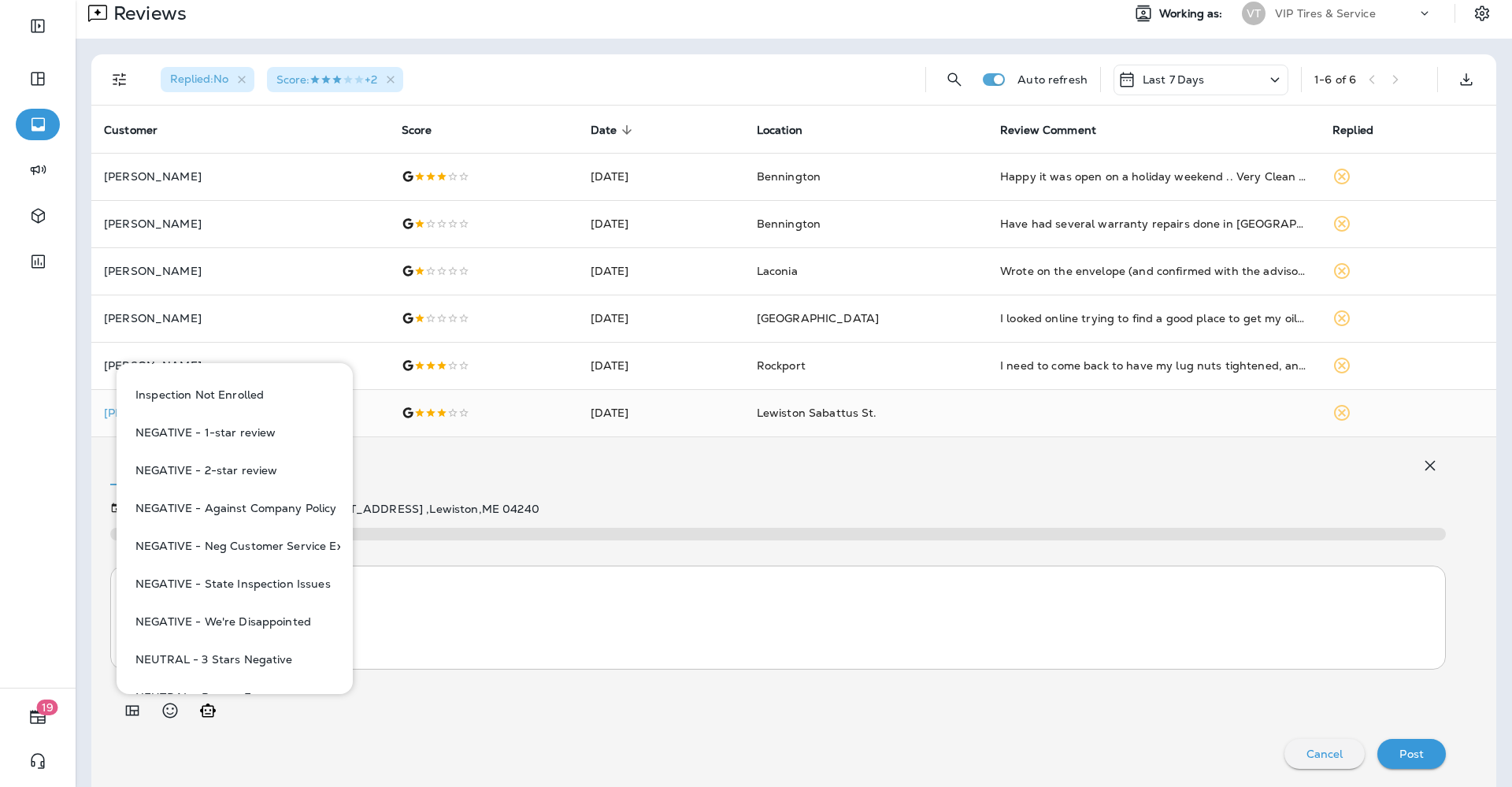
scroll to position [591, 0]
click at [272, 653] on button "NEUTRAL - 3 Stars Negative" at bounding box center [234, 656] width 211 height 38
type textarea "**********"
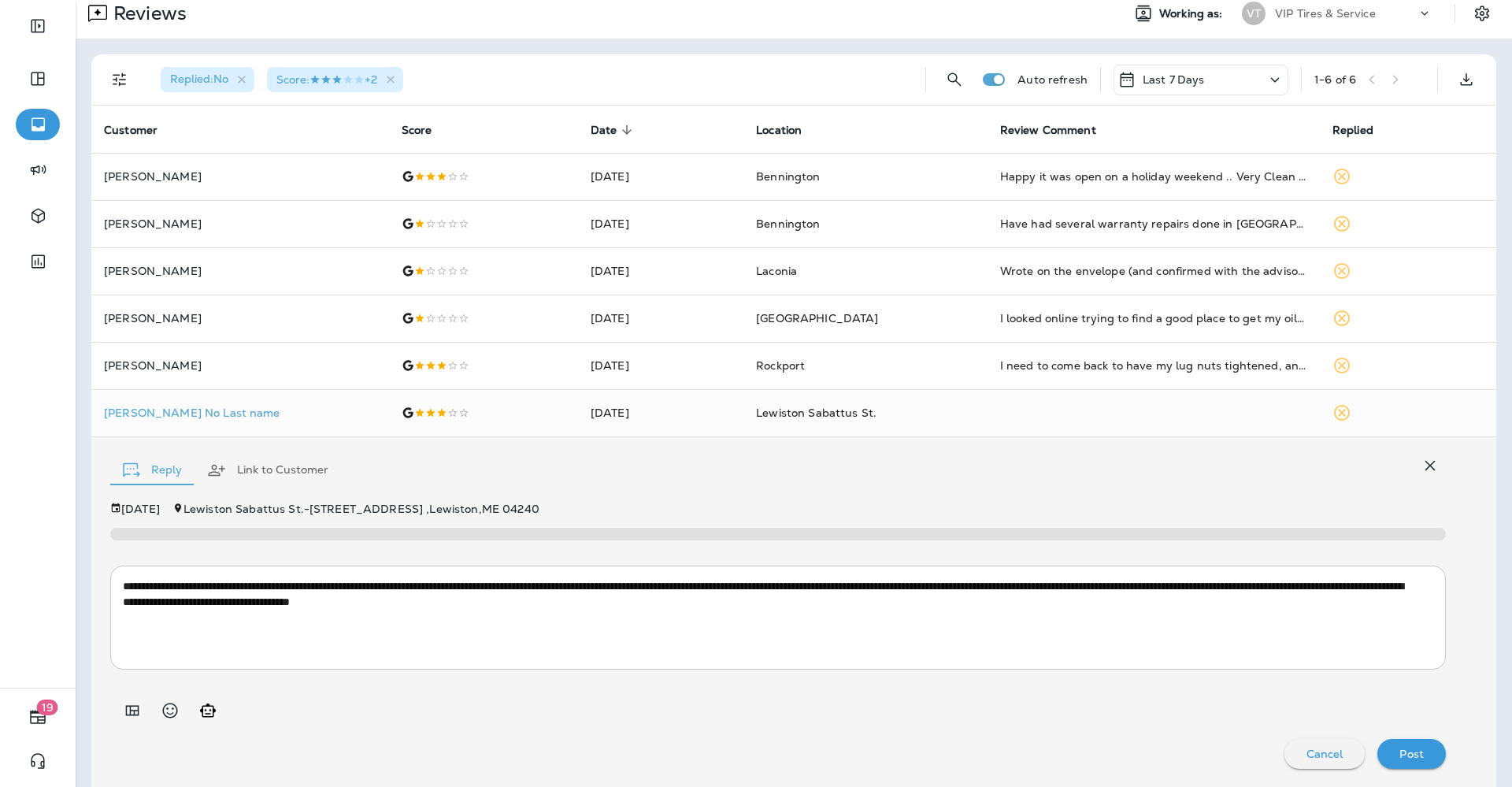
click at [1400, 755] on p "Post" at bounding box center [1412, 754] width 24 height 13
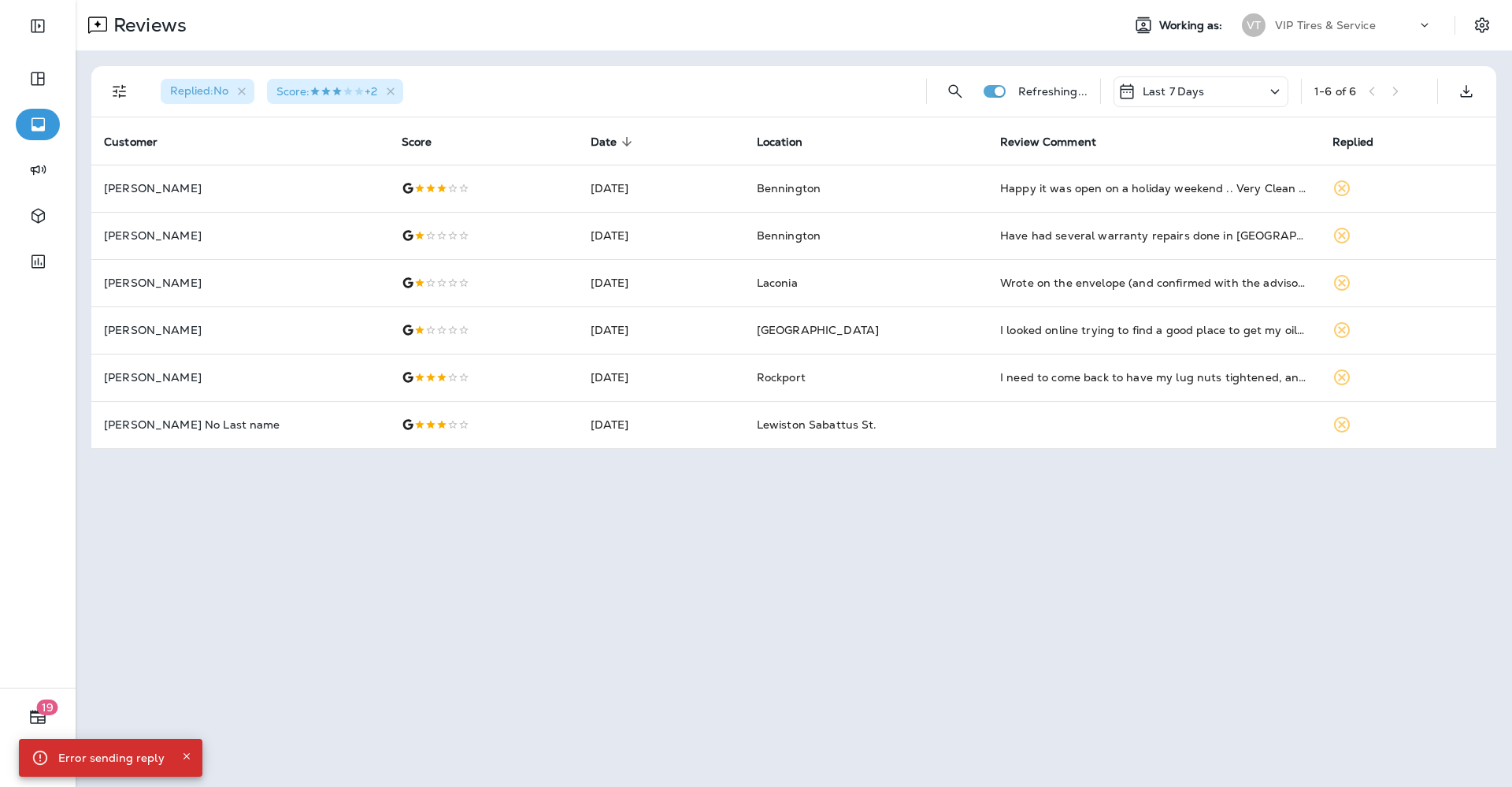
scroll to position [0, 0]
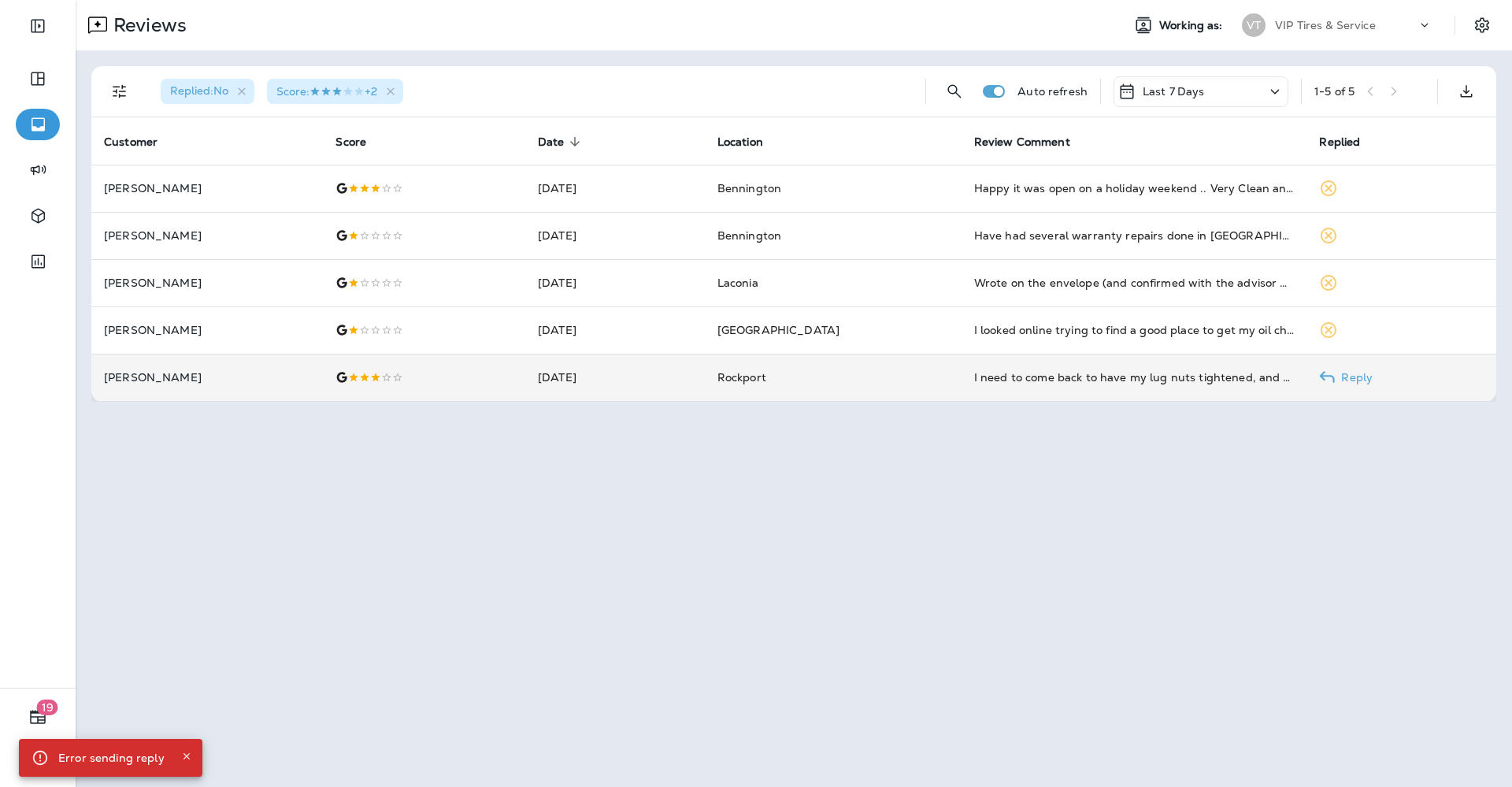
click at [176, 381] on p "[PERSON_NAME]" at bounding box center [207, 377] width 206 height 13
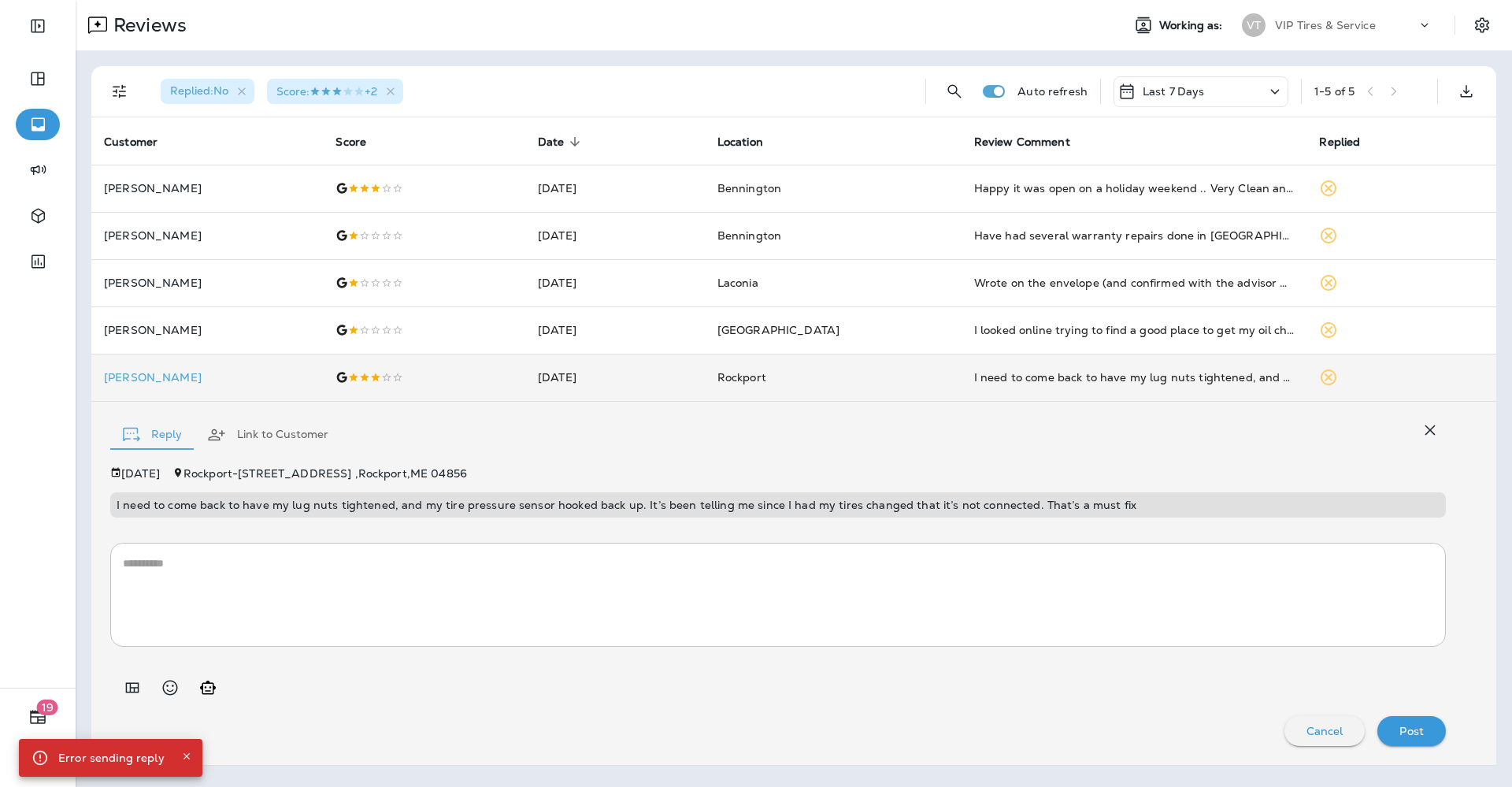
click at [354, 502] on p "I need to come back to have my lug nuts tightened, and my tire pressure sensor …" at bounding box center [778, 505] width 1324 height 13
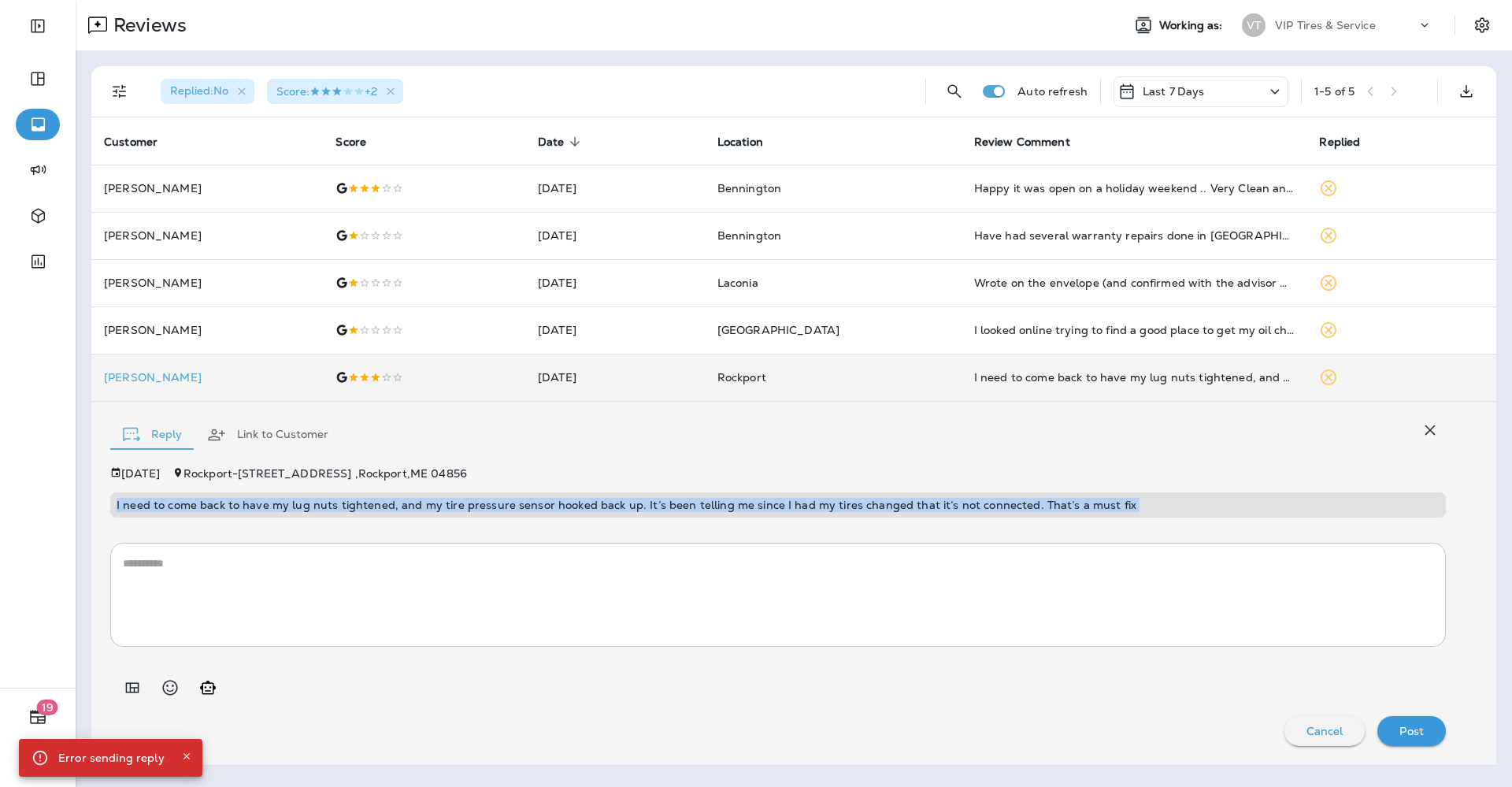
click at [354, 502] on p "I need to come back to have my lug nuts tightened, and my tire pressure sensor …" at bounding box center [778, 505] width 1324 height 13
copy p "I need to come back to have my lug nuts tightened, and my tire pressure sensor …"
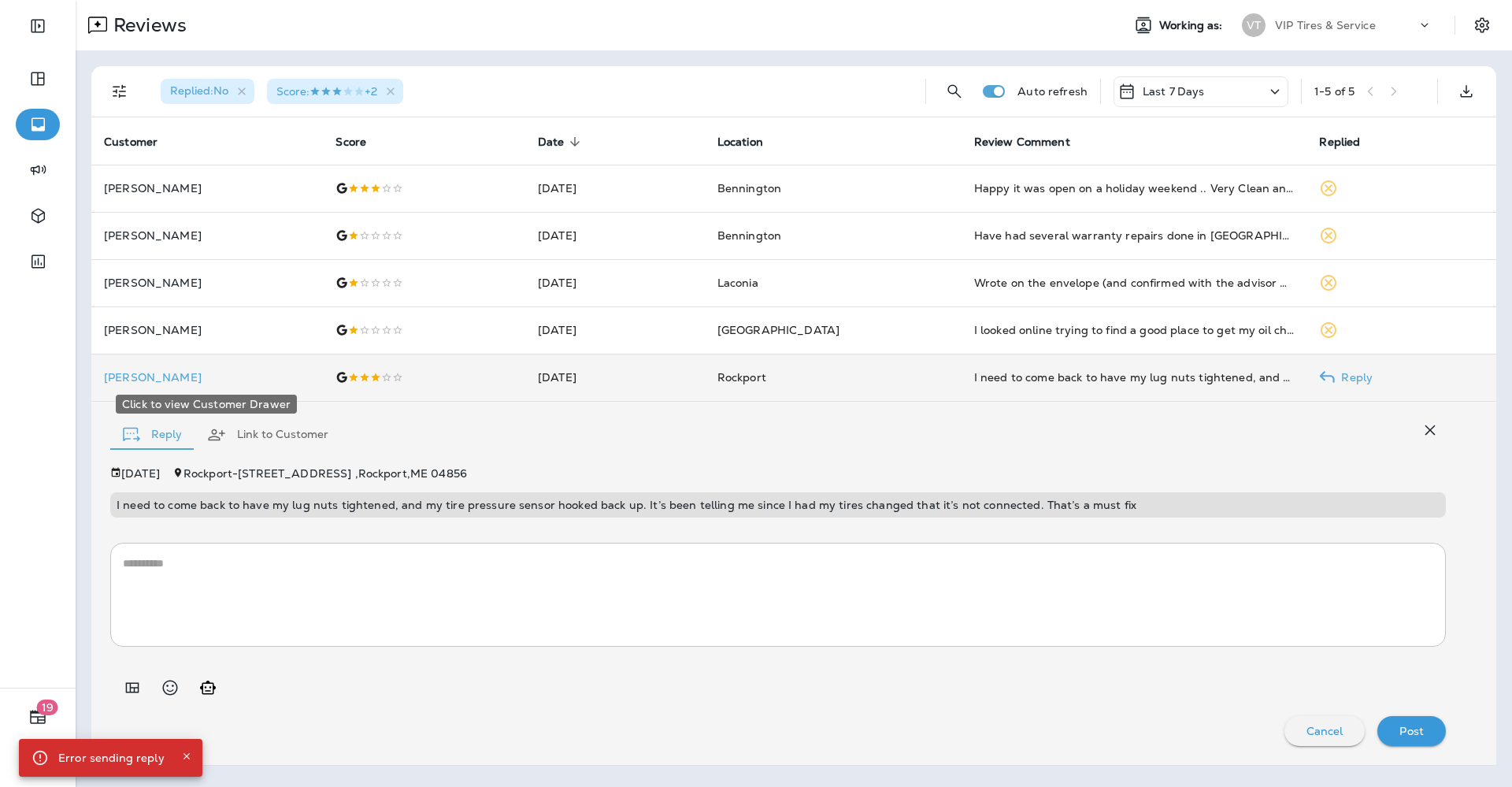
click at [145, 376] on p "[PERSON_NAME]" at bounding box center [207, 377] width 206 height 13
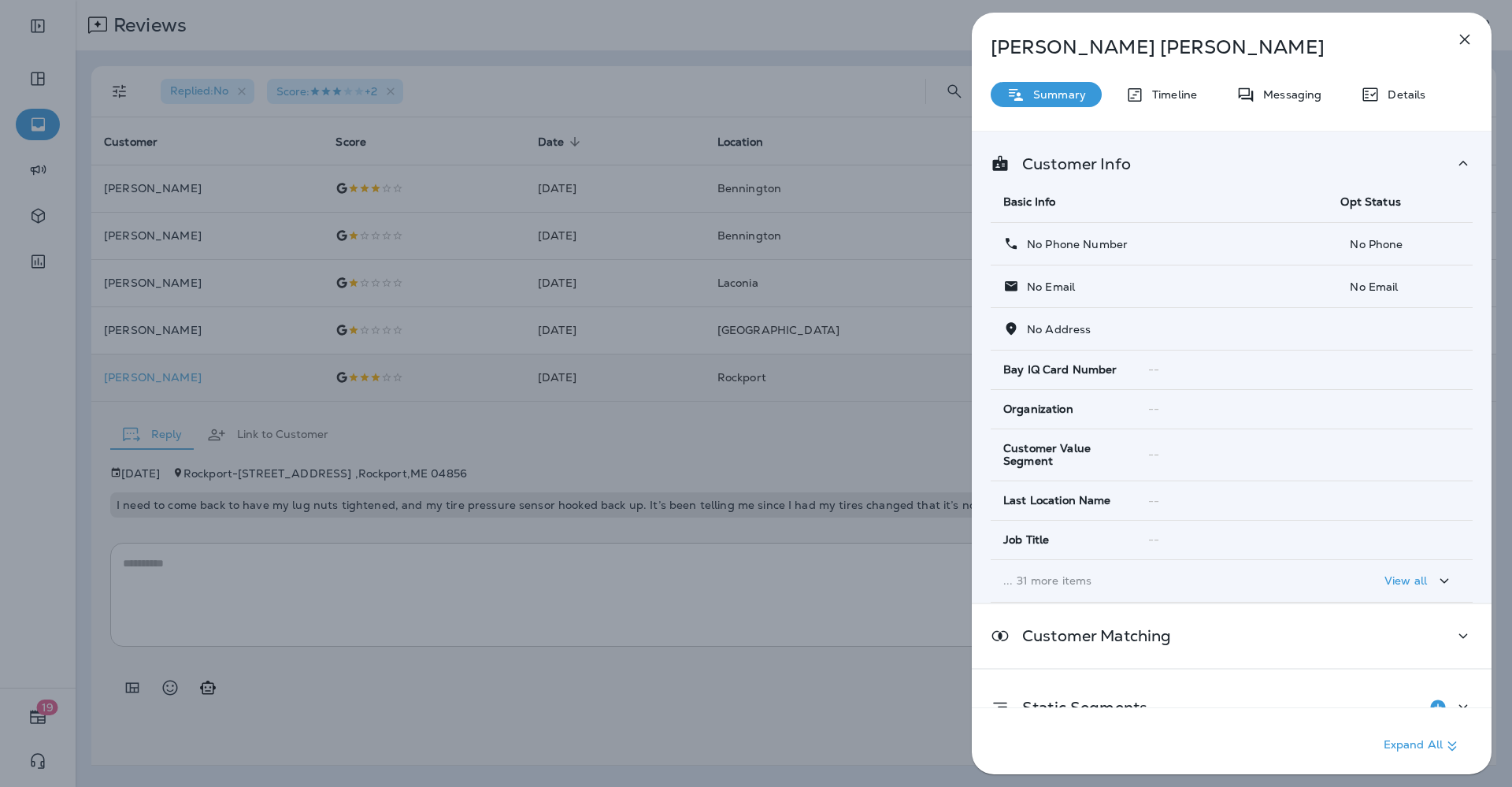
click at [372, 597] on div "[PERSON_NAME] Summary Timeline Messaging Details Customer Info Basic Info Opt S…" at bounding box center [756, 394] width 1512 height 787
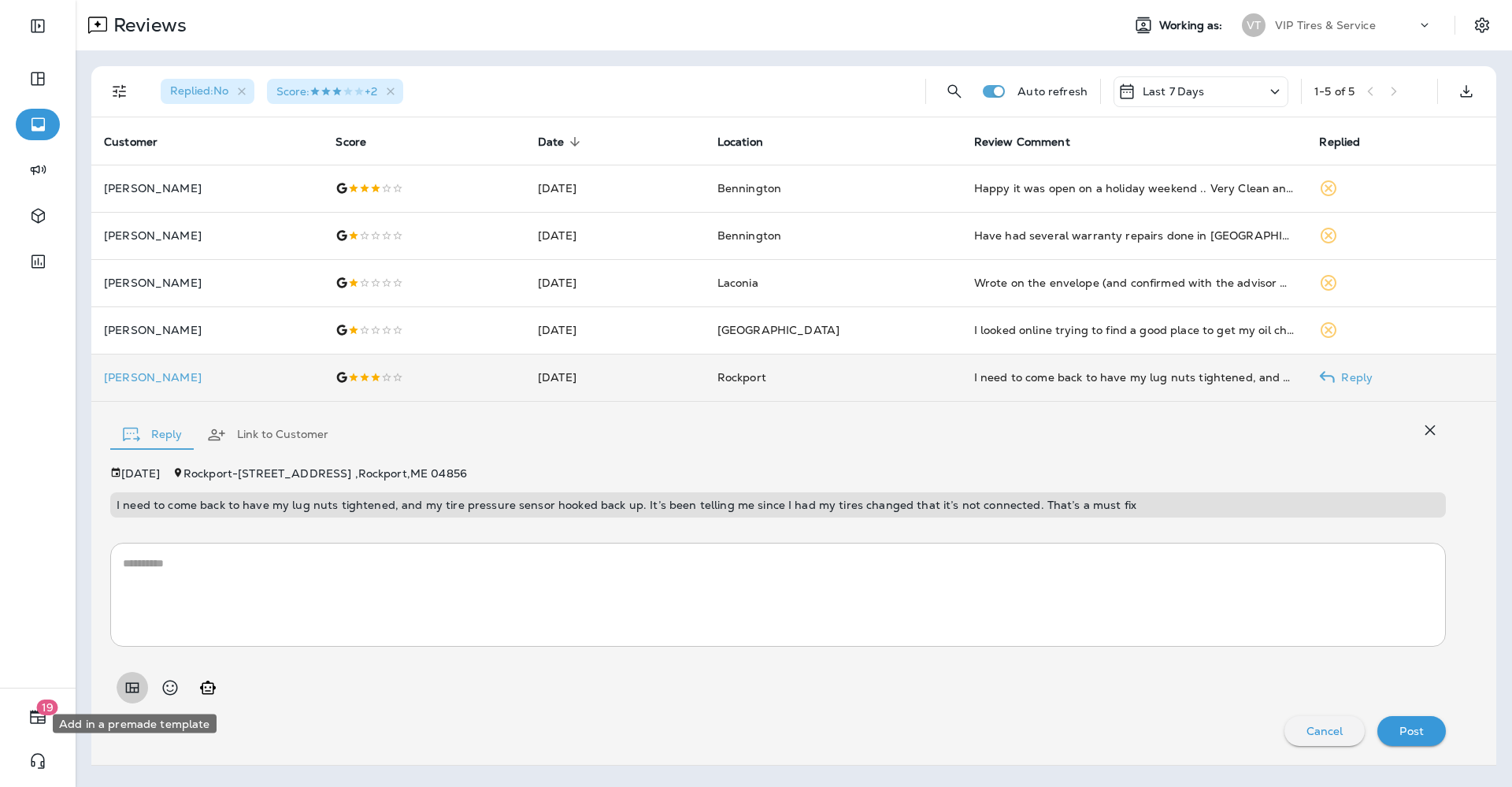
click at [130, 679] on icon "Add in a premade template" at bounding box center [132, 687] width 19 height 19
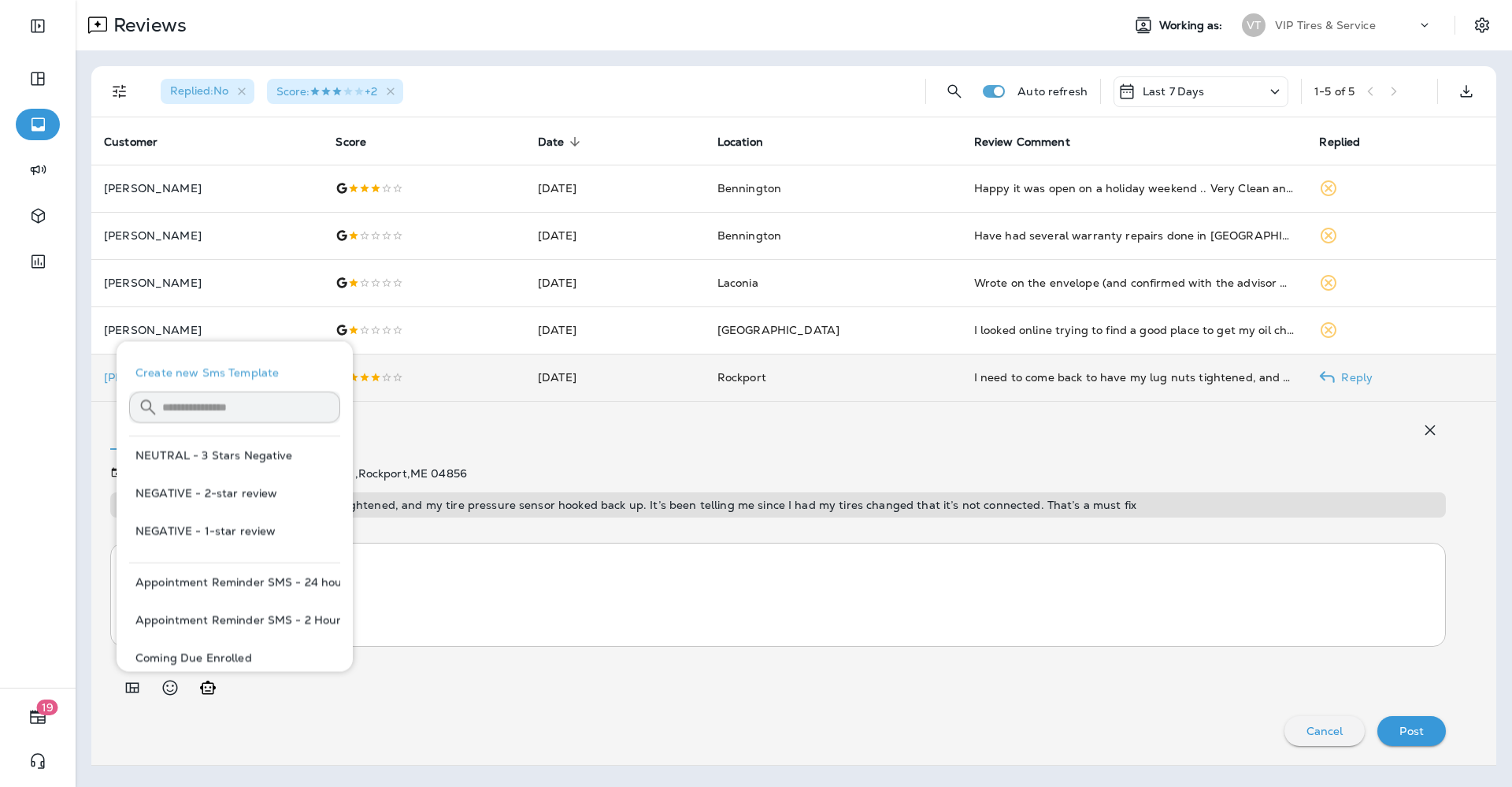
click at [257, 451] on button "NEUTRAL - 3 Stars Negative" at bounding box center [234, 455] width 211 height 38
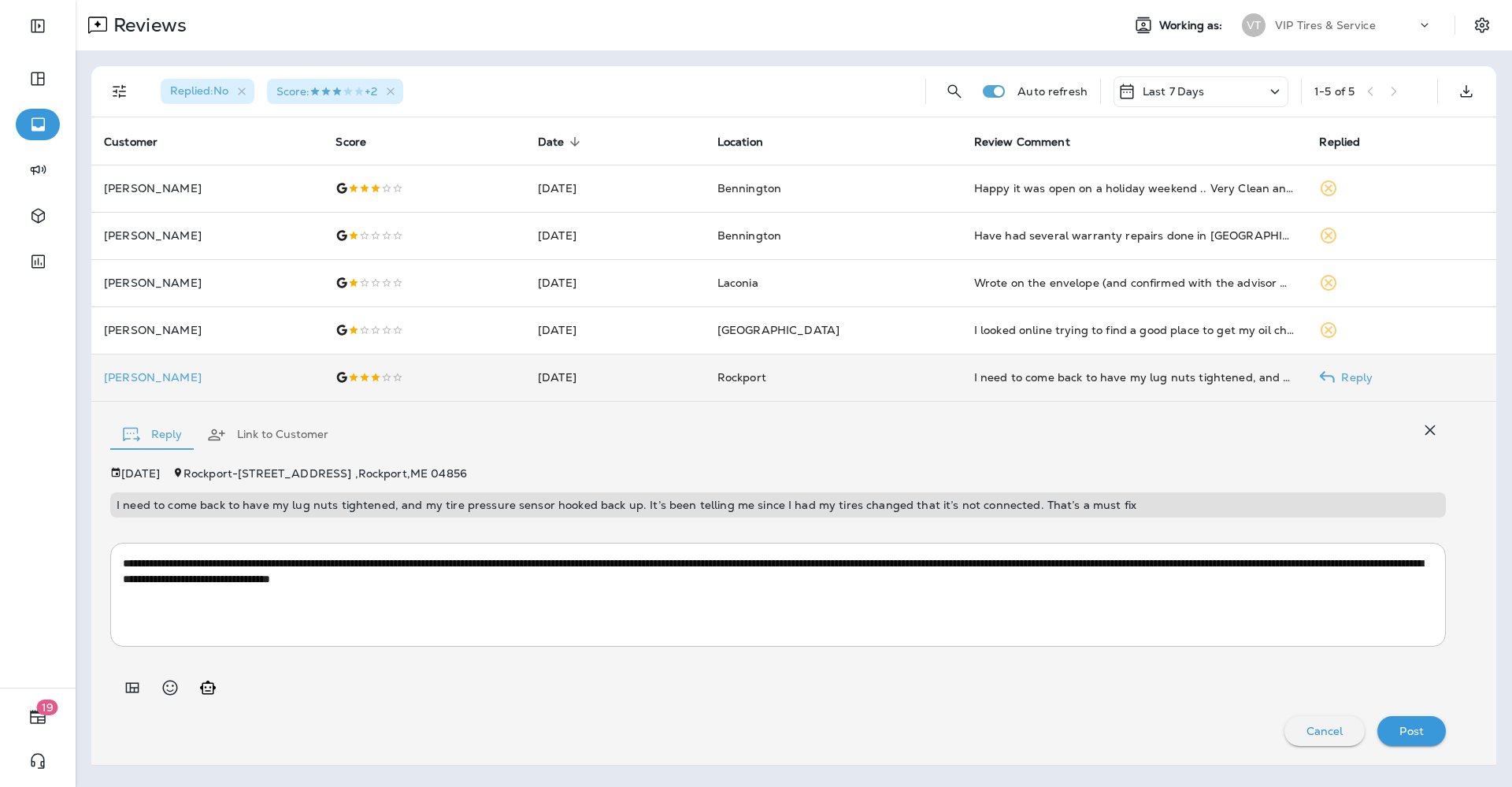
click at [1248, 562] on textarea "**********" at bounding box center [778, 594] width 1311 height 78
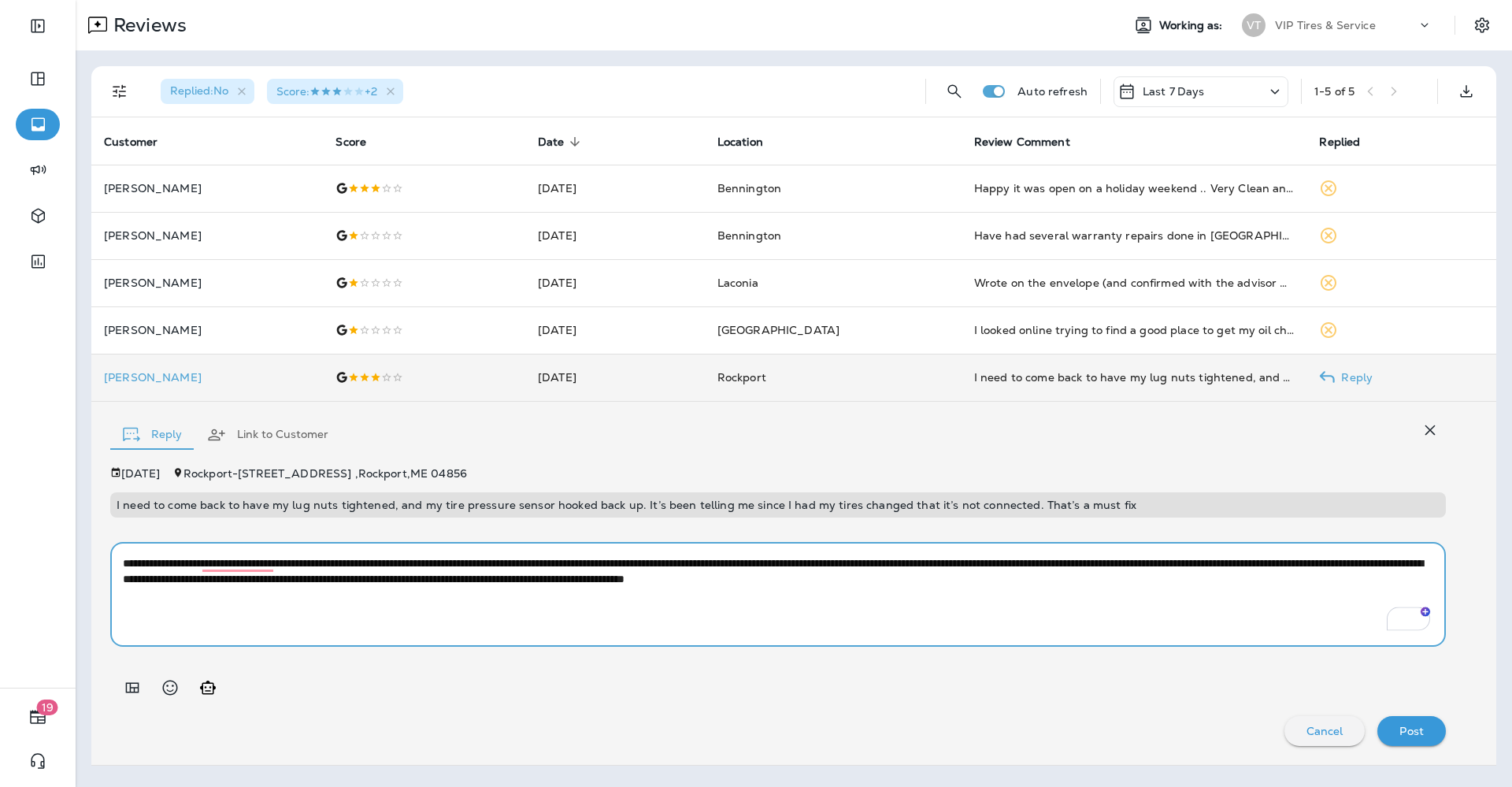
type textarea "**********"
click at [1418, 719] on button "Post" at bounding box center [1412, 730] width 69 height 30
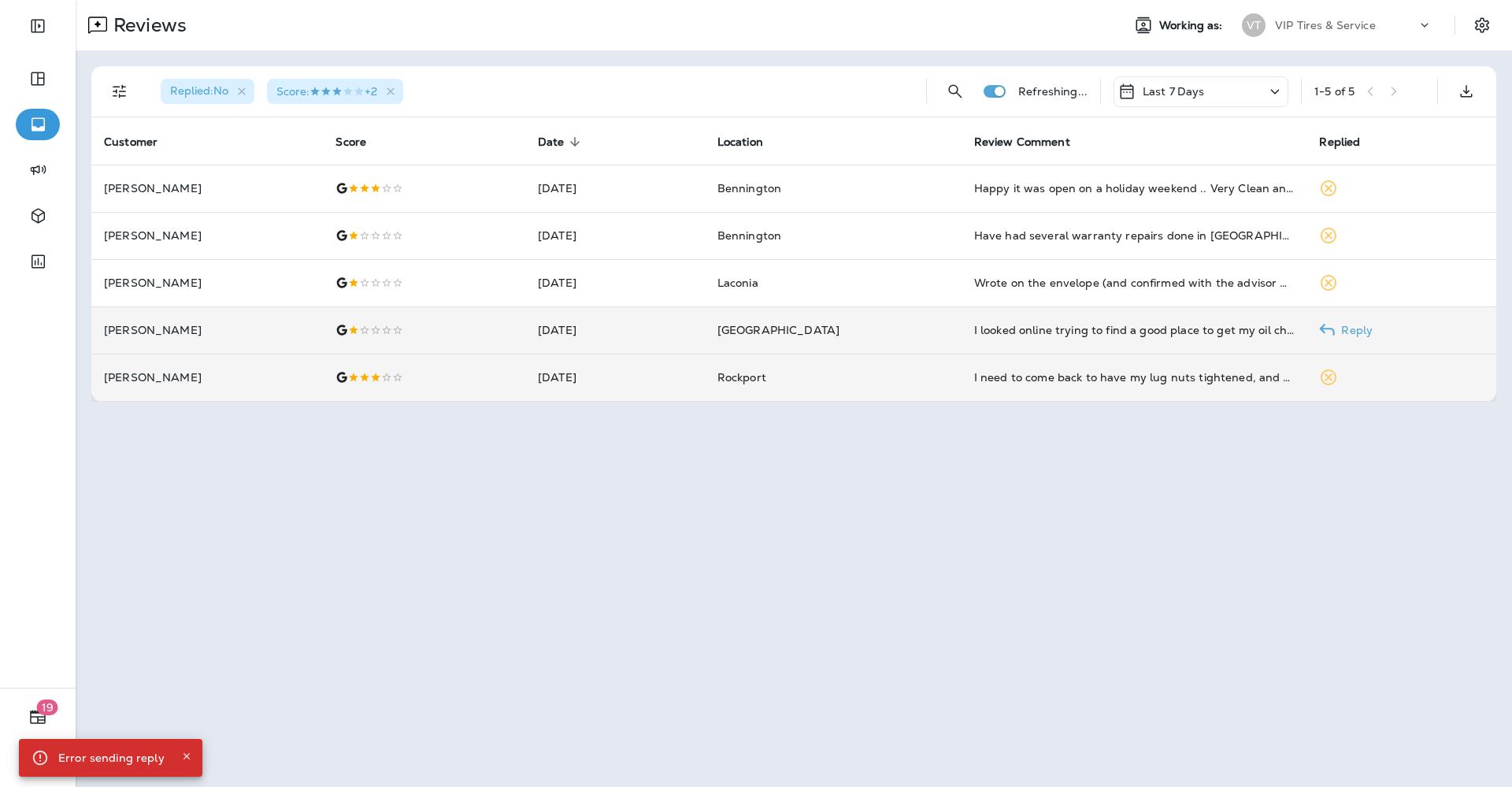
click at [180, 335] on p "[PERSON_NAME]" at bounding box center [207, 330] width 206 height 13
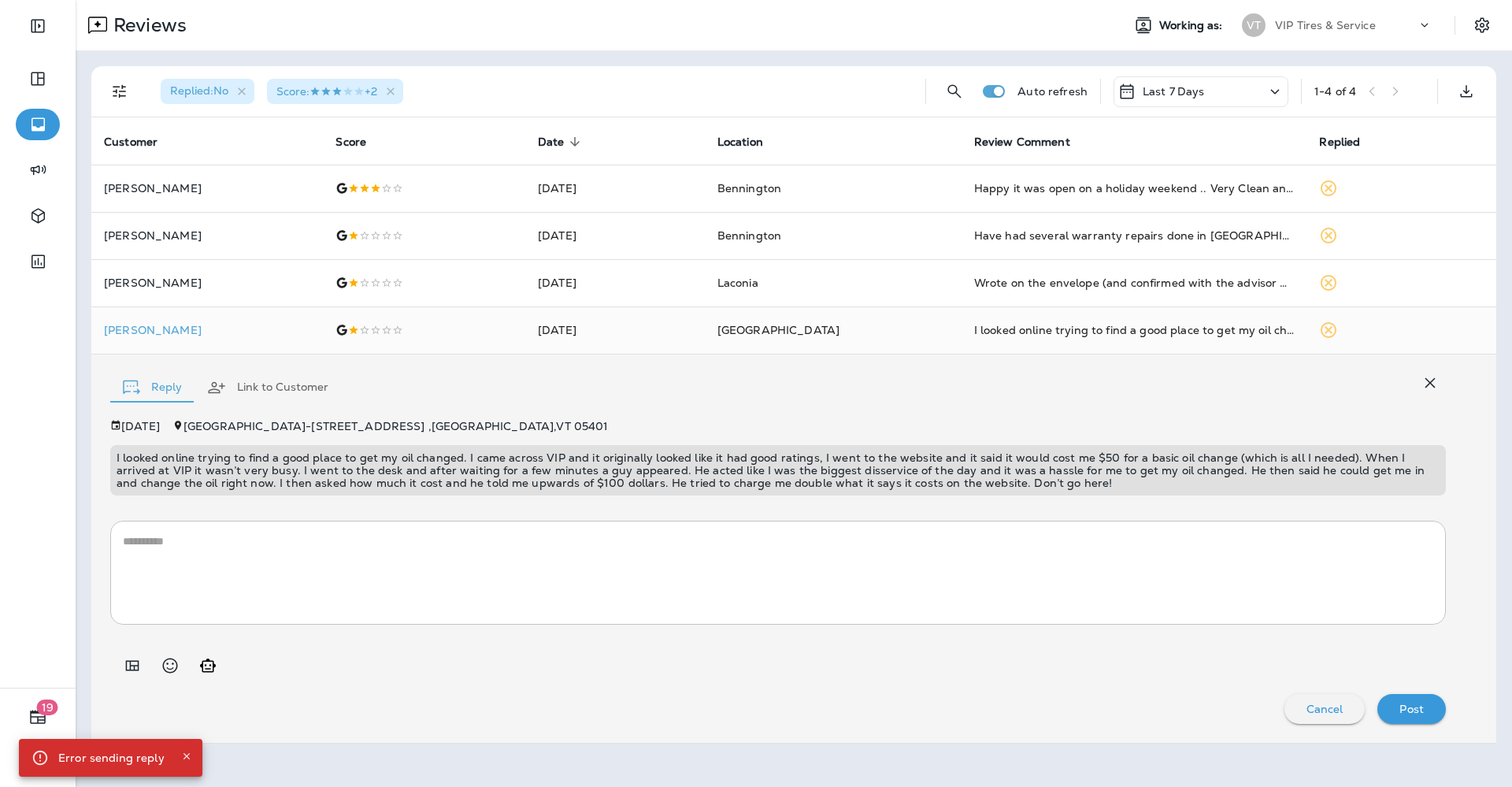
click at [532, 466] on p "I looked online trying to find a good place to get my oil changed. I came acros…" at bounding box center [778, 470] width 1324 height 38
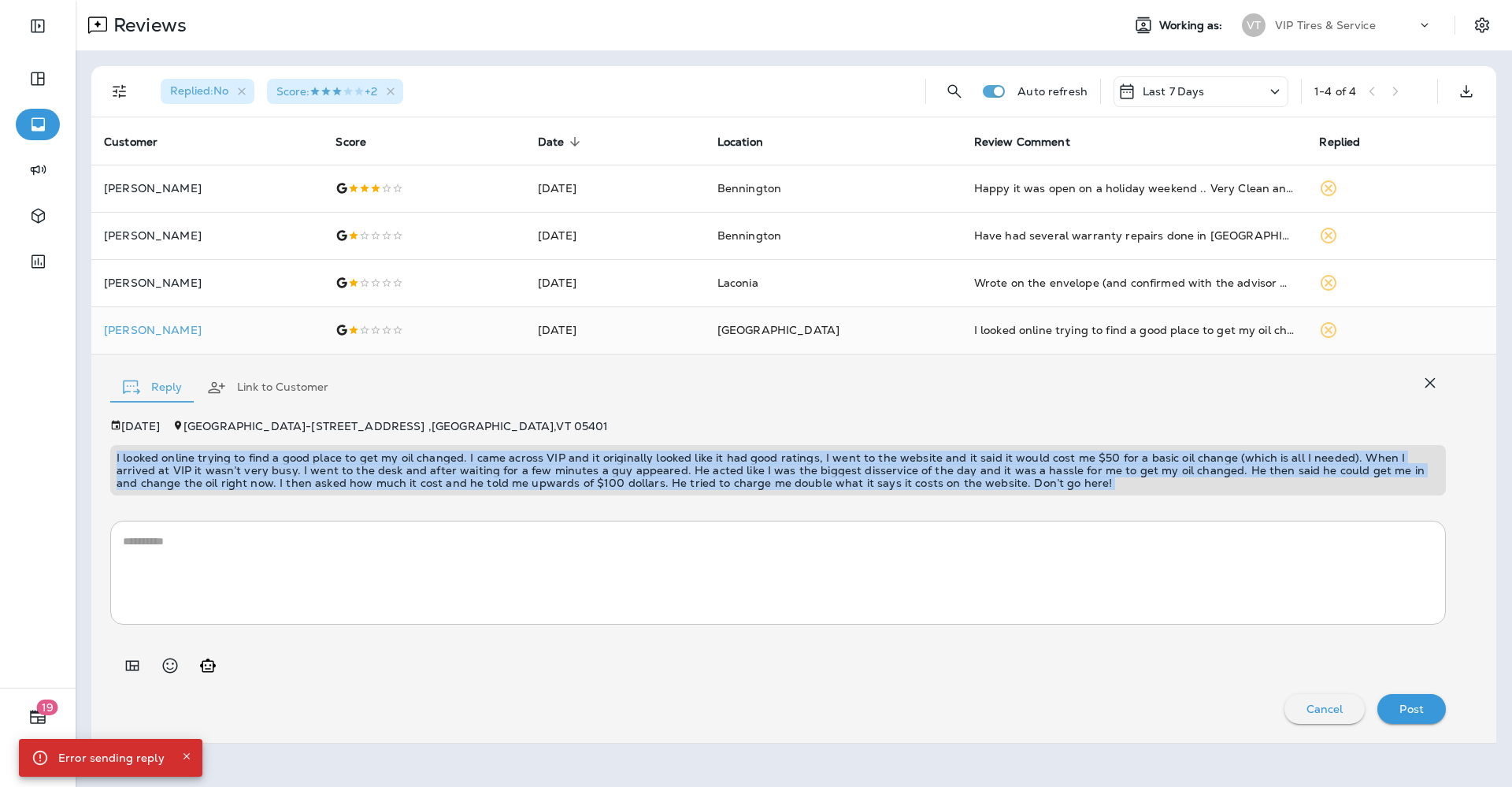
click at [532, 466] on p "I looked online trying to find a good place to get my oil changed. I came acros…" at bounding box center [778, 470] width 1324 height 38
drag, startPoint x: 532, startPoint y: 466, endPoint x: 528, endPoint y: 473, distance: 8.1
copy p "I looked online trying to find a good place to get my oil changed. I came acros…"
click at [134, 657] on icon "Add in a premade template" at bounding box center [132, 665] width 19 height 19
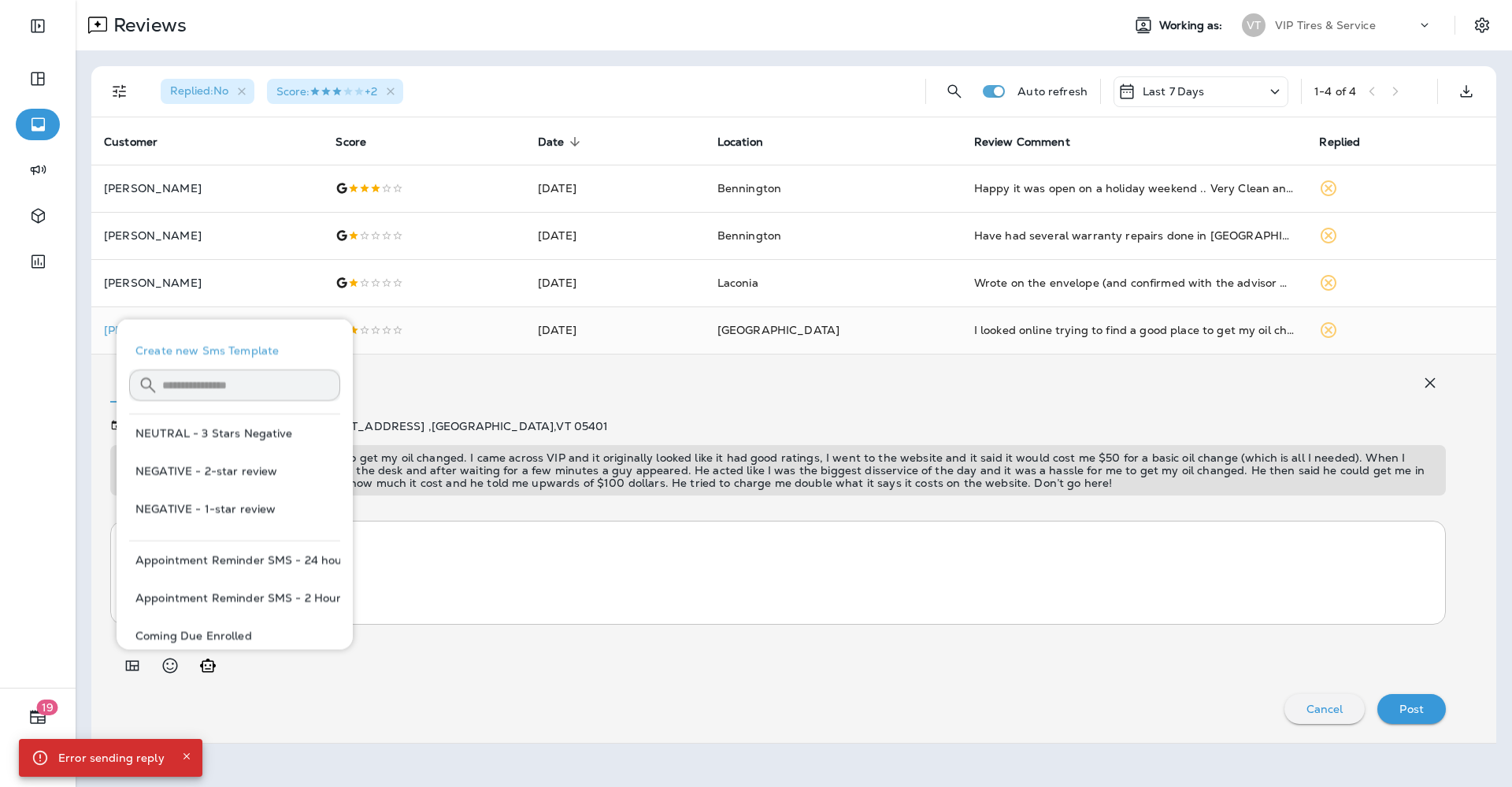
click at [567, 646] on div at bounding box center [777, 659] width 1336 height 44
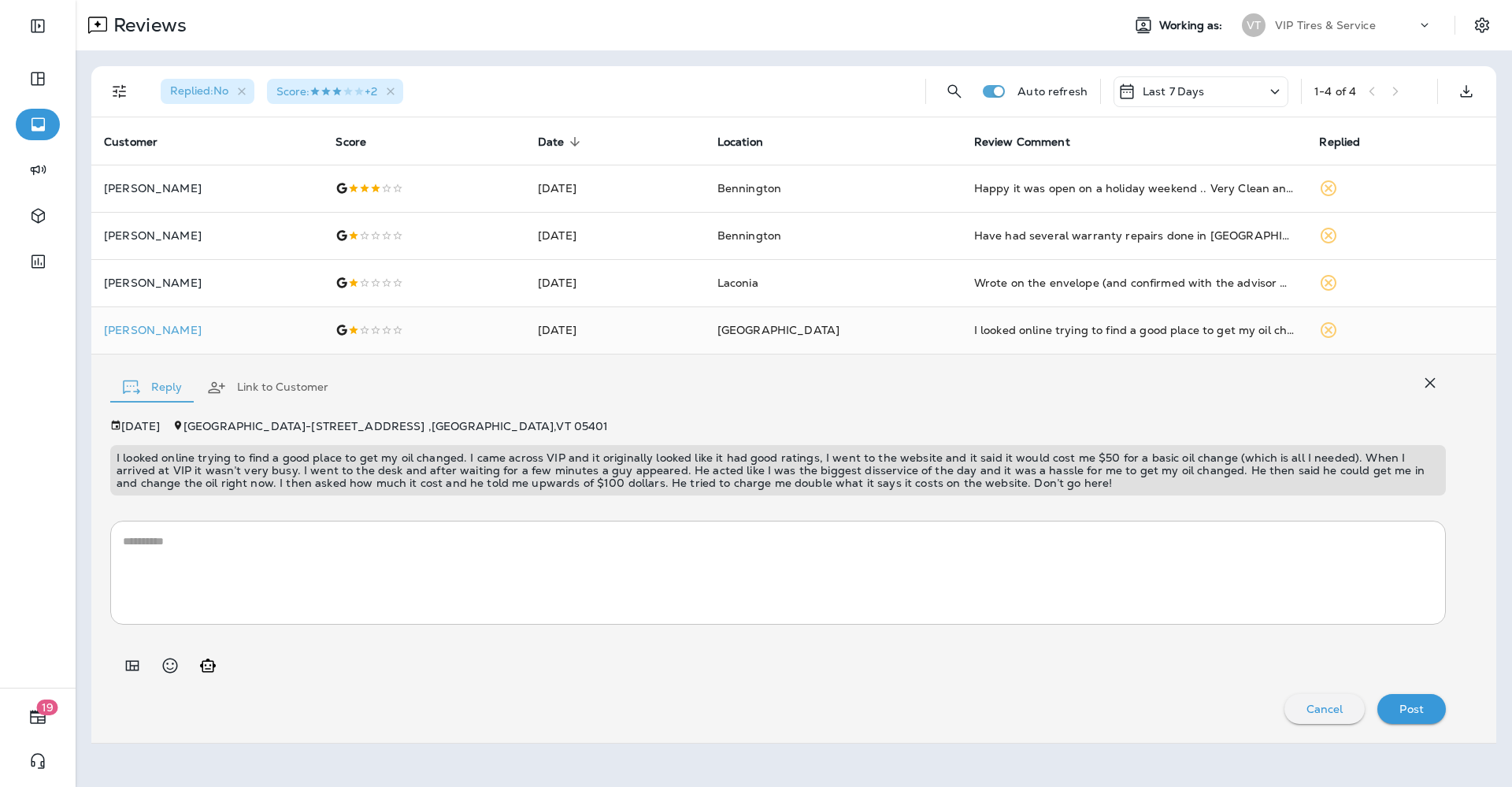
click at [125, 657] on icon "Add in a premade template" at bounding box center [132, 665] width 19 height 19
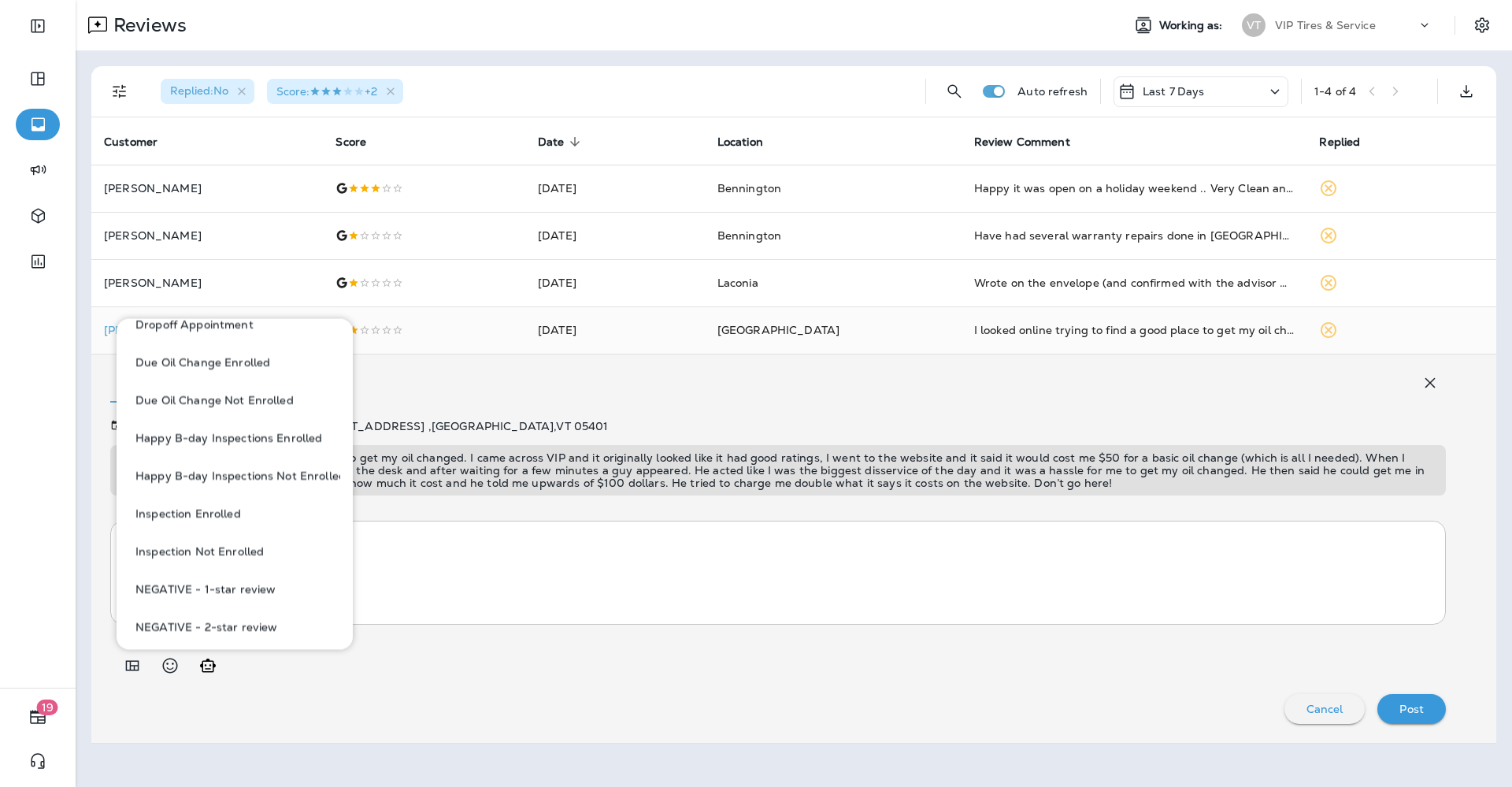
scroll to position [394, 0]
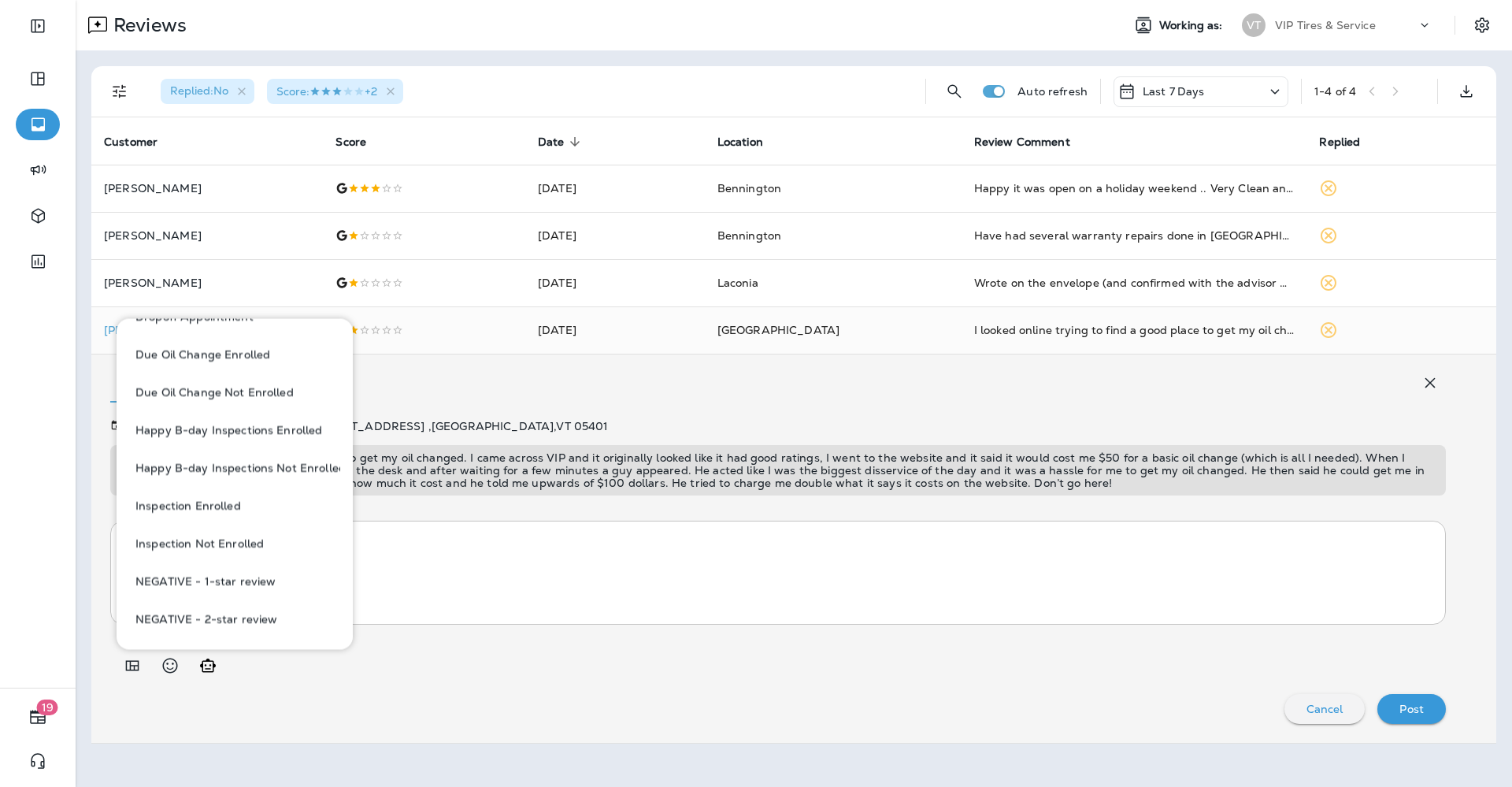
click at [234, 577] on button "NEGATIVE - 1-star review" at bounding box center [234, 582] width 211 height 38
type textarea "**********"
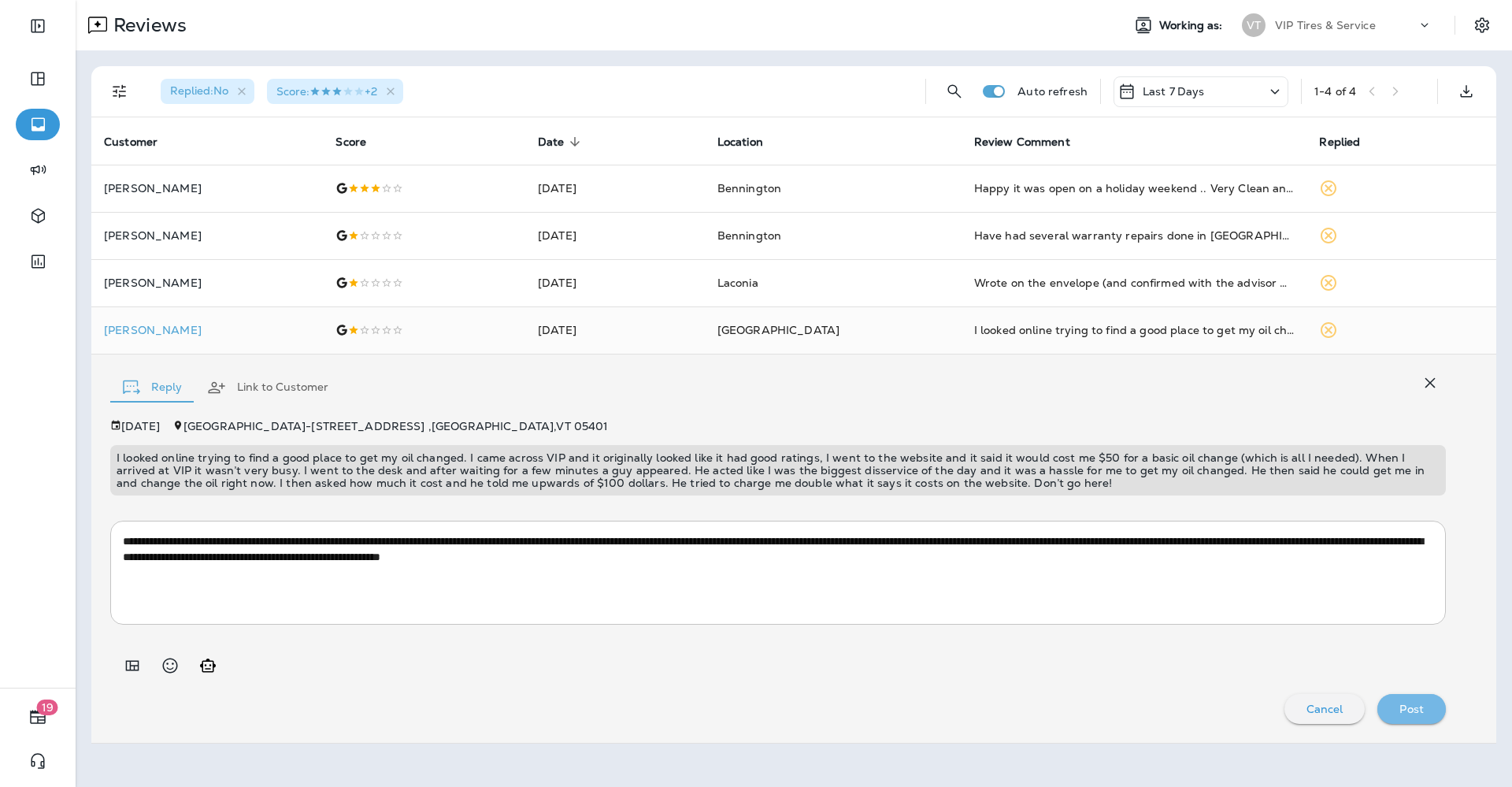
click at [1423, 711] on p "Post" at bounding box center [1412, 709] width 24 height 13
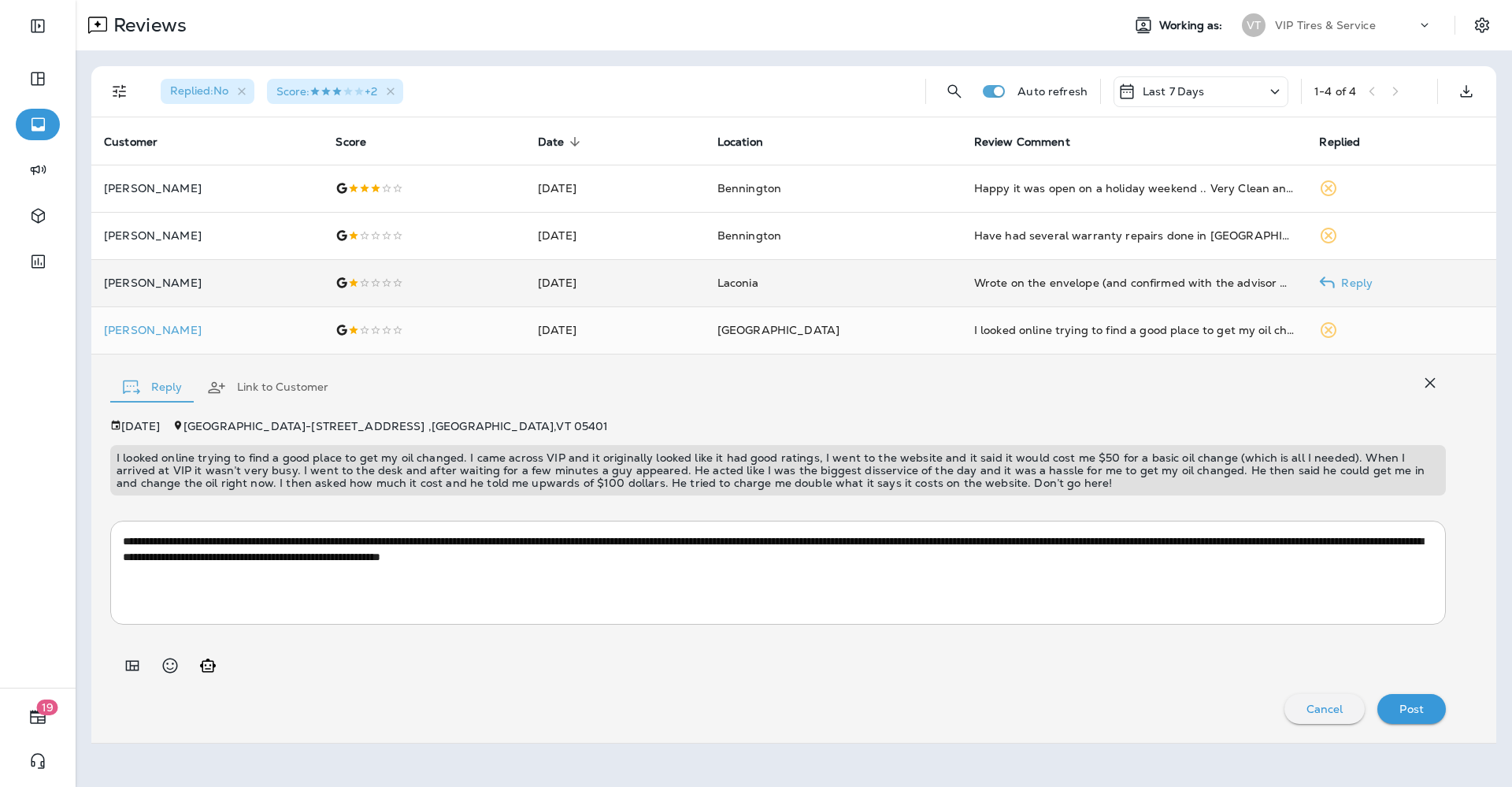
click at [166, 284] on p "[PERSON_NAME]" at bounding box center [207, 283] width 206 height 13
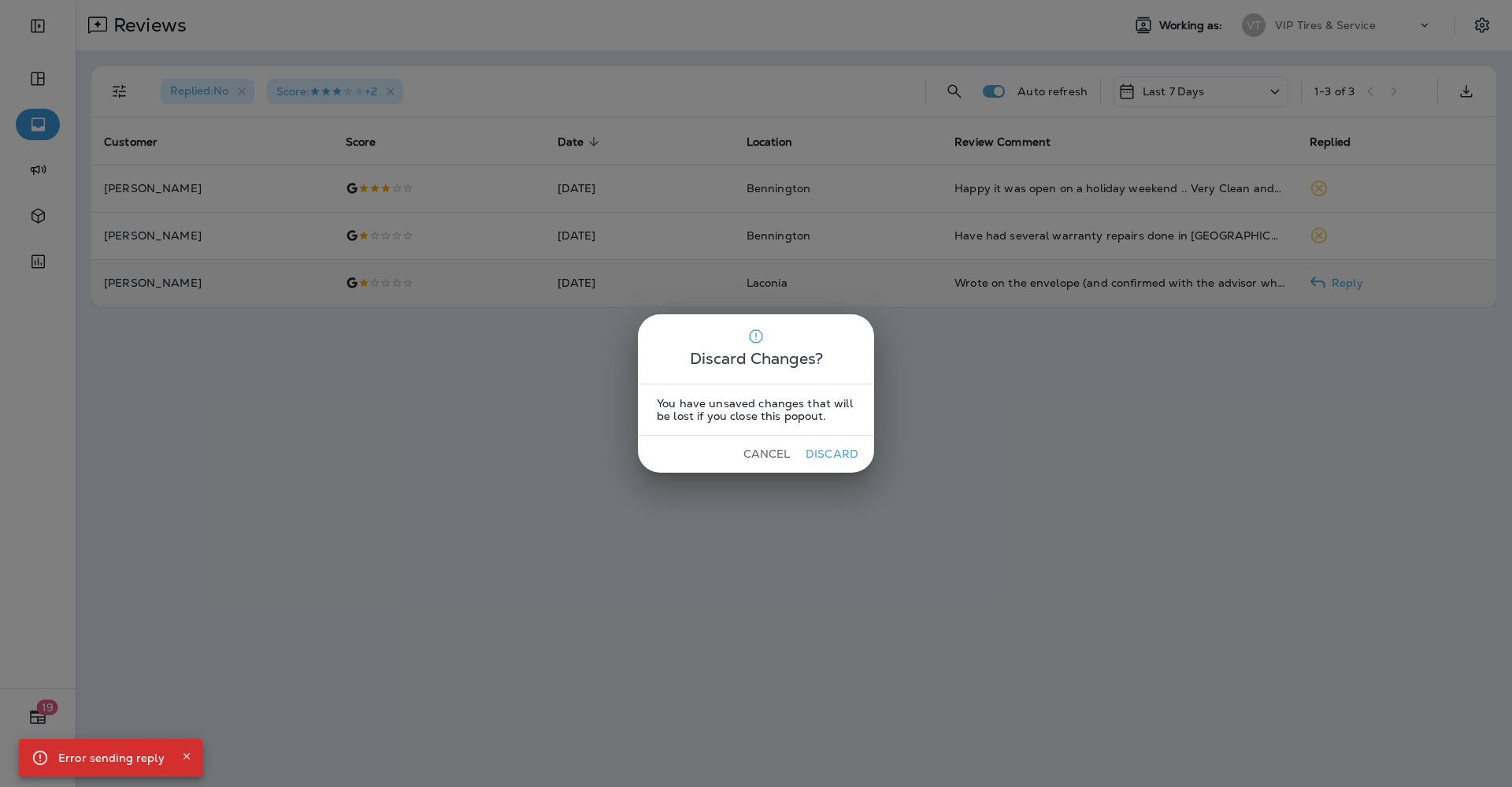
click at [770, 449] on button "Cancel" at bounding box center [766, 454] width 59 height 24
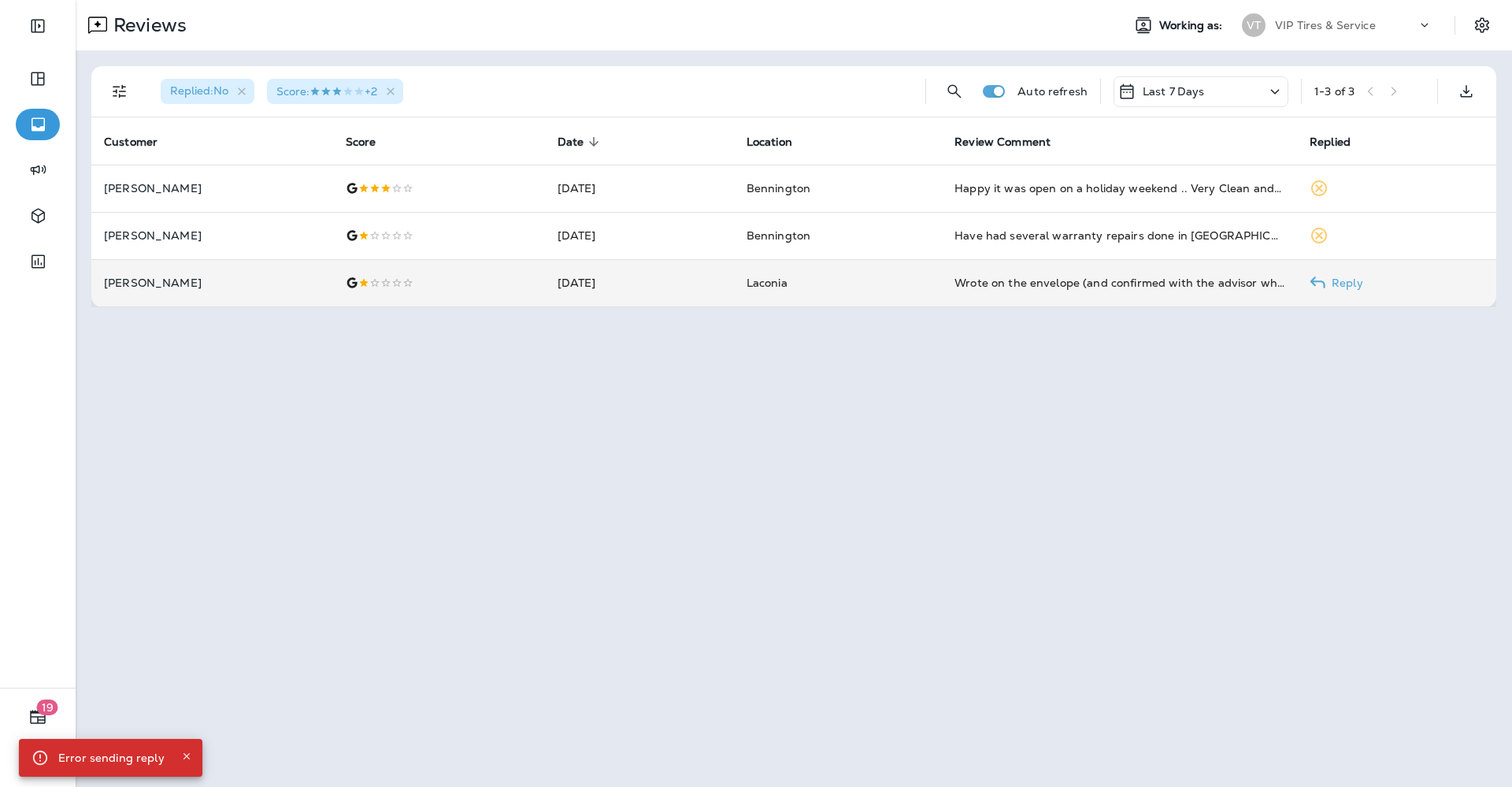
click at [123, 281] on p "[PERSON_NAME]" at bounding box center [213, 283] width 217 height 13
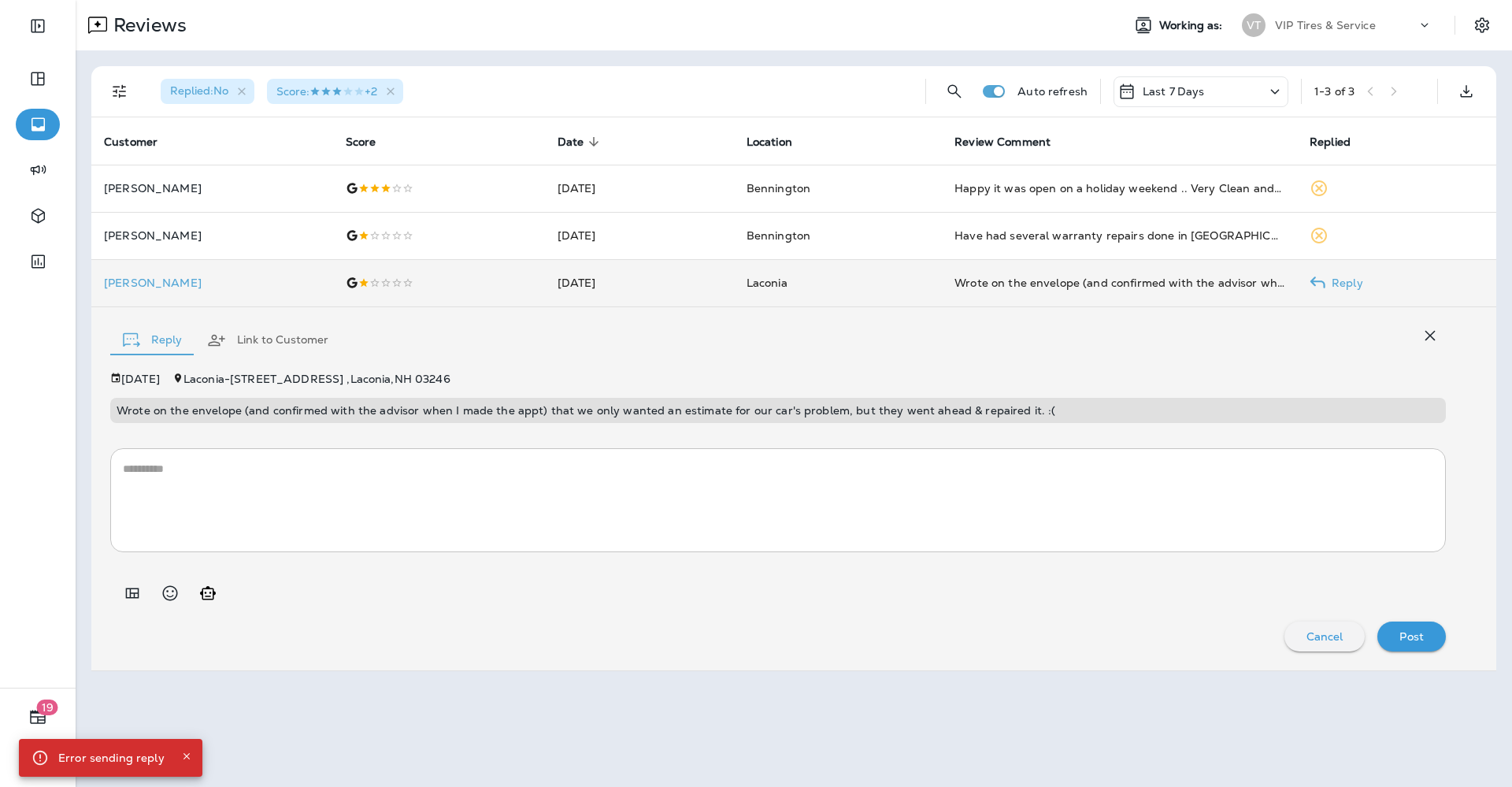
click at [138, 281] on p "[PERSON_NAME]" at bounding box center [213, 283] width 217 height 13
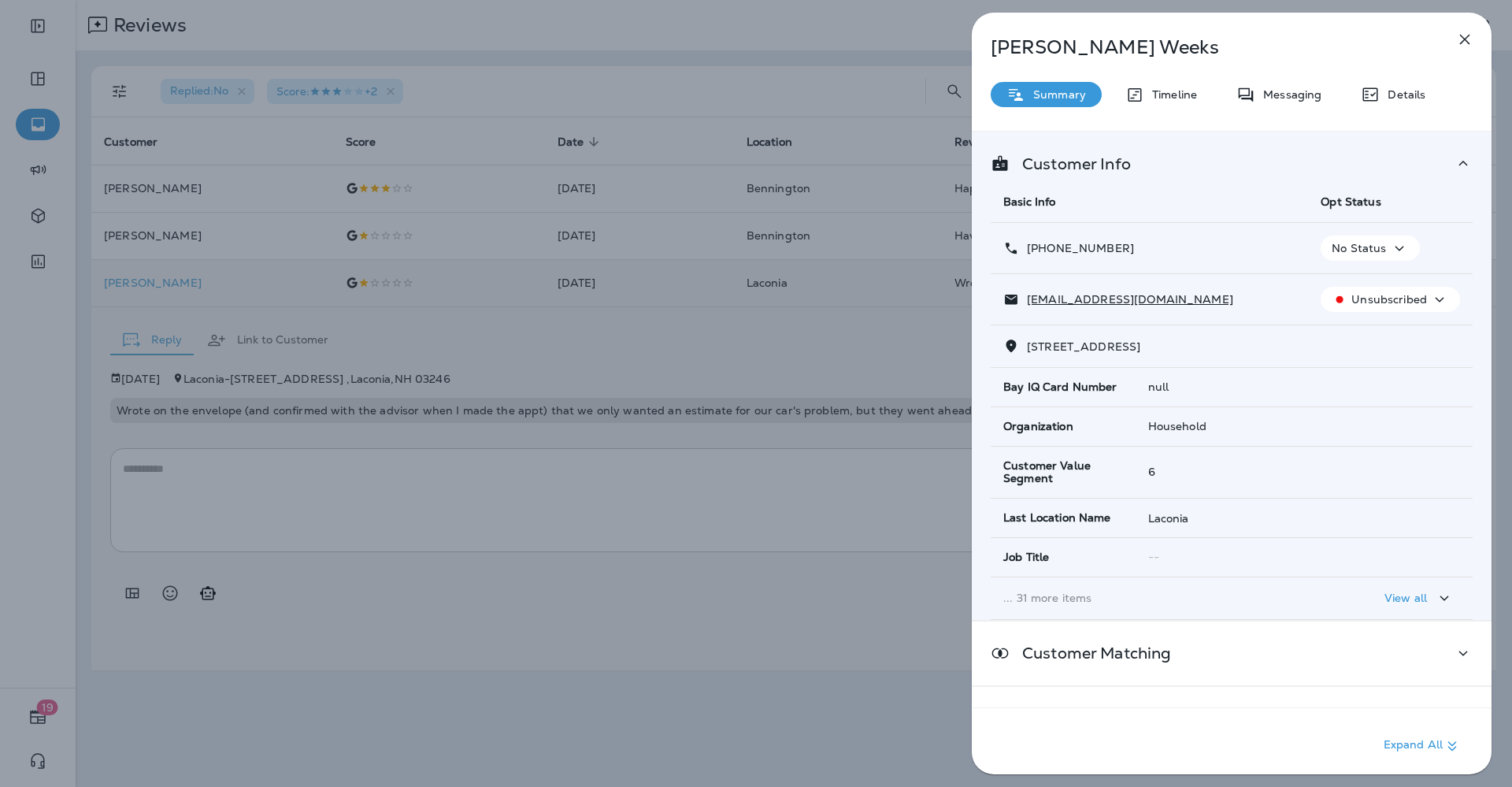
drag, startPoint x: 1121, startPoint y: 249, endPoint x: 1040, endPoint y: 248, distance: 81.0
click at [1040, 248] on div "[PHONE_NUMBER]" at bounding box center [1150, 248] width 293 height 16
copy p "[PHONE_NUMBER]"
drag, startPoint x: 1148, startPoint y: 297, endPoint x: 1026, endPoint y: 301, distance: 122.1
click at [1026, 301] on div "[EMAIL_ADDRESS][DOMAIN_NAME]" at bounding box center [1150, 300] width 293 height 16
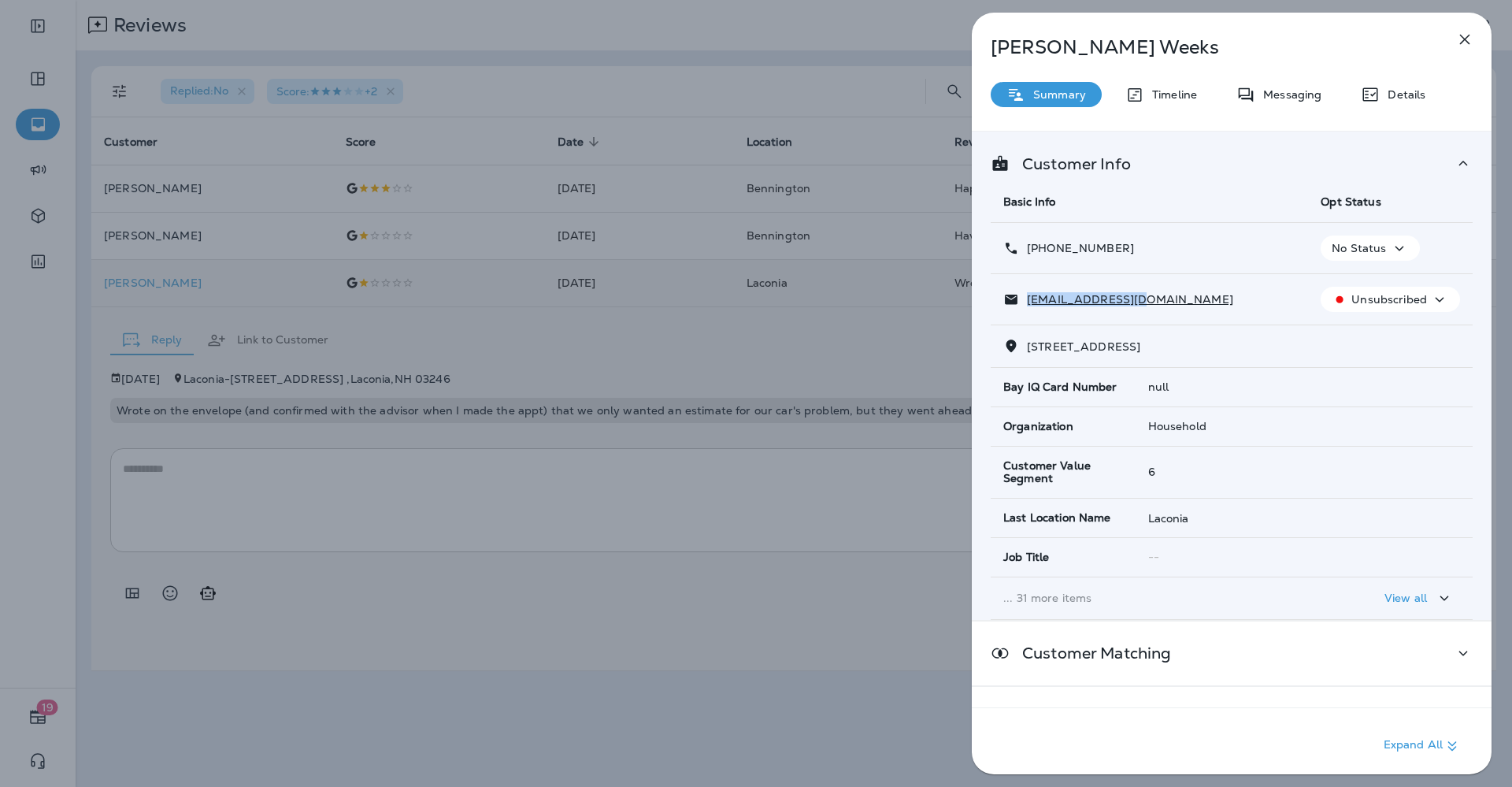
click at [575, 424] on div "[PERSON_NAME] Summary Timeline Messaging Details Customer Info Basic Info Opt S…" at bounding box center [756, 394] width 1512 height 787
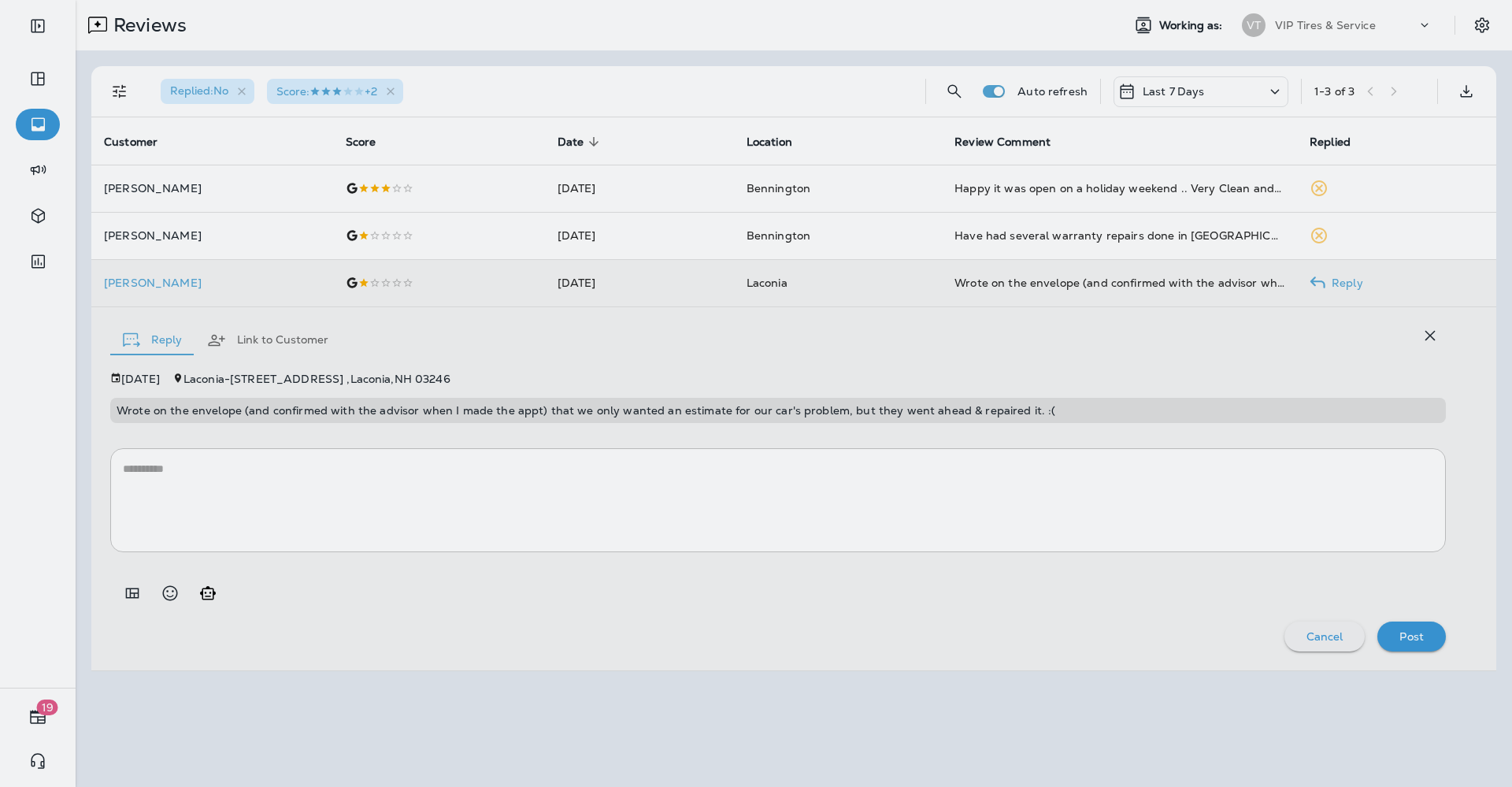
click at [573, 407] on div at bounding box center [840, 394] width 1512 height 787
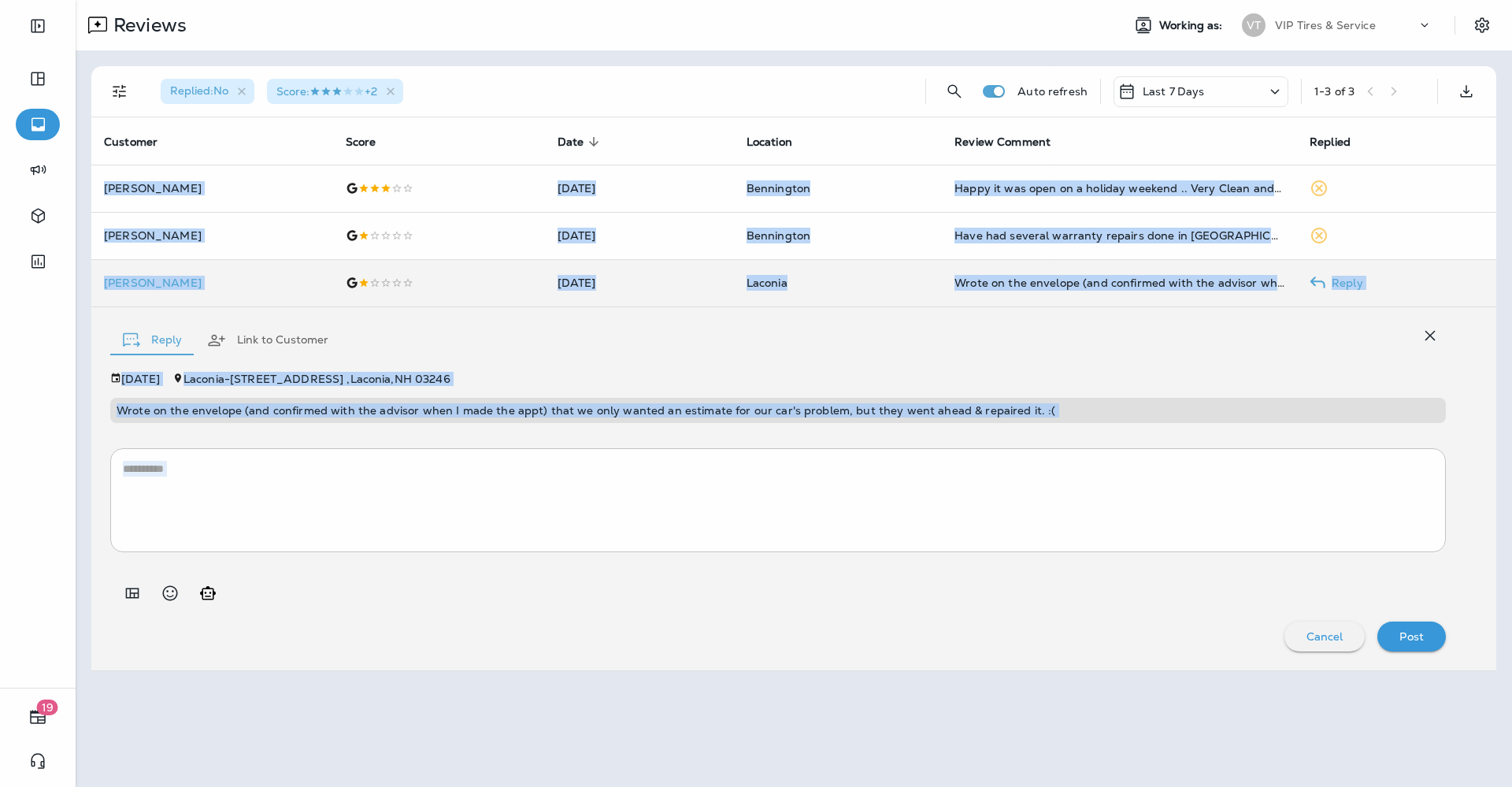
click at [573, 407] on div at bounding box center [756, 394] width 1512 height 787
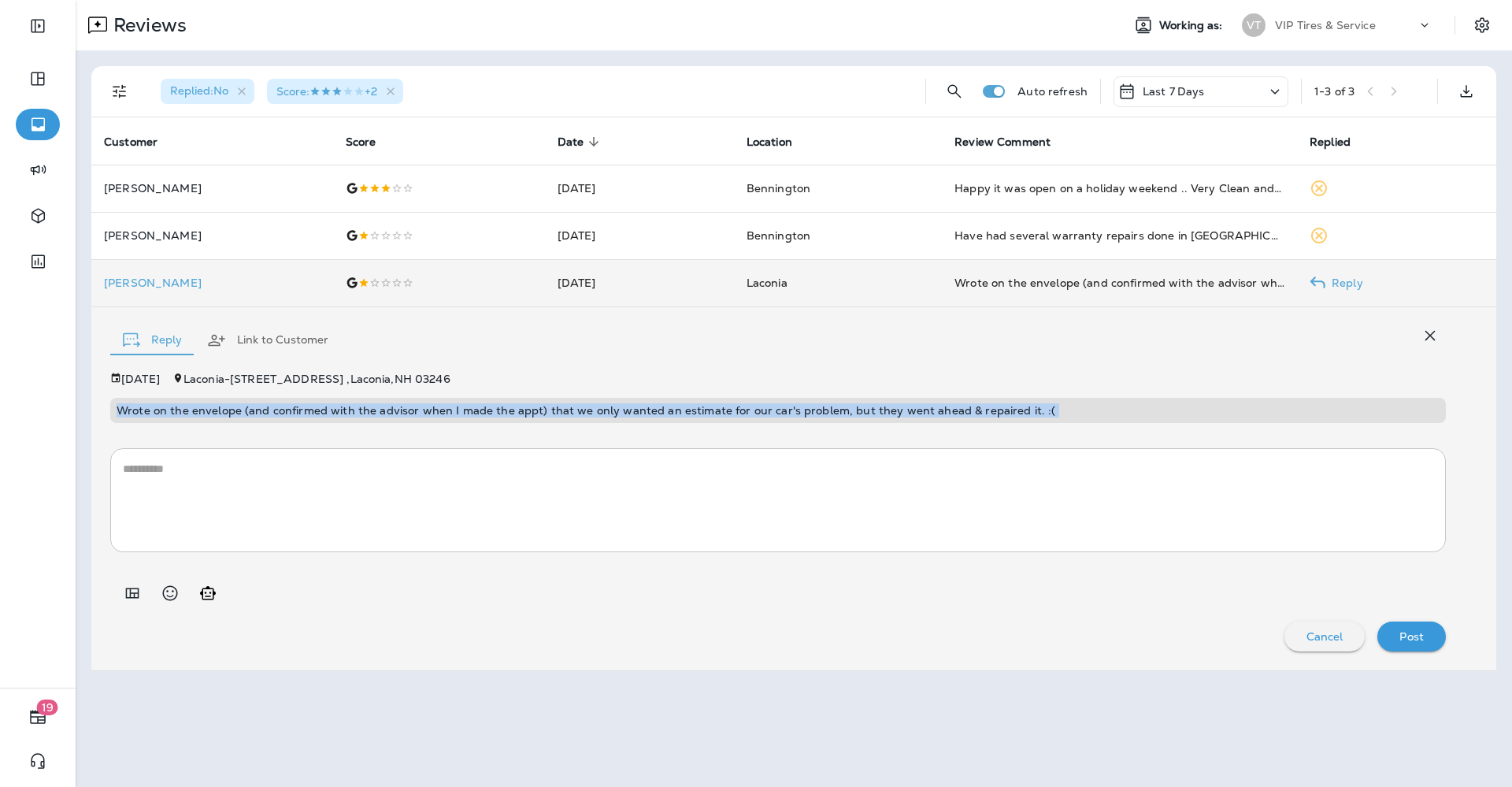
click at [573, 407] on p "Wrote on the envelope (and confirmed with the advisor when I made the appt) tha…" at bounding box center [778, 410] width 1324 height 13
click at [128, 591] on icon "Add in a premade template" at bounding box center [132, 592] width 19 height 19
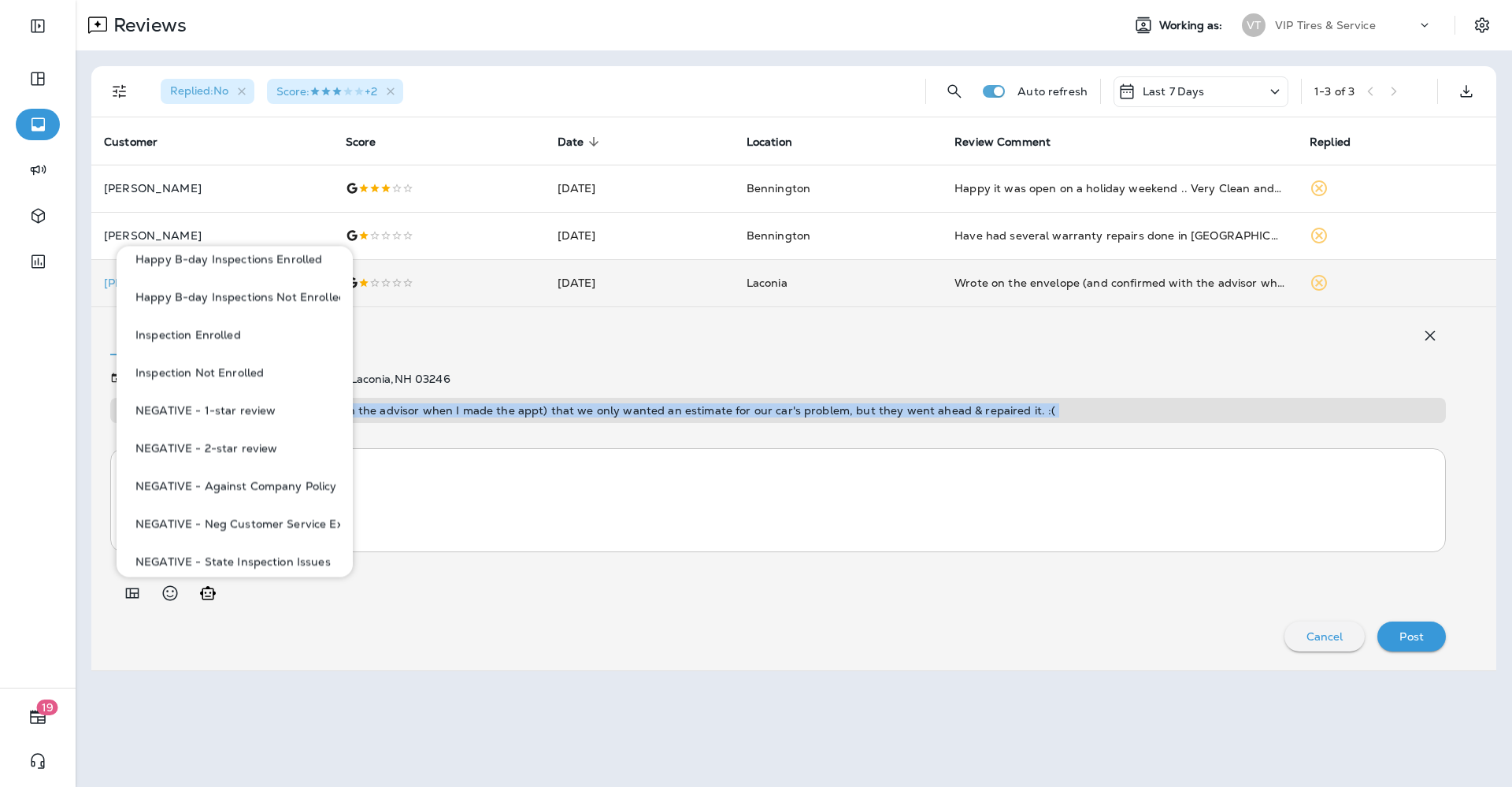
scroll to position [591, 0]
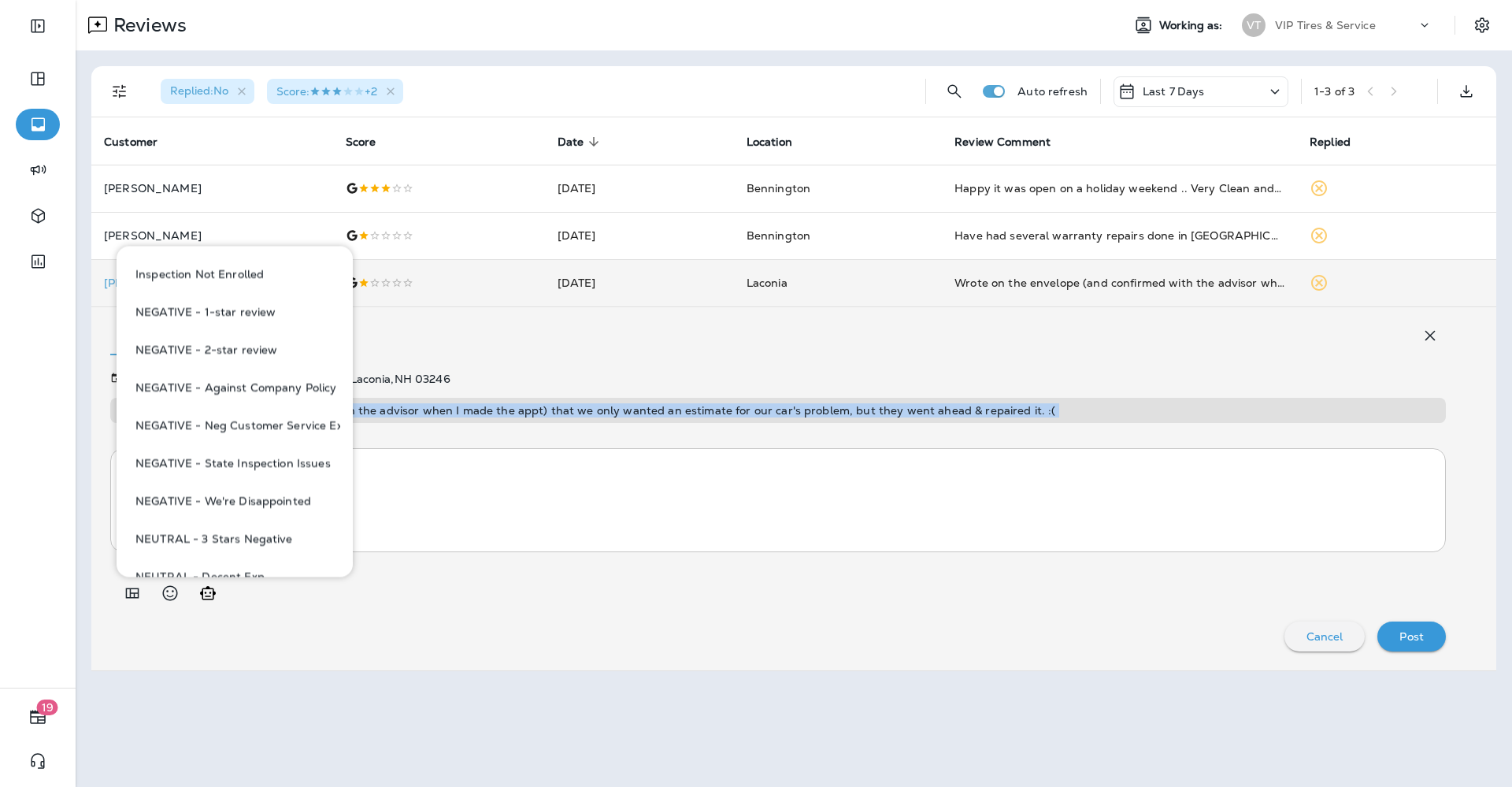
click at [255, 388] on button "NEGATIVE - Against Company Policy" at bounding box center [234, 388] width 211 height 38
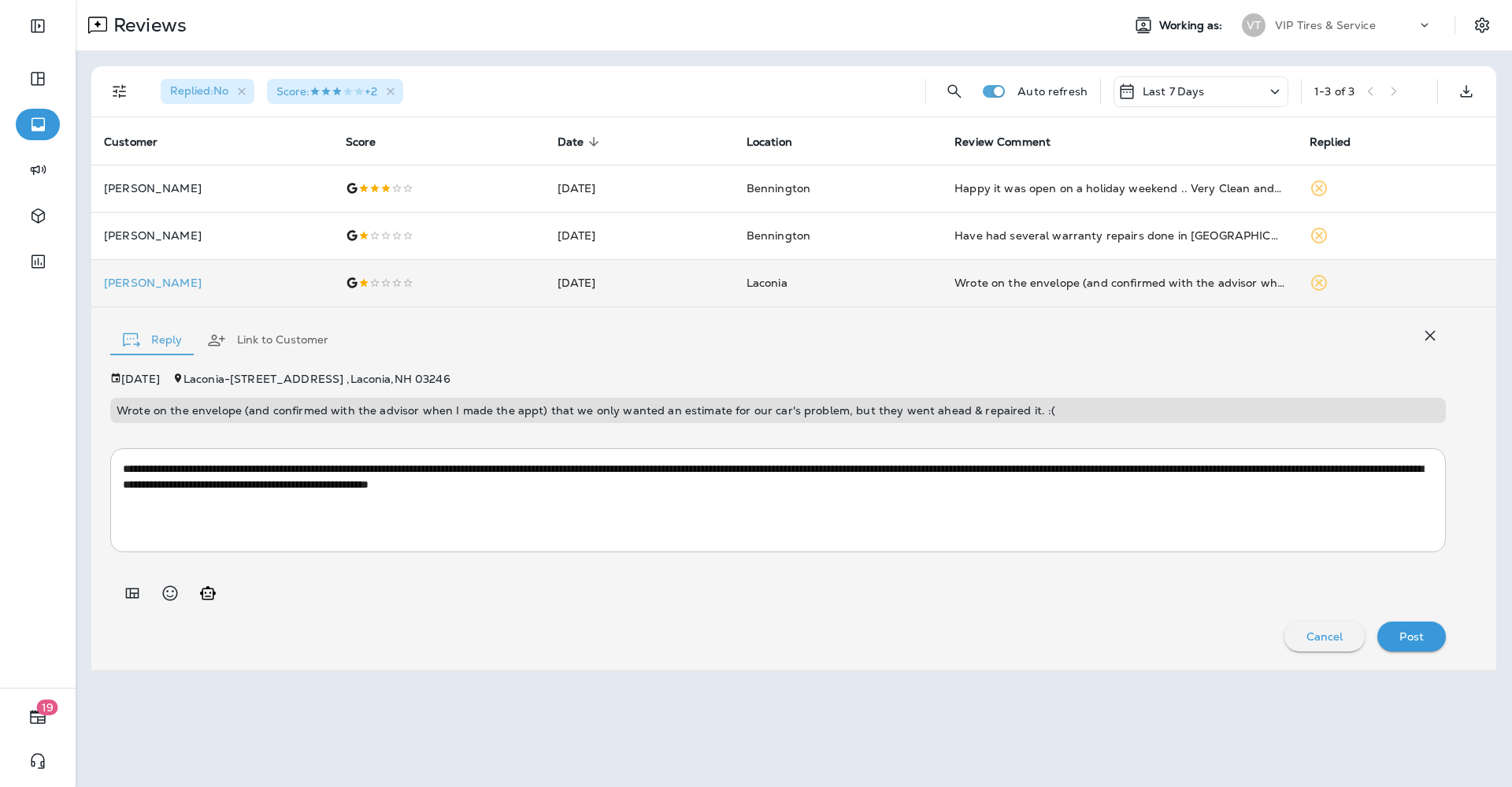
click at [1292, 466] on textarea "**********" at bounding box center [778, 499] width 1311 height 78
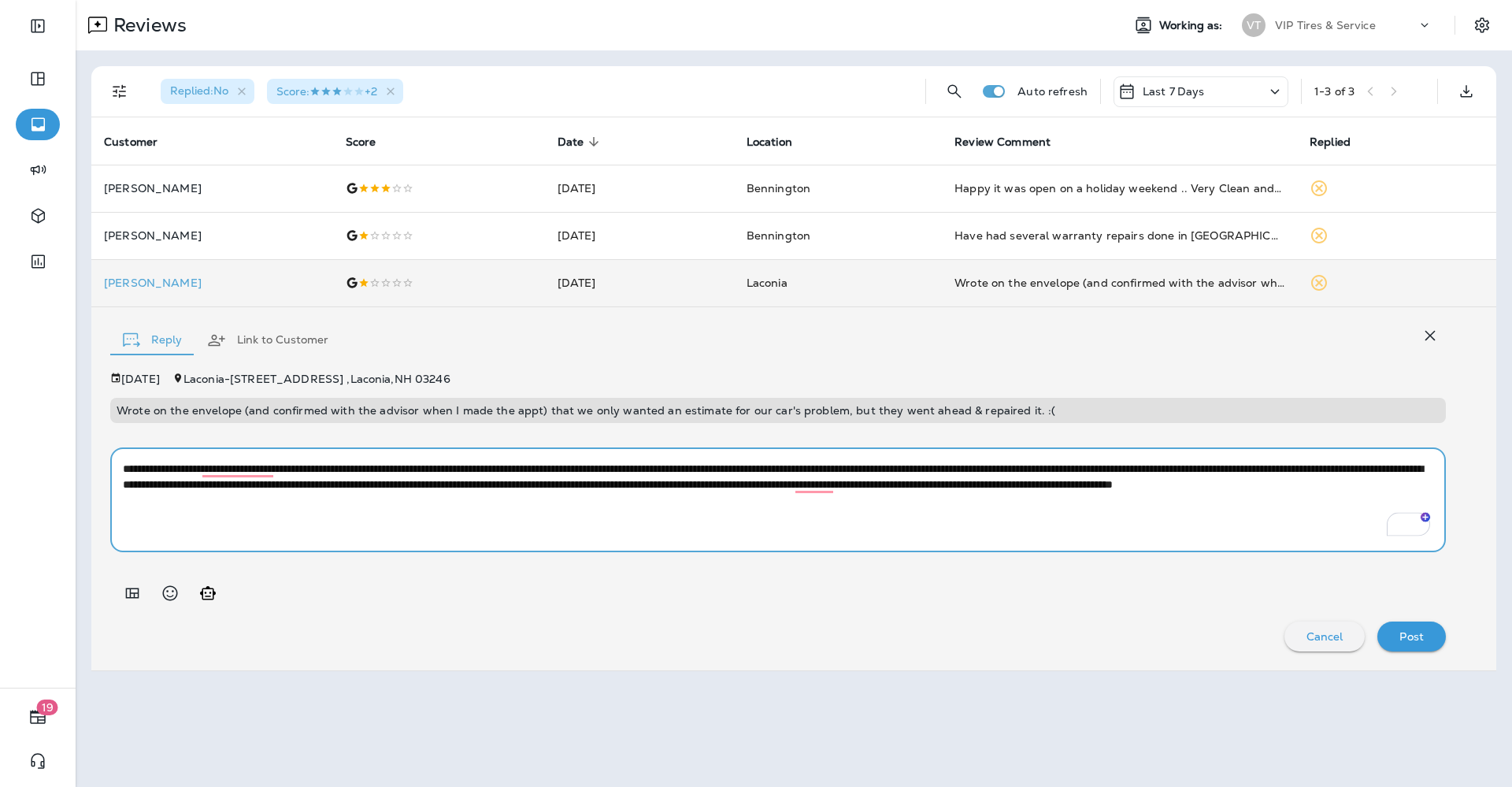
type textarea "**********"
click at [1410, 634] on p "Post" at bounding box center [1412, 637] width 24 height 13
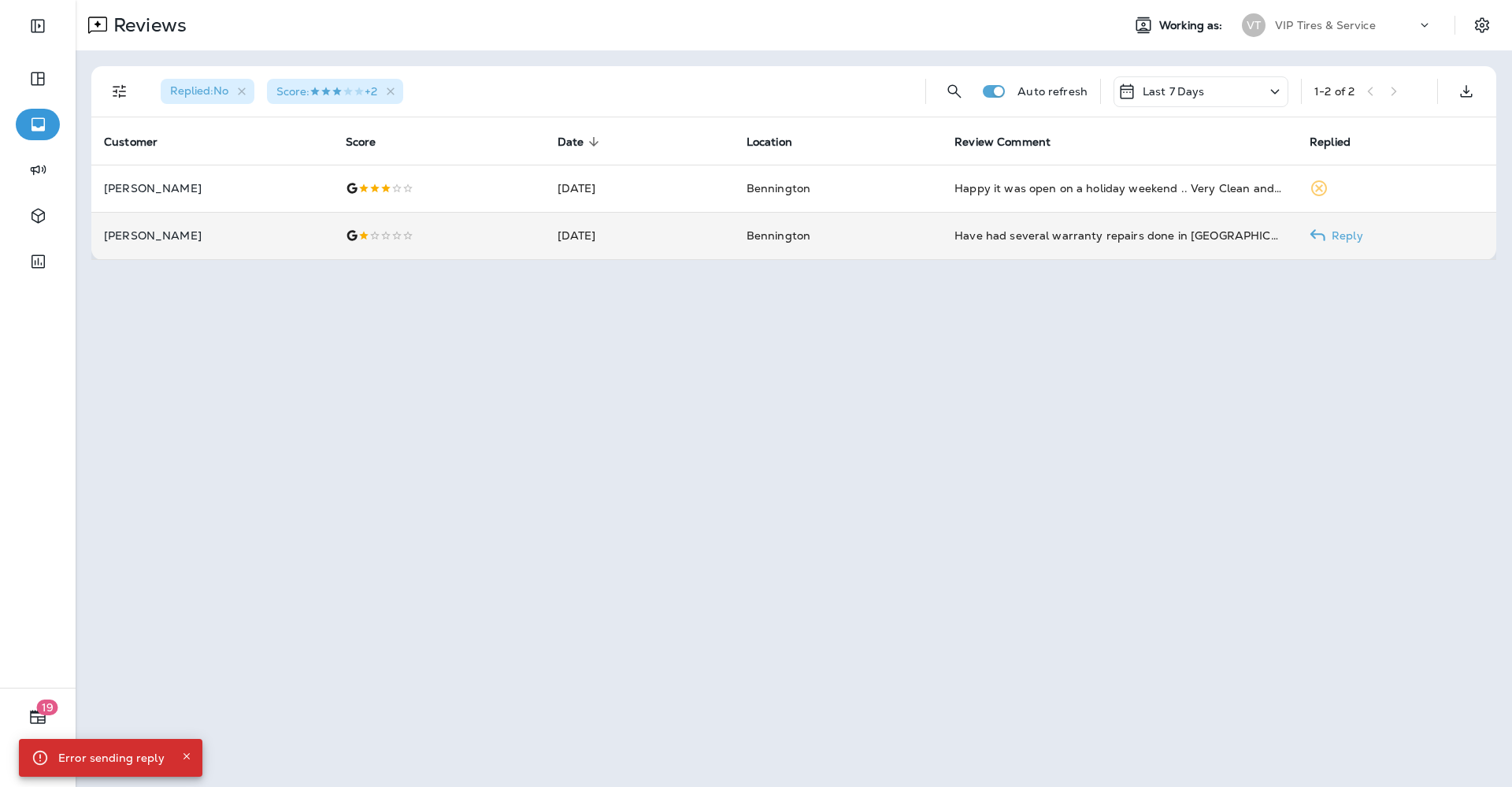
click at [450, 245] on td at bounding box center [439, 235] width 212 height 47
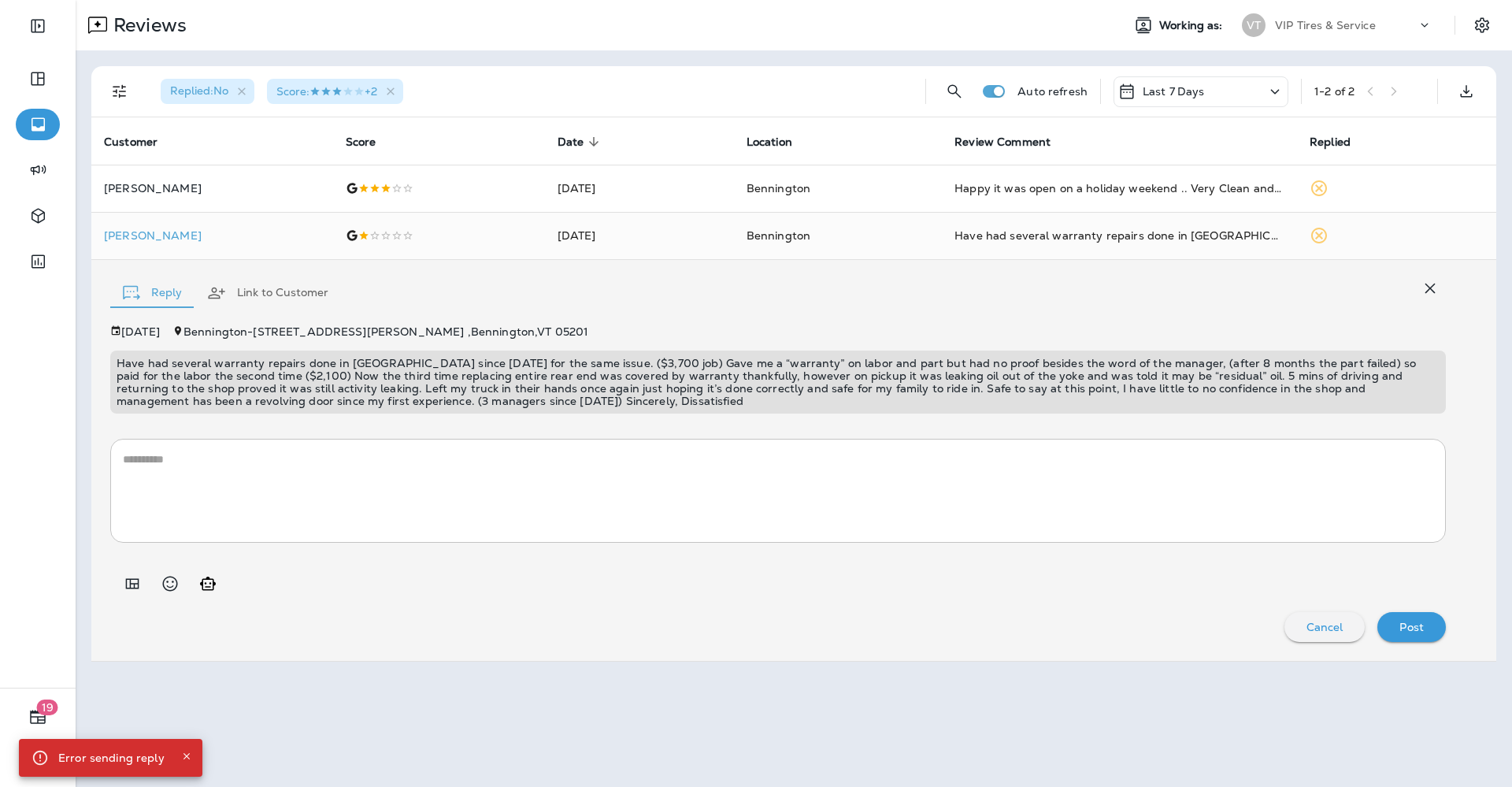
click at [184, 375] on p "Have had several warranty repairs done in [GEOGRAPHIC_DATA] since [DATE] for th…" at bounding box center [778, 382] width 1324 height 50
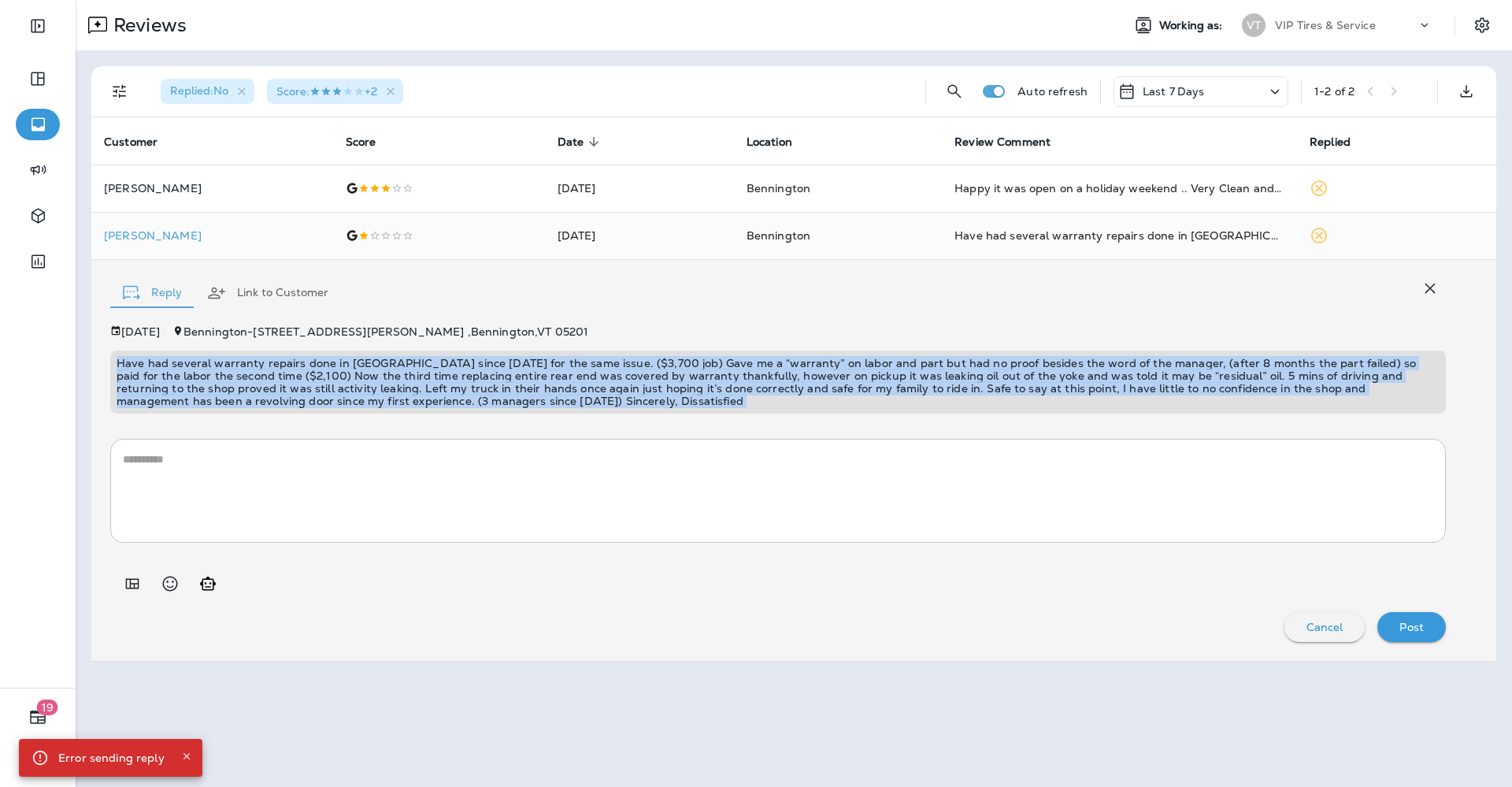
click at [184, 375] on p "Have had several warranty repairs done in [GEOGRAPHIC_DATA] since [DATE] for th…" at bounding box center [778, 382] width 1324 height 50
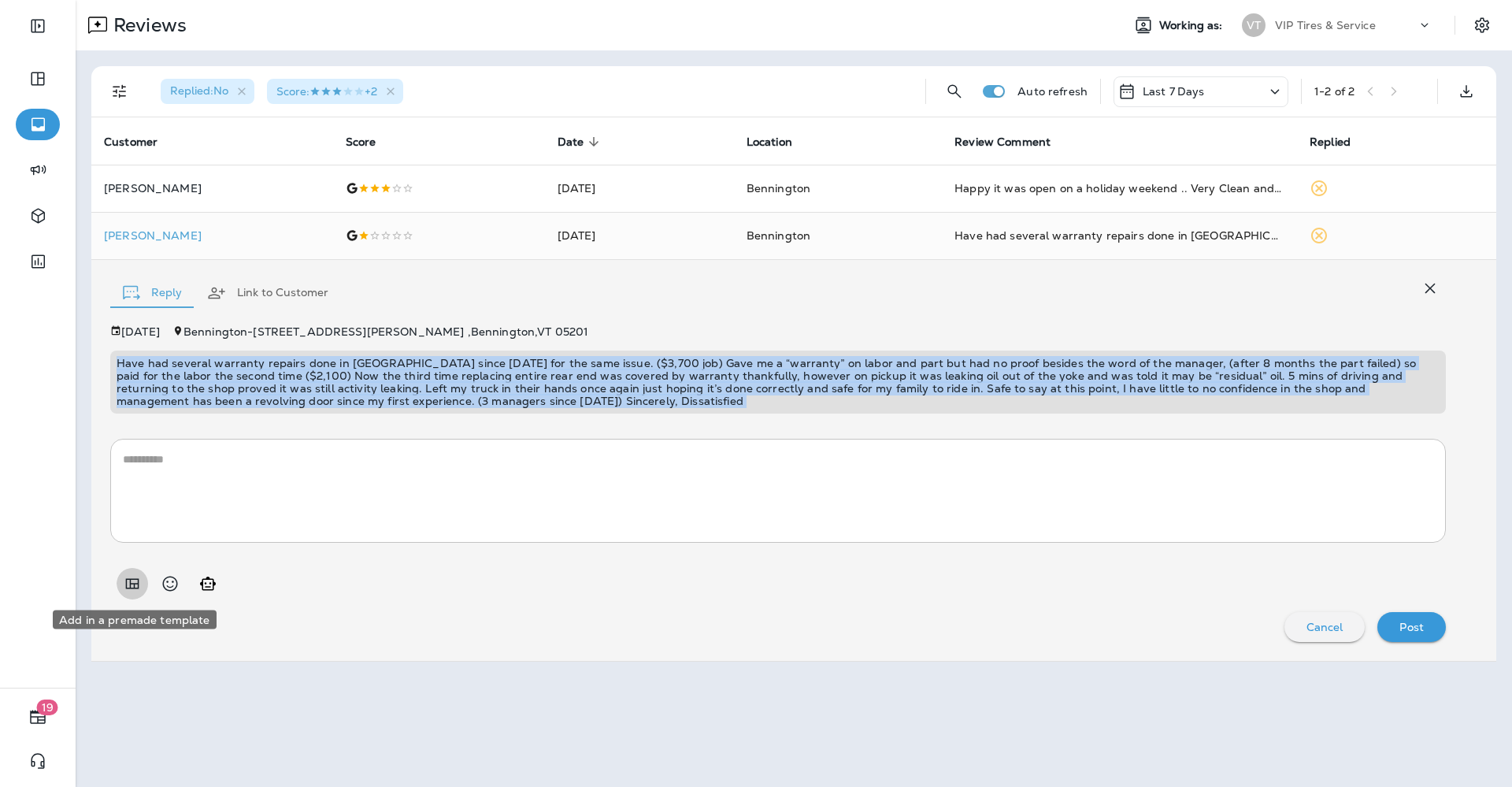
click at [128, 584] on icon "Add in a premade template" at bounding box center [132, 583] width 19 height 19
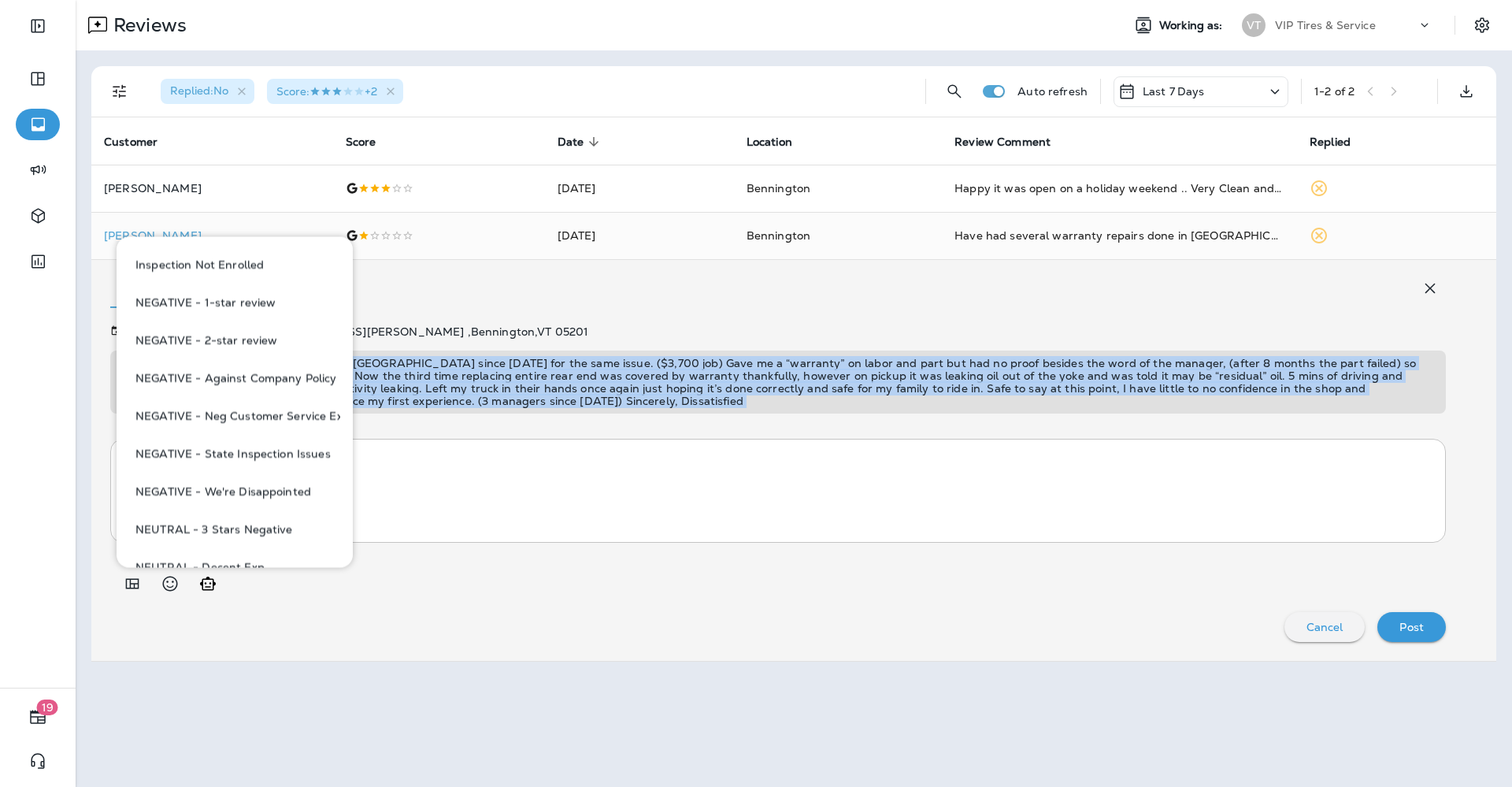
click at [259, 490] on button "NEGATIVE - We're Disappointed" at bounding box center [234, 492] width 211 height 38
type textarea "**********"
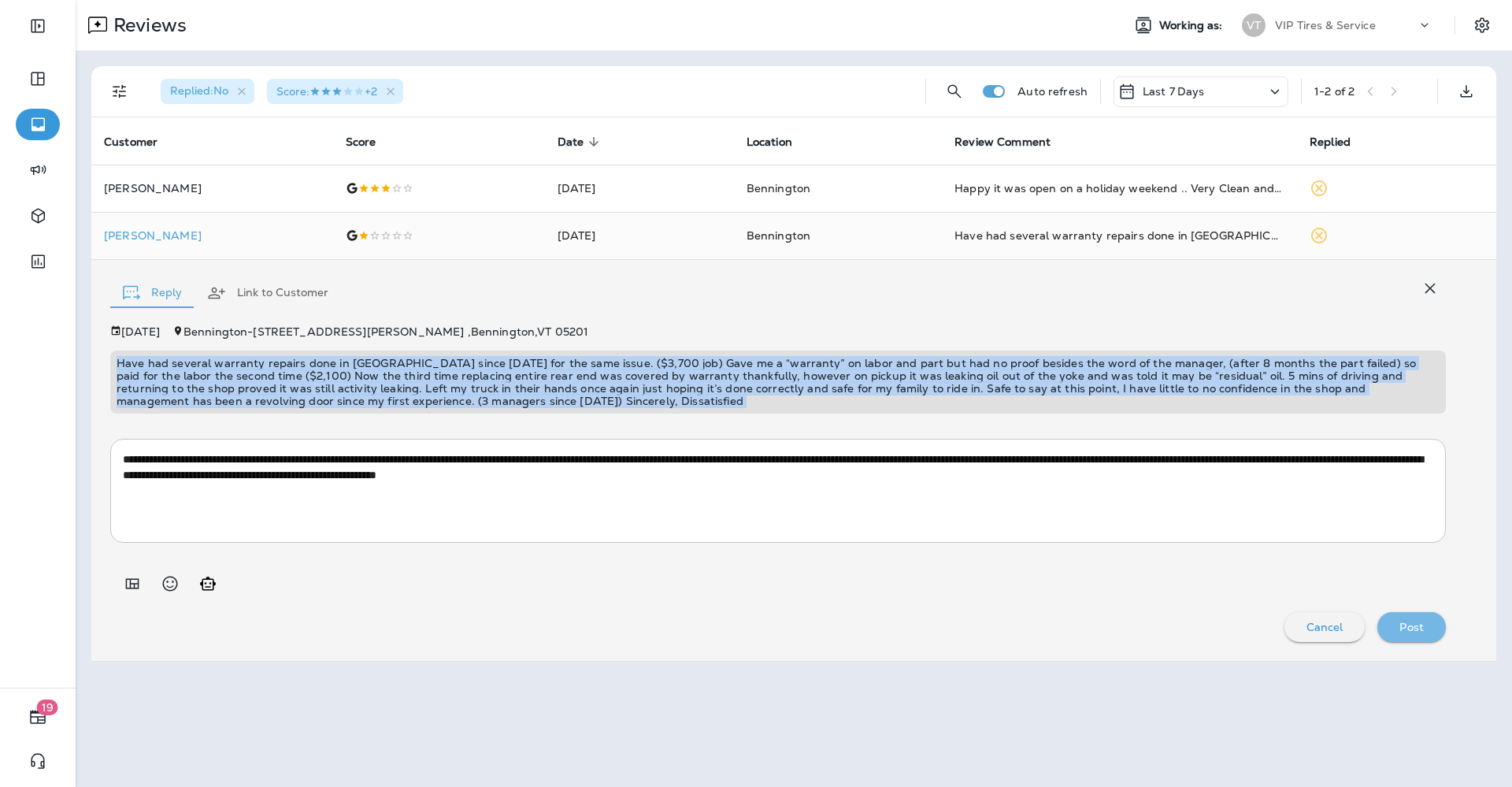
click at [1417, 629] on p "Post" at bounding box center [1412, 627] width 24 height 13
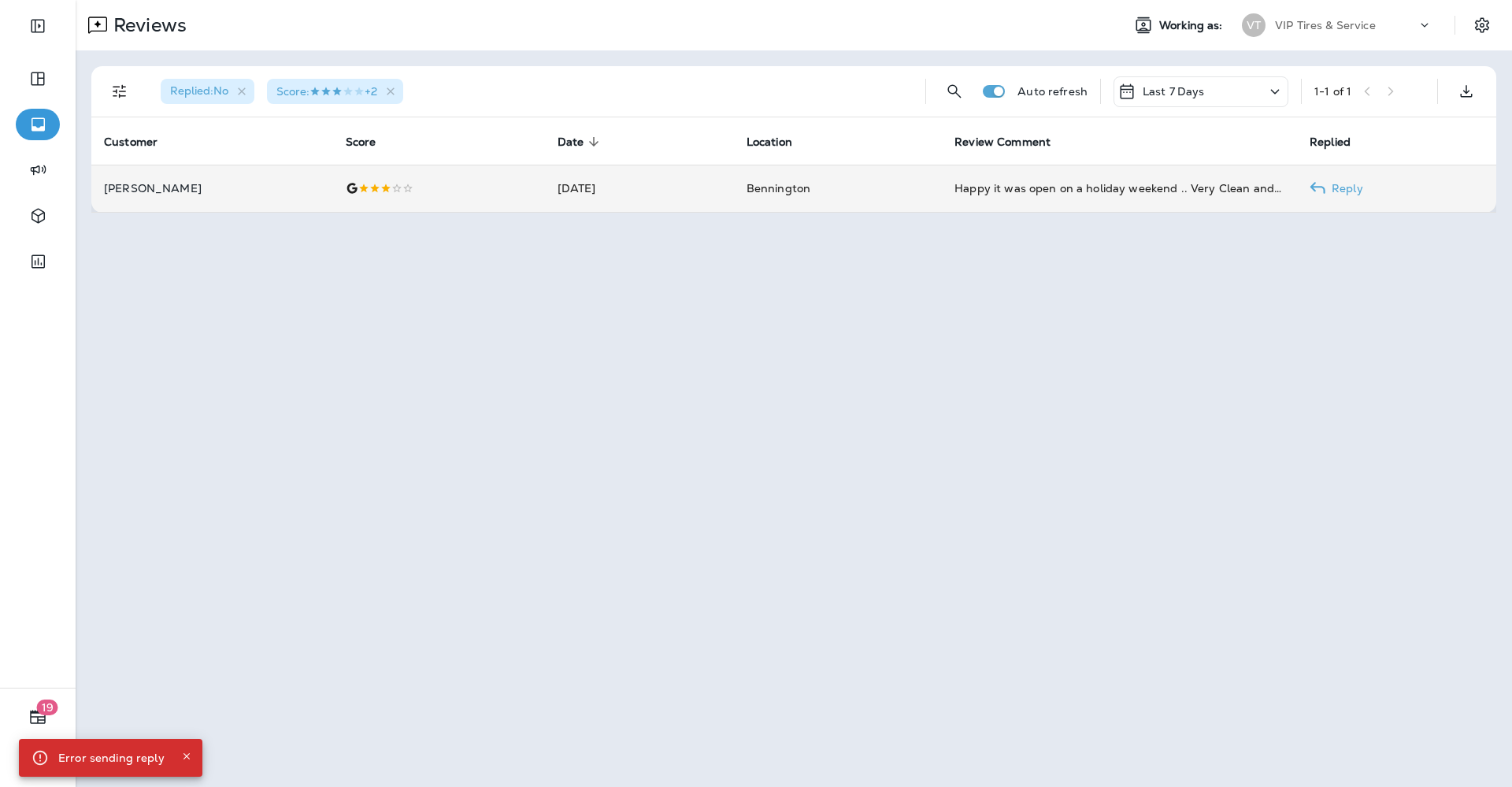
click at [175, 196] on td "[PERSON_NAME]" at bounding box center [212, 188] width 242 height 47
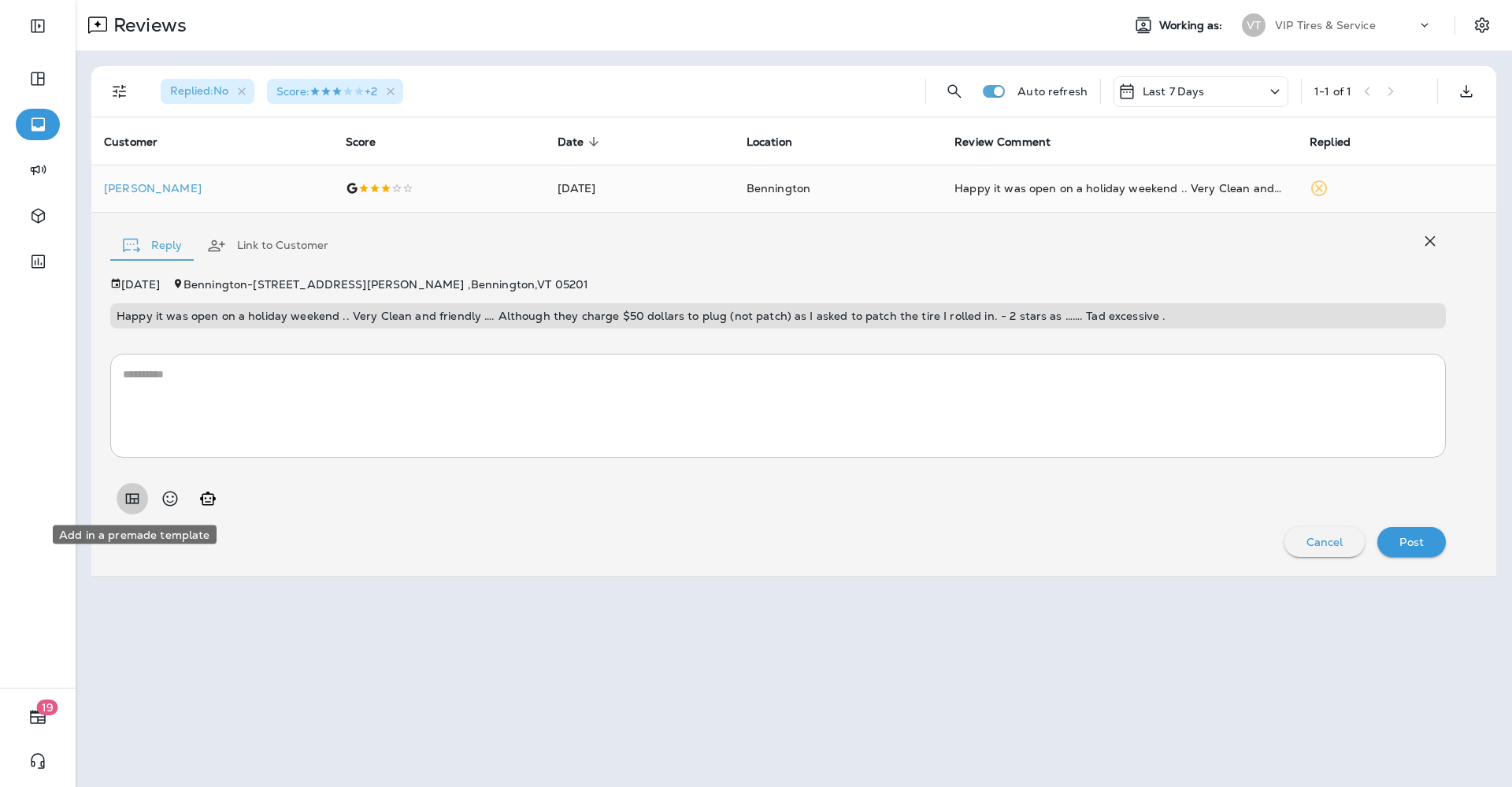
click at [129, 496] on icon "Add in a premade template" at bounding box center [132, 498] width 19 height 19
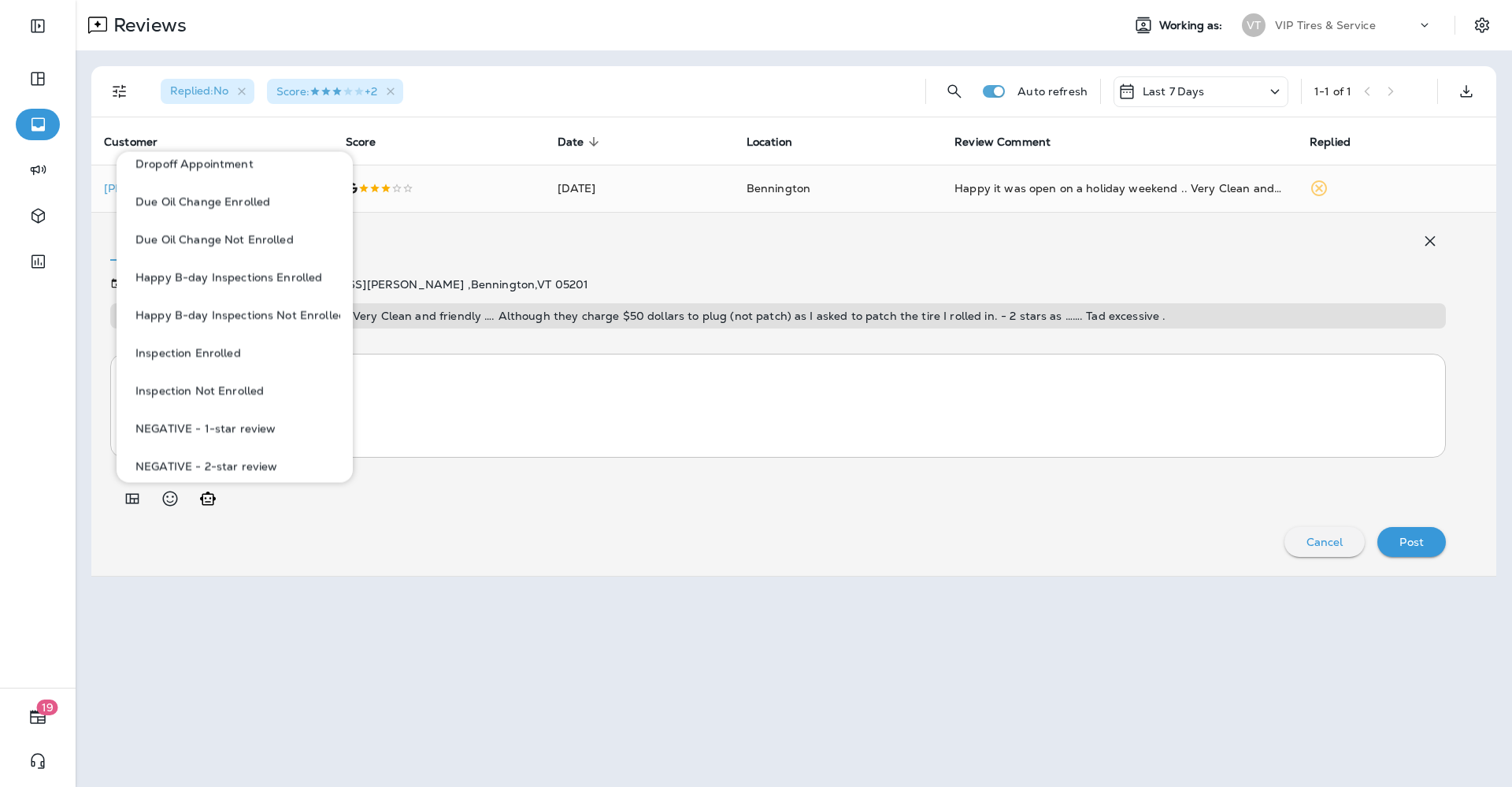
scroll to position [394, 0]
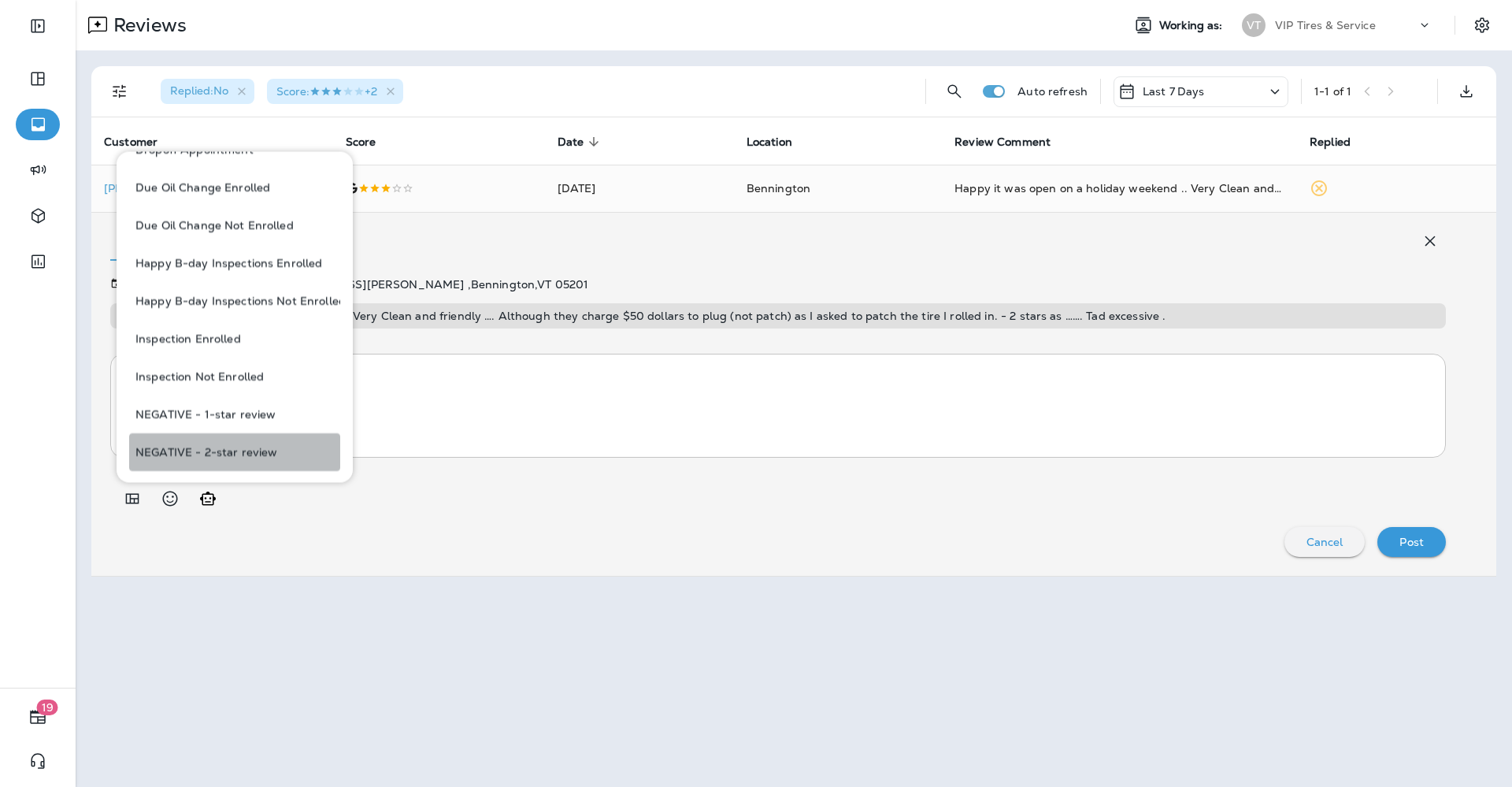
click at [248, 453] on button "NEGATIVE - 2-star review" at bounding box center [234, 452] width 211 height 38
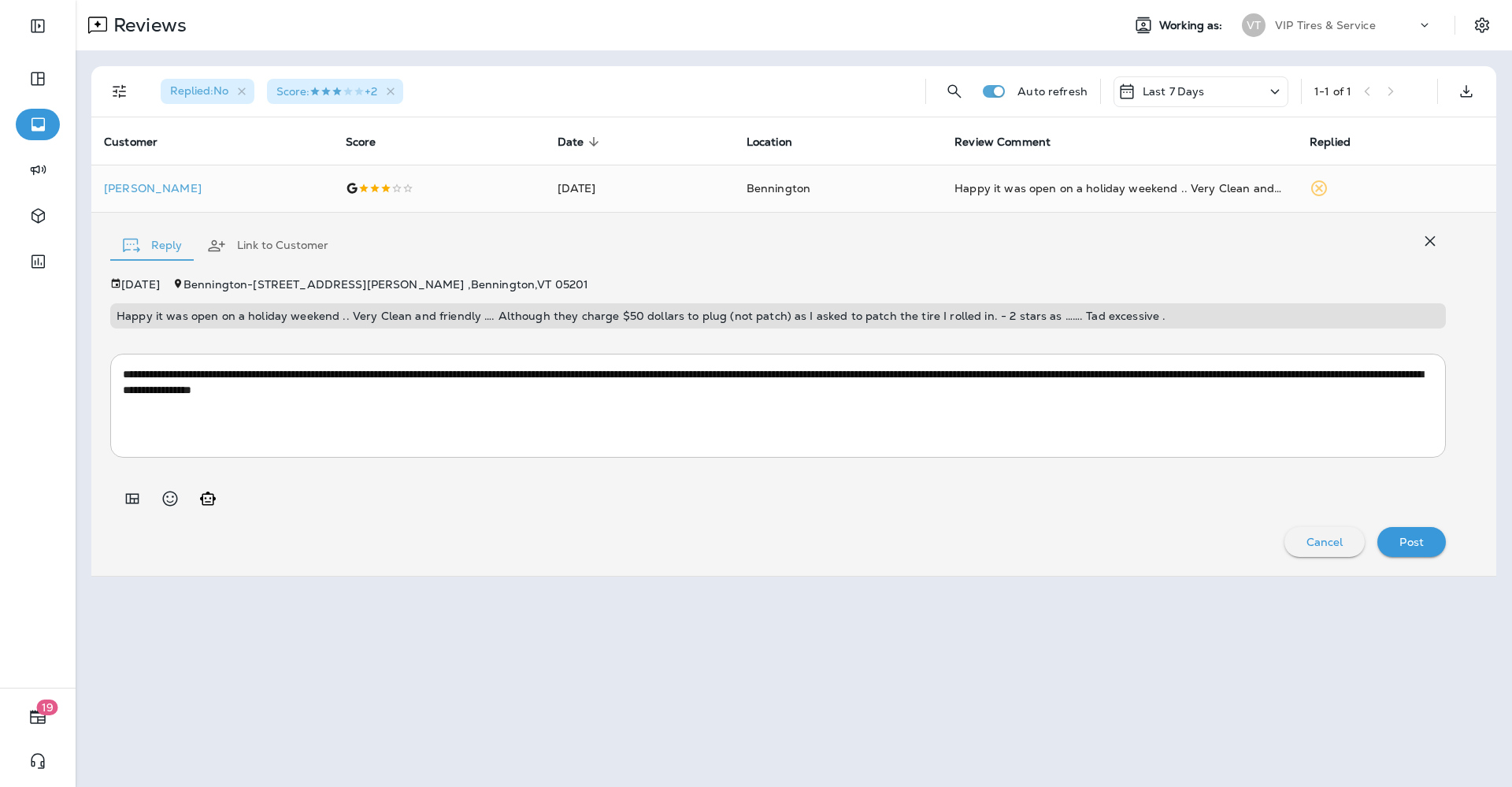
click at [1324, 376] on textarea "**********" at bounding box center [778, 405] width 1311 height 78
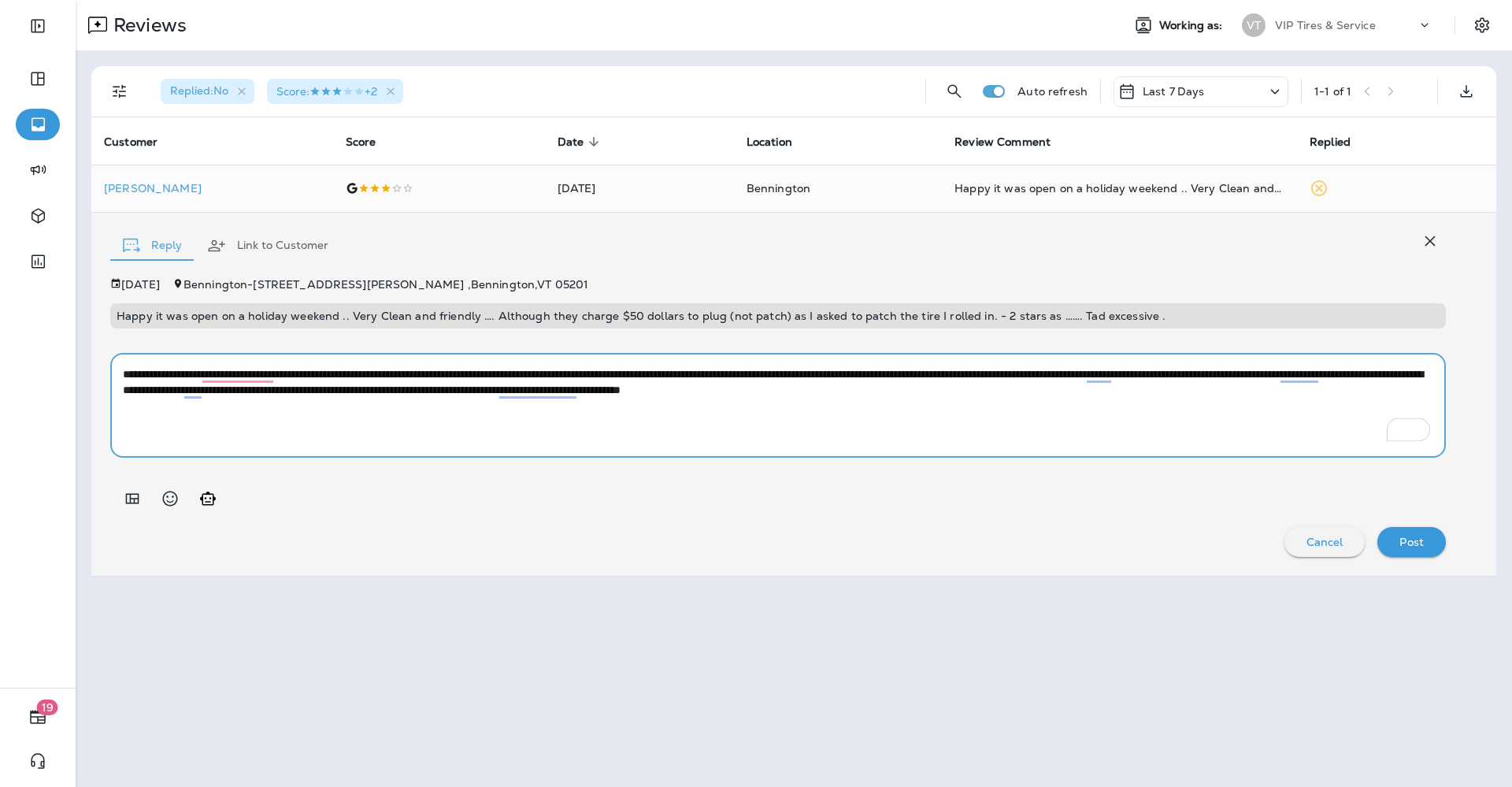
click at [1304, 398] on textarea "**********" at bounding box center [778, 405] width 1311 height 78
type textarea "**********"
click at [150, 187] on p "[PERSON_NAME]" at bounding box center [213, 188] width 217 height 13
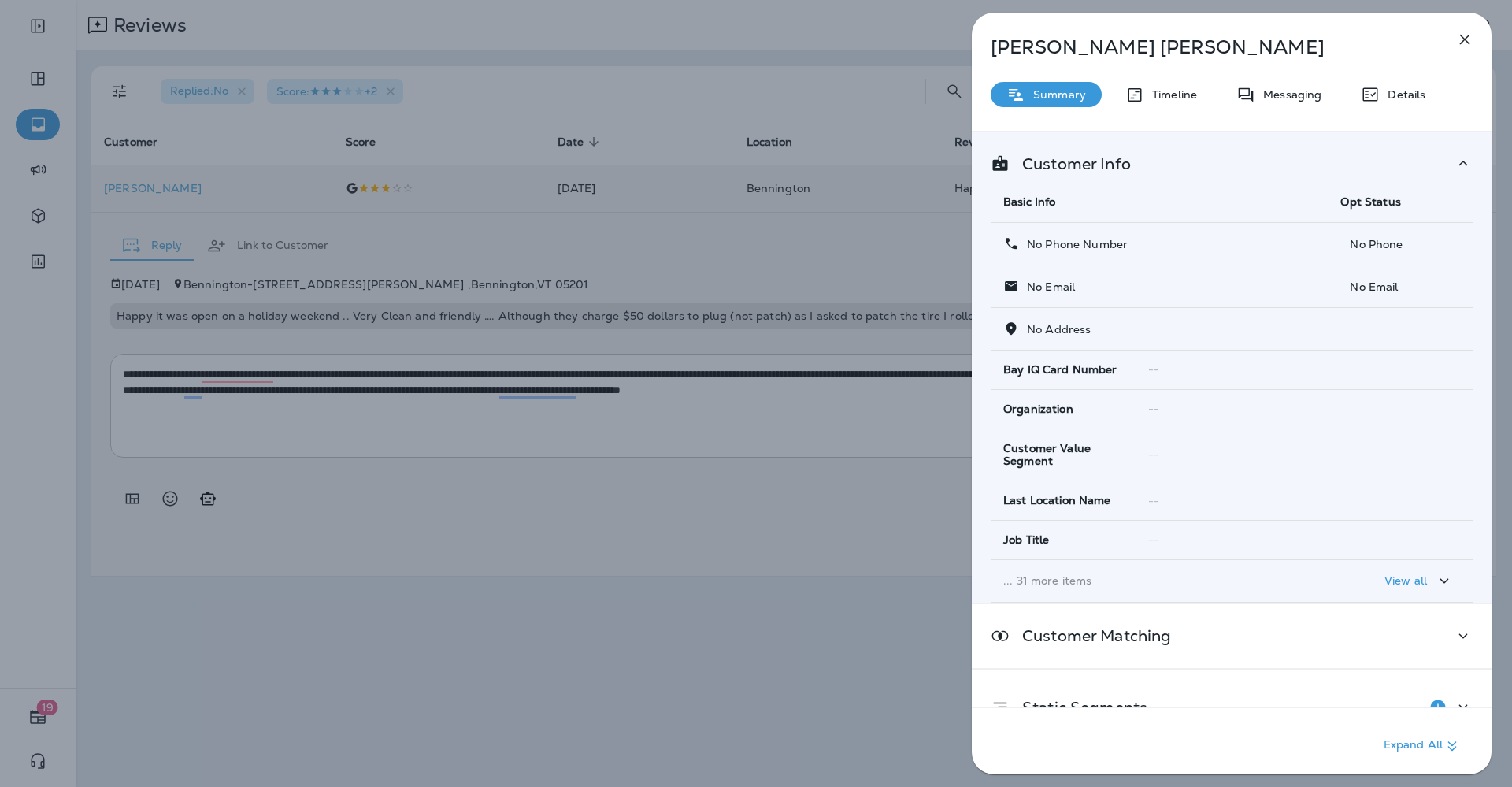
click at [1456, 36] on icon "button" at bounding box center [1464, 39] width 19 height 19
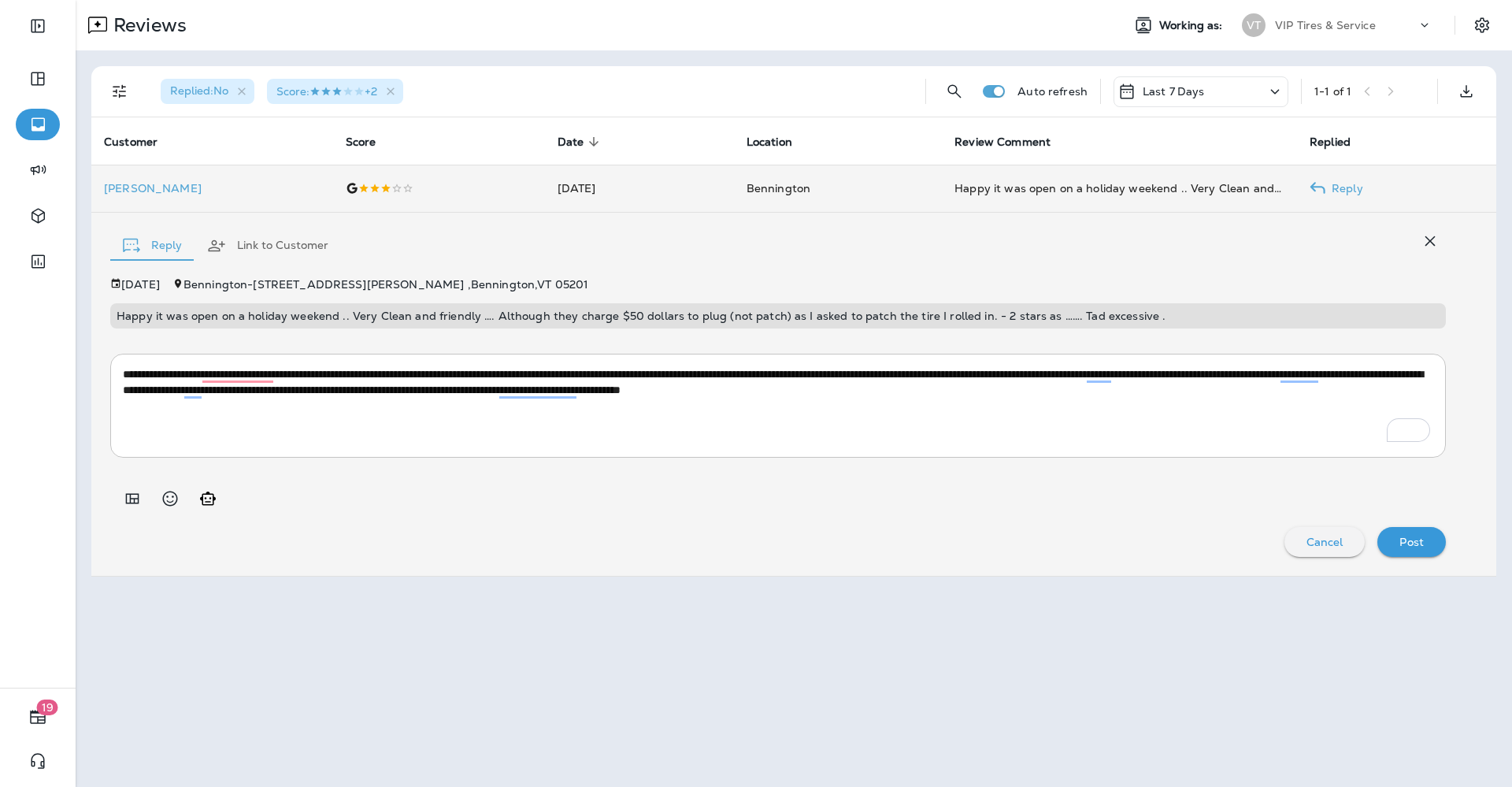
click at [376, 318] on p "Happy it was open on a holiday weekend .. Very Clean and friendly …. Although t…" at bounding box center [778, 316] width 1324 height 13
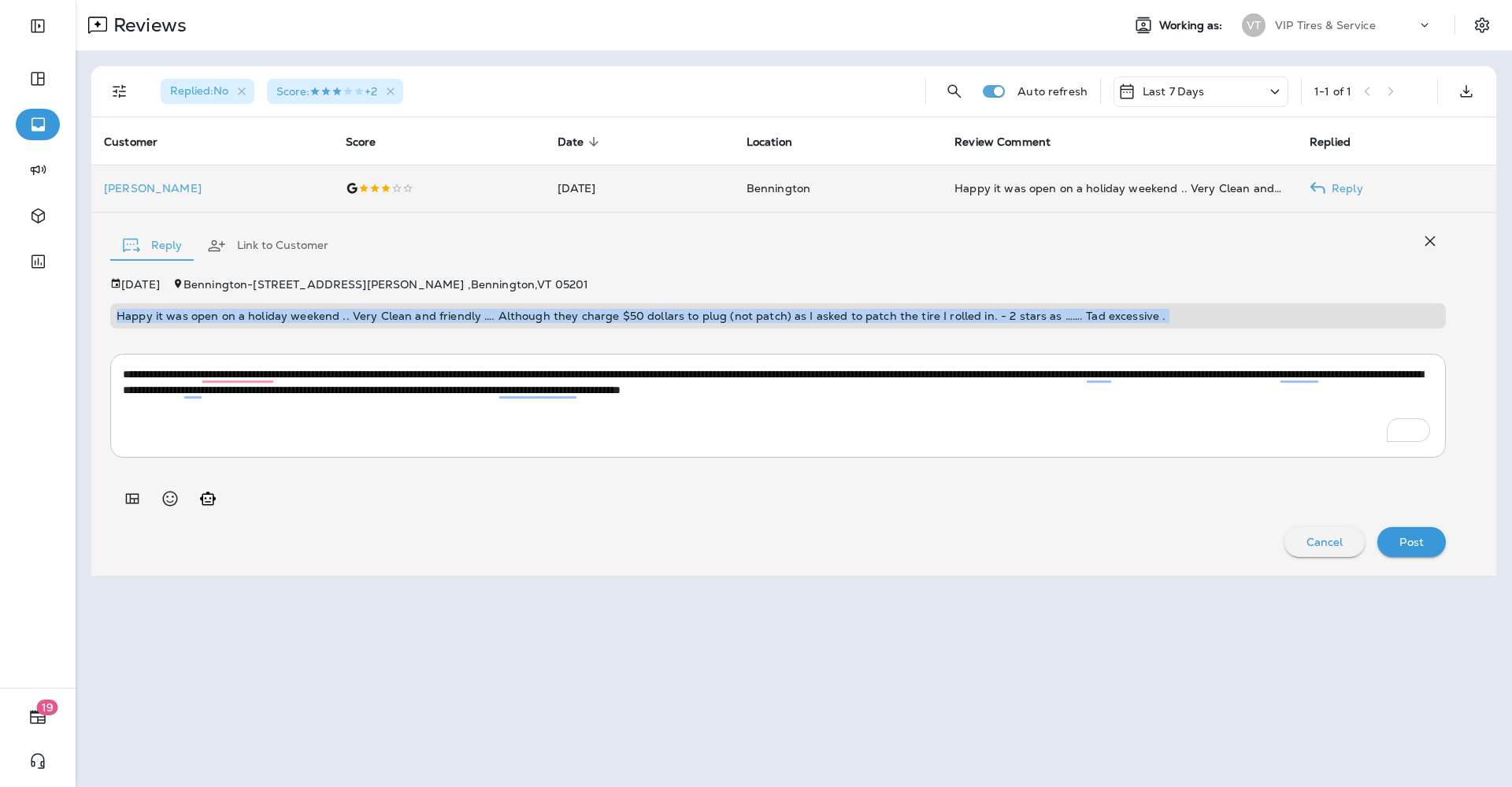
click at [376, 318] on p "Happy it was open on a holiday weekend .. Very Clean and friendly …. Although t…" at bounding box center [778, 316] width 1324 height 13
click at [1434, 537] on button "Post" at bounding box center [1412, 541] width 69 height 30
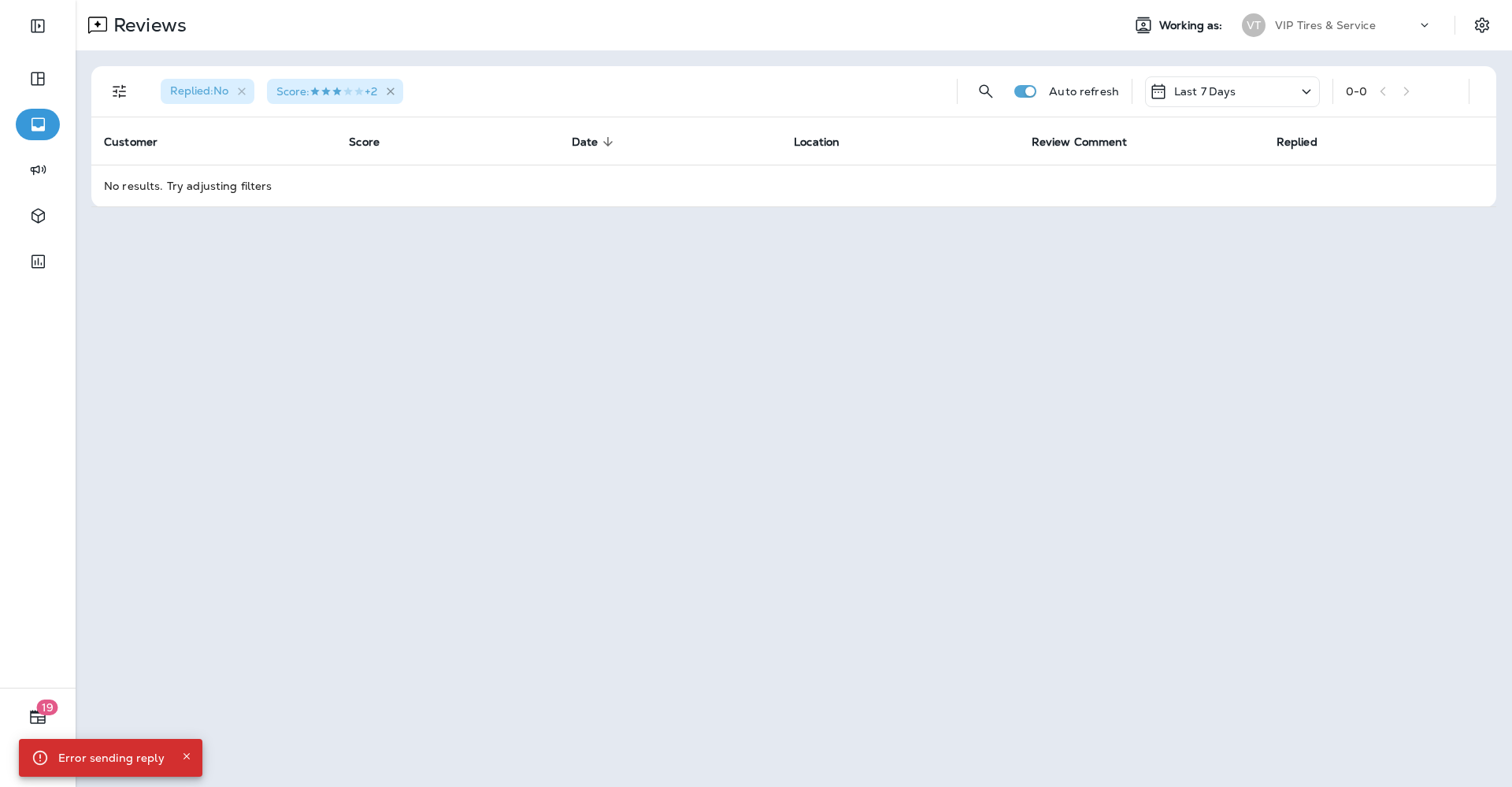
click at [394, 88] on icon "button" at bounding box center [391, 91] width 8 height 8
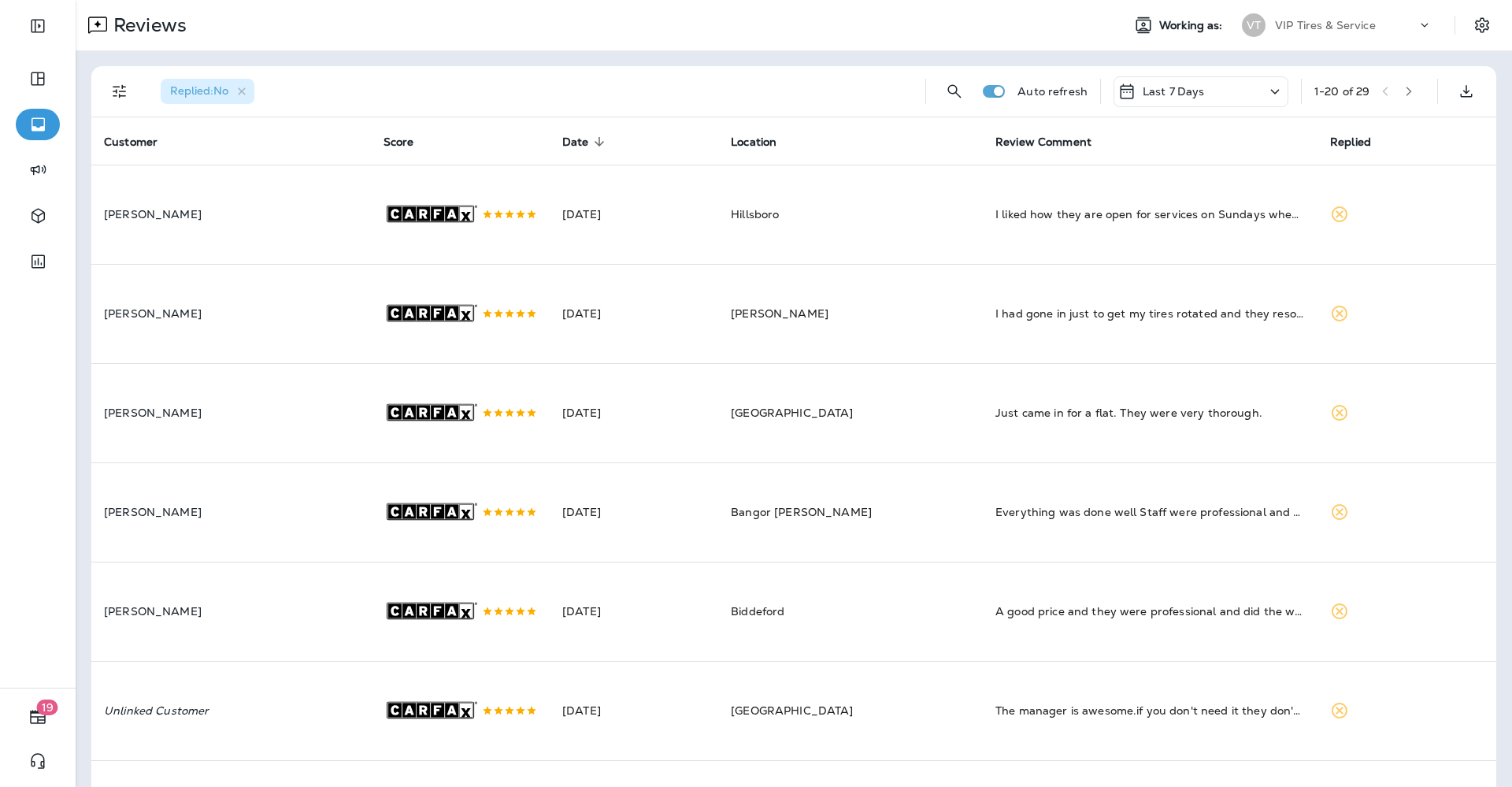
click at [1404, 95] on icon "button" at bounding box center [1409, 91] width 11 height 11
